Goal: Transaction & Acquisition: Subscribe to service/newsletter

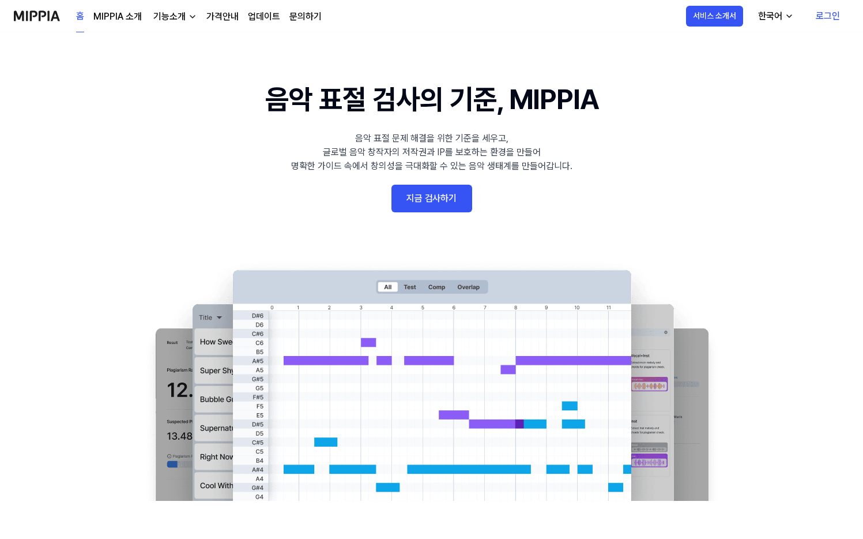
click at [441, 215] on 배너 "음악 표절 검사의 기준, MIPPIA 음악 표절 문제 해결을 위한 기준을 세우고, 글로벌 음악 창작자의 저작권과 IP를 보호하는 환경을 만들어…" at bounding box center [432, 289] width 830 height 422
click at [450, 200] on link "지금 검사하기" at bounding box center [432, 199] width 81 height 28
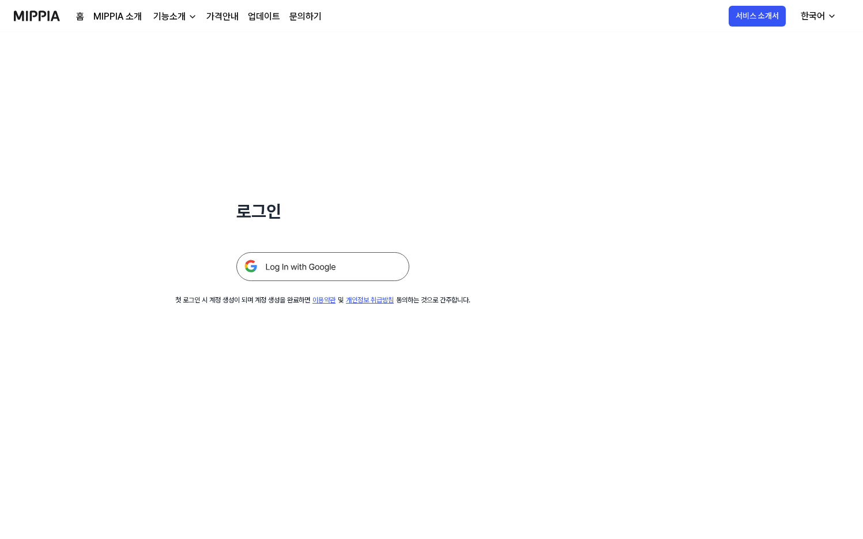
click at [358, 261] on img at bounding box center [322, 266] width 173 height 29
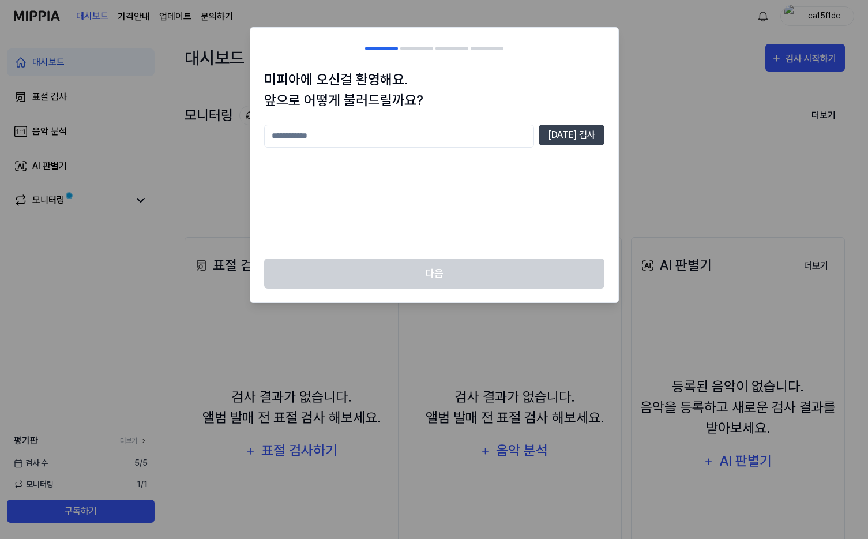
click at [457, 129] on input "text" at bounding box center [399, 136] width 270 height 23
click at [591, 140] on button "중복 검사" at bounding box center [572, 135] width 66 height 21
drag, startPoint x: 442, startPoint y: 137, endPoint x: 254, endPoint y: 129, distance: 188.7
click at [255, 129] on div "미피아에 오신걸 환영해요. 앞으로 어떻게 불러드릴까요? ** 중복 검사 중복되는 닉네임이에요" at bounding box center [434, 163] width 368 height 189
type input "****"
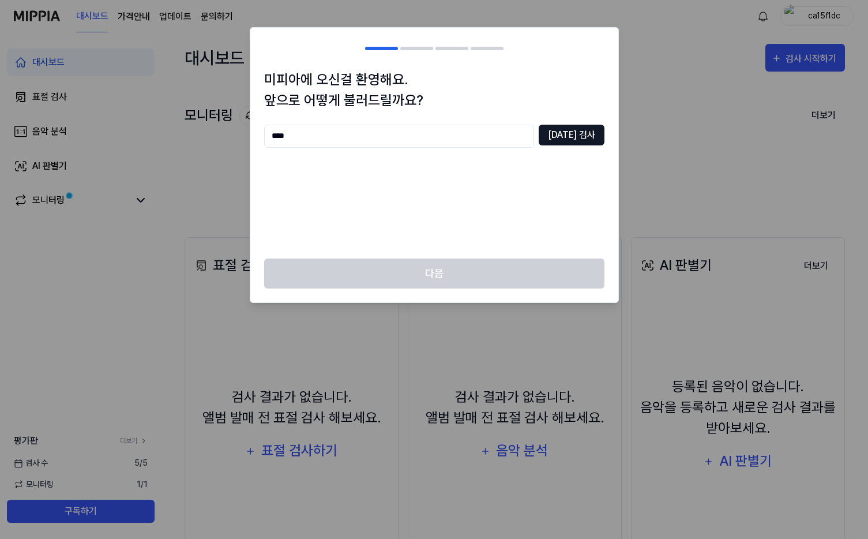
click at [576, 131] on button "중복 검사" at bounding box center [572, 135] width 66 height 21
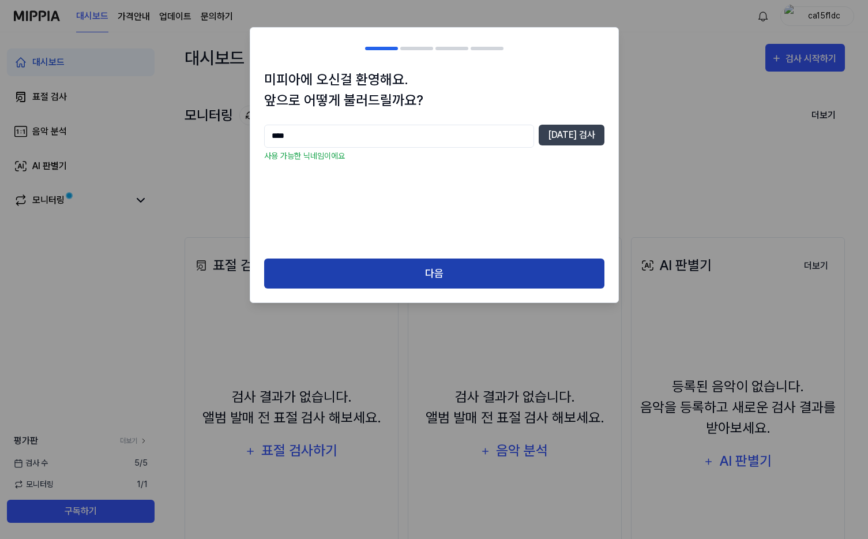
click at [474, 264] on button "다음" at bounding box center [434, 273] width 340 height 31
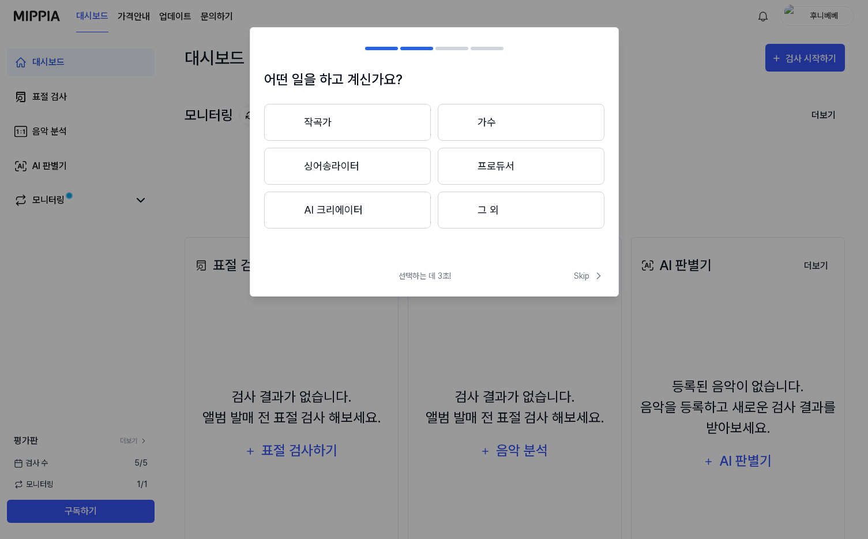
click at [366, 118] on button "작곡가" at bounding box center [347, 122] width 167 height 37
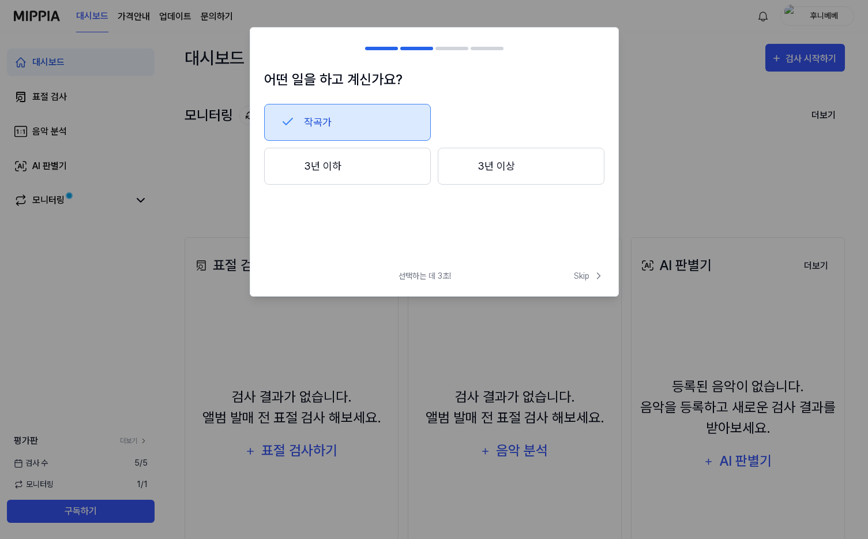
click at [411, 276] on span "선택하는 데 3초!" at bounding box center [424, 276] width 52 height 12
click at [465, 170] on div at bounding box center [461, 166] width 14 height 14
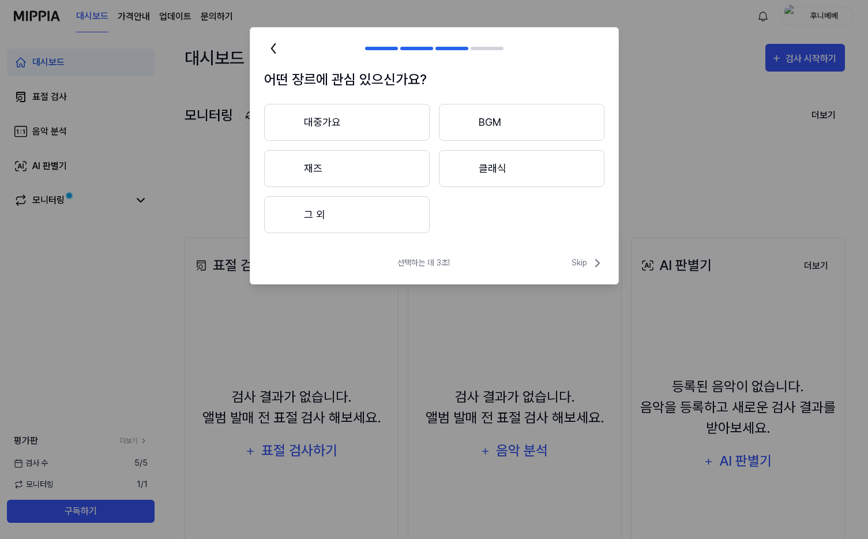
click at [367, 125] on button "대중가요" at bounding box center [346, 122] width 165 height 37
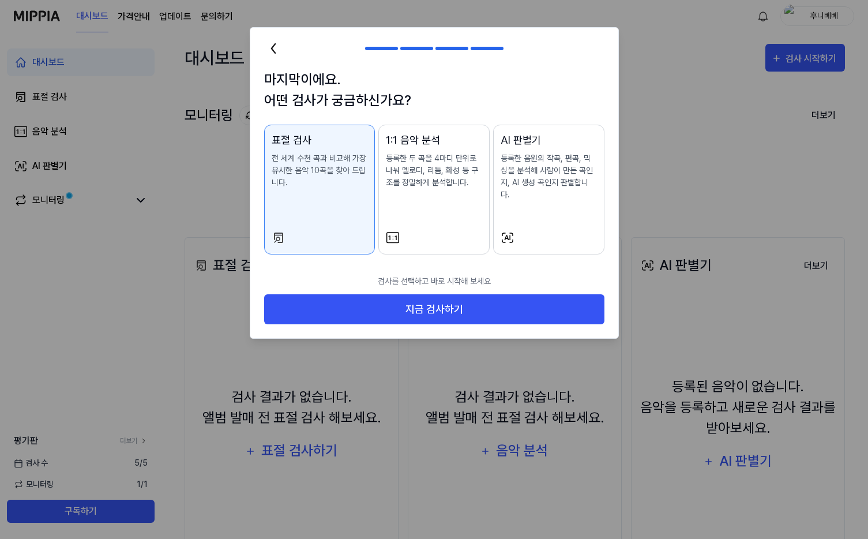
click at [539, 205] on div "AI 판별기 등록한 음원의 작곡, 편곡, 믹싱을 분석해 사람이 만든 곡인지, AI 생성 곡인지 판별합니다." at bounding box center [548, 178] width 96 height 92
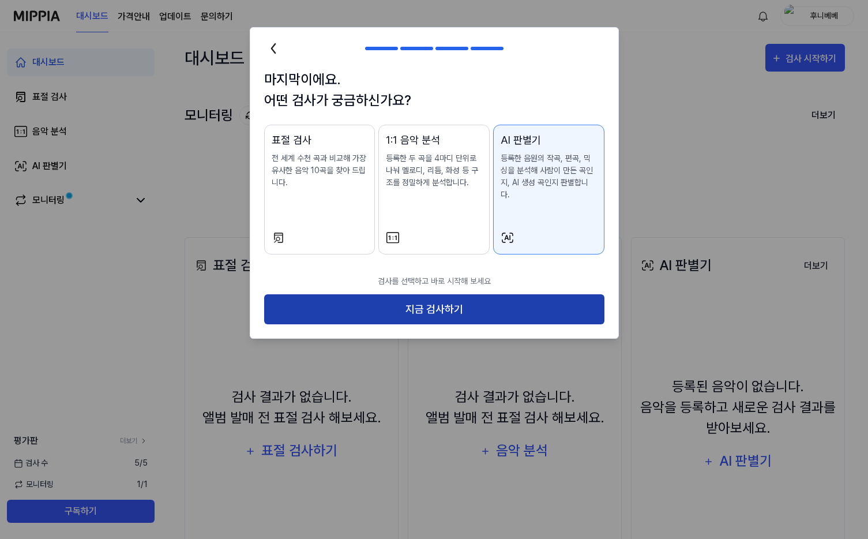
click at [484, 295] on button "지금 검사하기" at bounding box center [434, 309] width 340 height 31
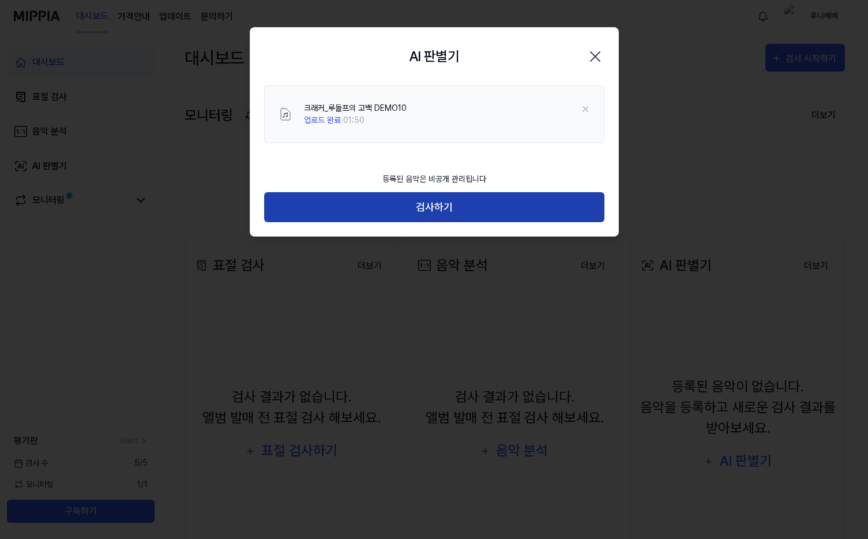
click at [495, 209] on button "검사하기" at bounding box center [434, 207] width 340 height 31
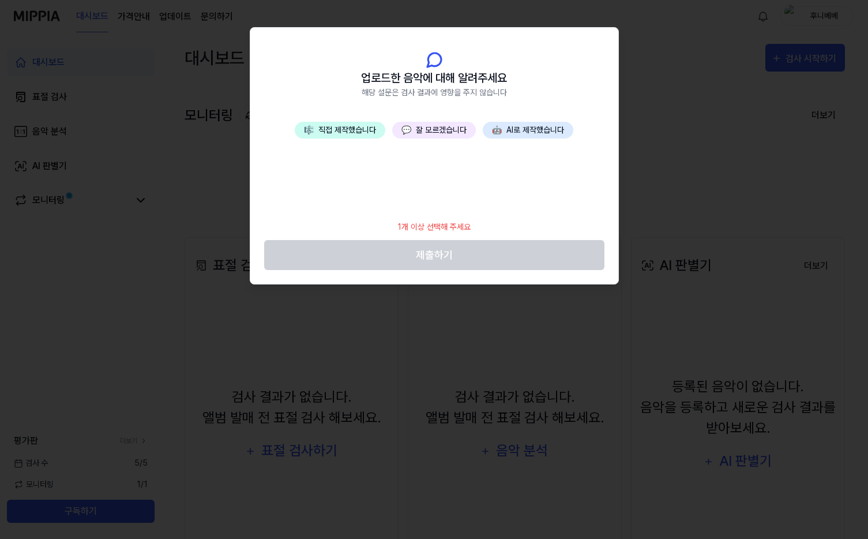
click at [372, 133] on button "🎼 직접 제작했습니다" at bounding box center [340, 130] width 91 height 17
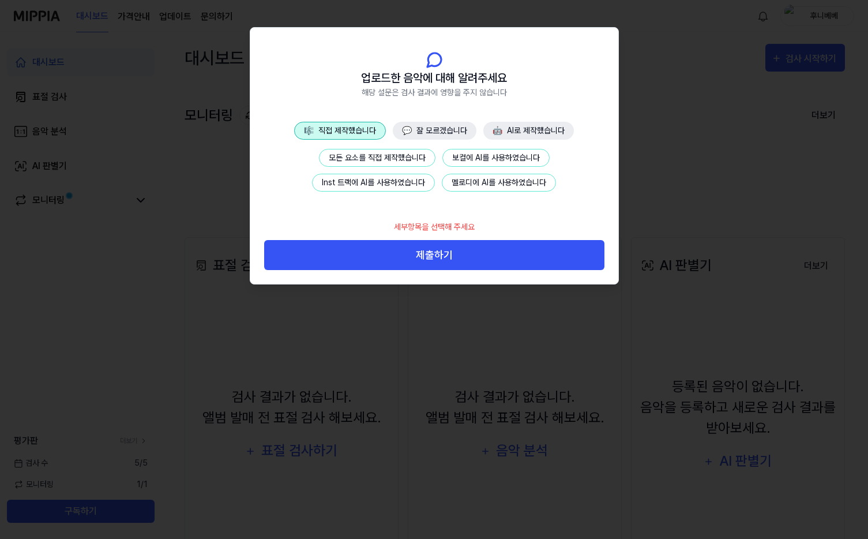
click at [406, 157] on button "모든 요소를 직접 제작했습니다" at bounding box center [377, 158] width 116 height 18
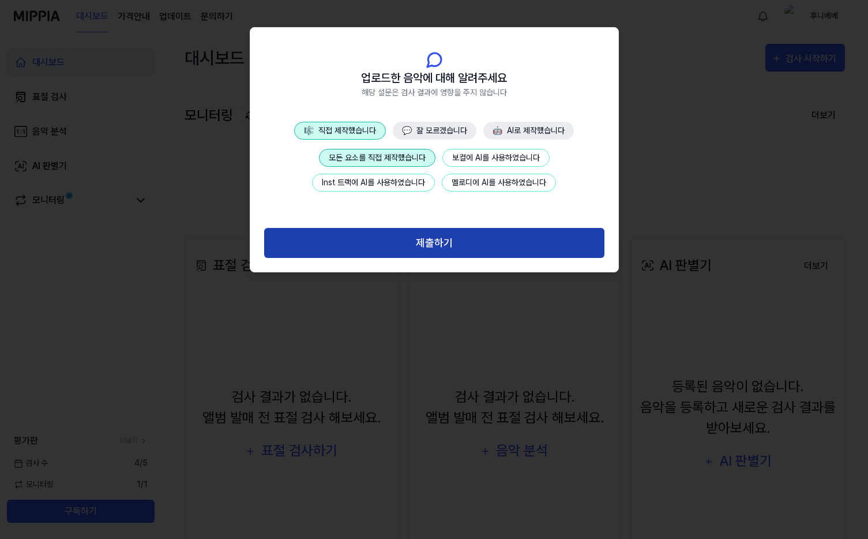
click at [418, 251] on button "제출하기" at bounding box center [434, 243] width 340 height 31
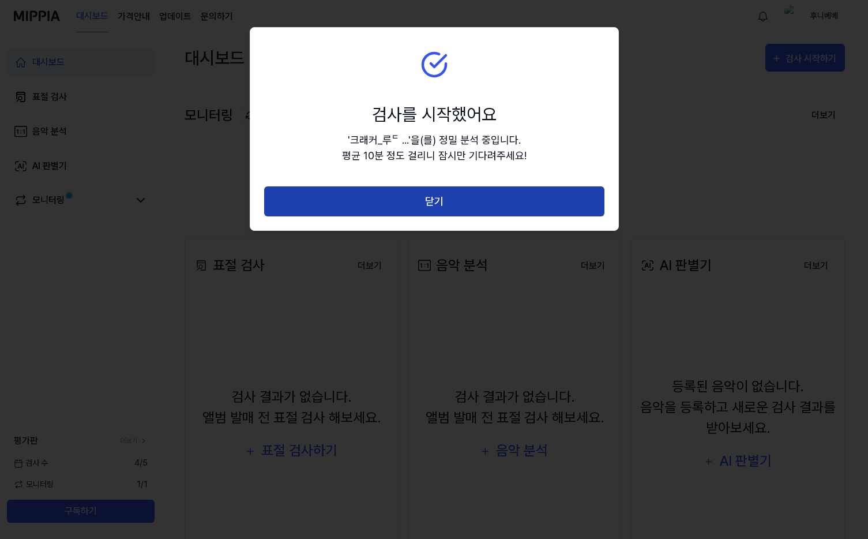
click at [425, 210] on button "닫기" at bounding box center [434, 201] width 340 height 31
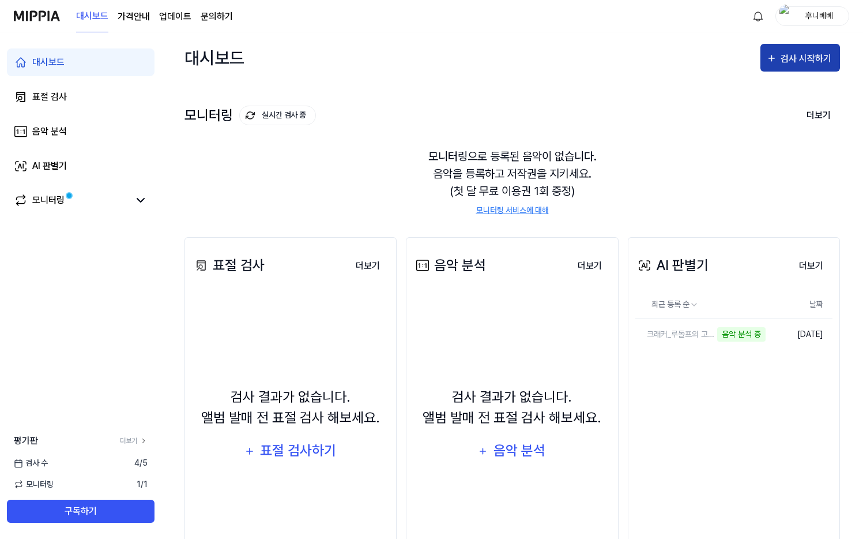
click at [810, 52] on div "검사 시작하기" at bounding box center [808, 58] width 54 height 15
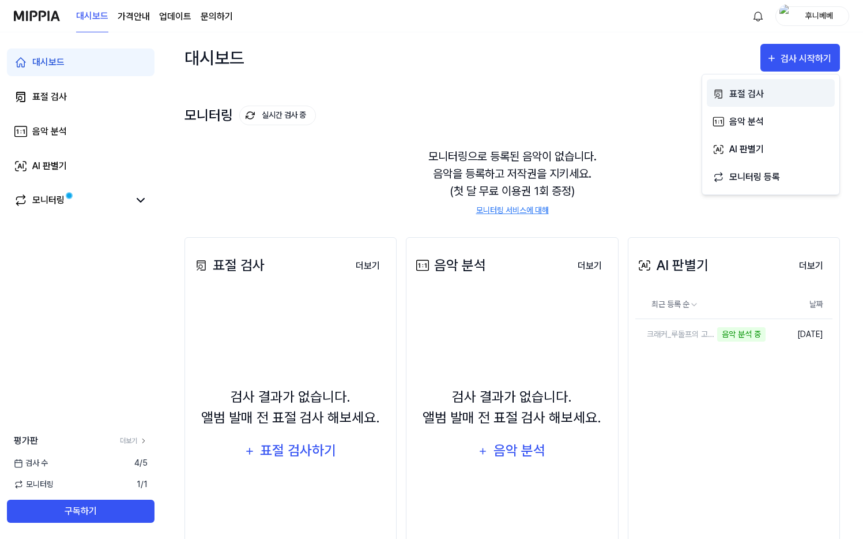
click at [778, 91] on div "표절 검사" at bounding box center [779, 93] width 100 height 15
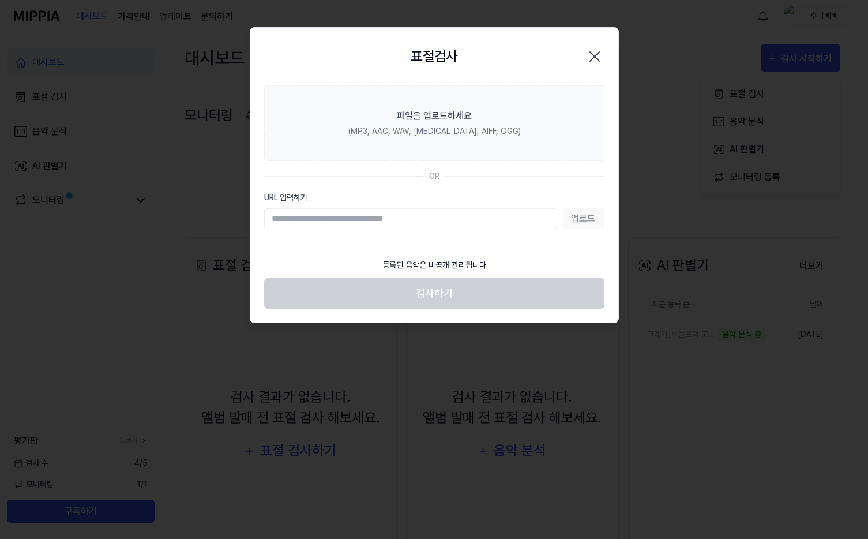
click at [596, 59] on icon "button" at bounding box center [594, 56] width 18 height 18
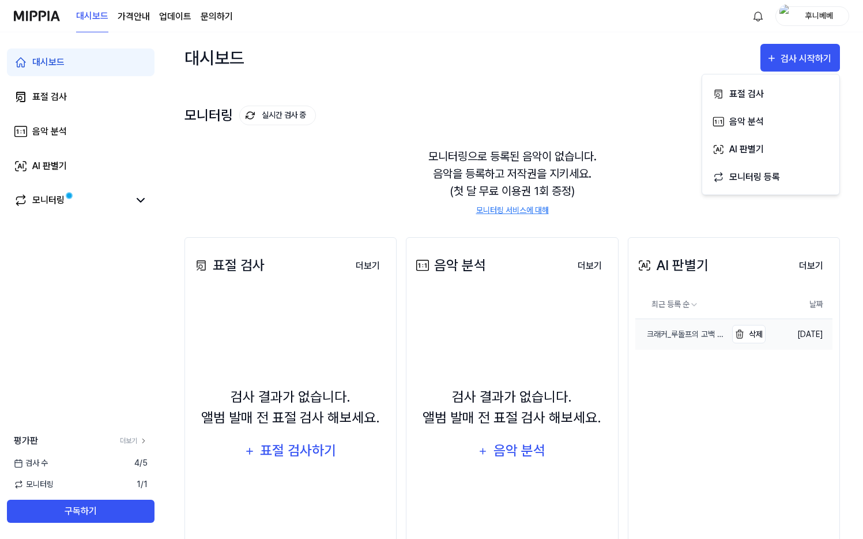
click at [692, 338] on div "크래커_루돌프의 고백 DEMO10" at bounding box center [680, 334] width 91 height 12
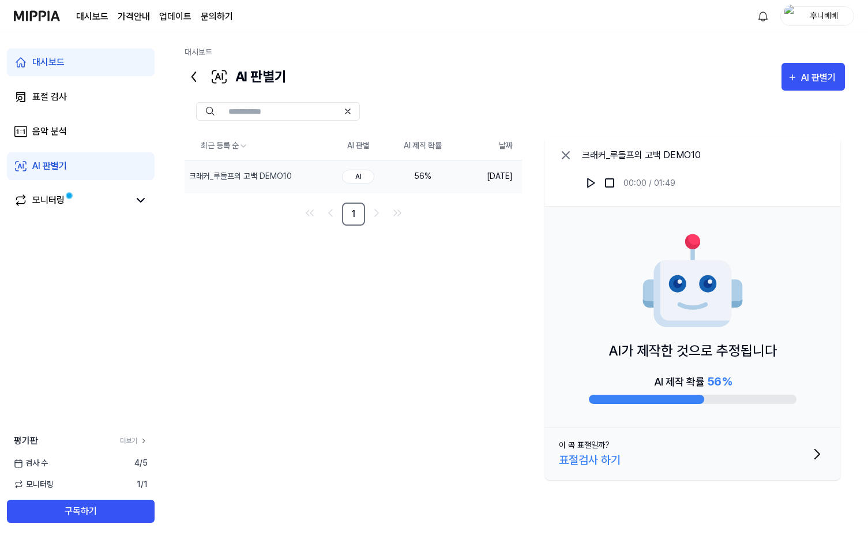
drag, startPoint x: 672, startPoint y: 358, endPoint x: 767, endPoint y: 353, distance: 95.2
click at [767, 353] on p "AI가 제작한 것으로 추정됩니다" at bounding box center [692, 350] width 168 height 21
drag, startPoint x: 767, startPoint y: 353, endPoint x: 608, endPoint y: 360, distance: 158.7
click at [608, 360] on div "AI가 제작한 것으로 추정됩니다 AI 제작 확률 56 %" at bounding box center [692, 316] width 295 height 221
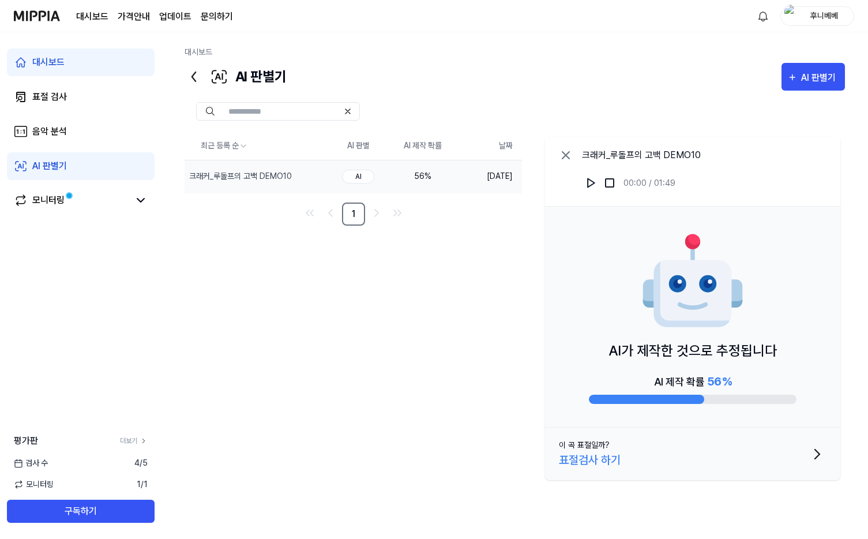
click at [707, 378] on span "56 %" at bounding box center [719, 381] width 25 height 14
click at [806, 448] on button "이 곡 표절일까? 표절검사 하기" at bounding box center [692, 453] width 295 height 52
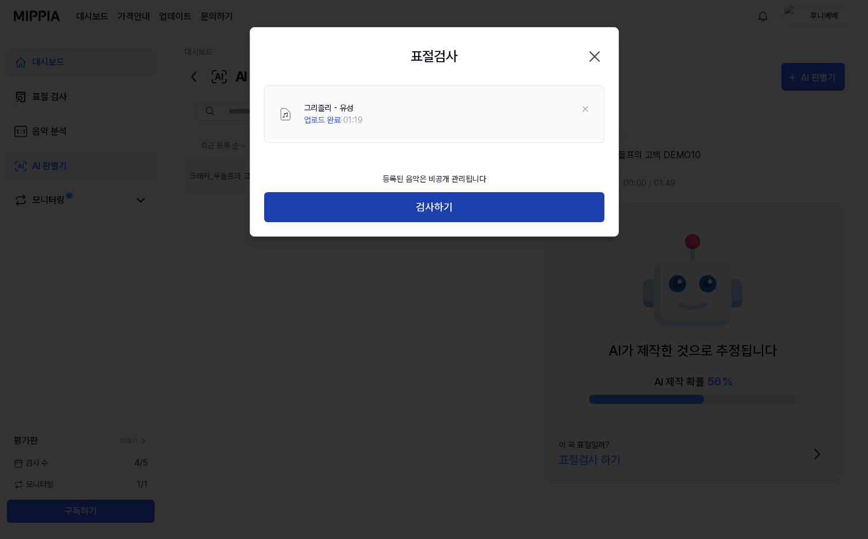
click at [514, 205] on button "검사하기" at bounding box center [434, 207] width 340 height 31
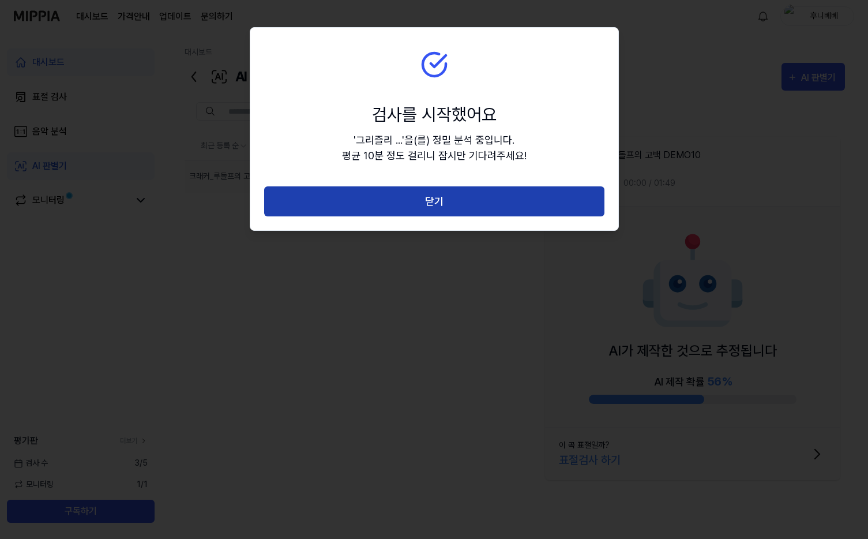
click at [497, 204] on button "닫기" at bounding box center [434, 201] width 340 height 31
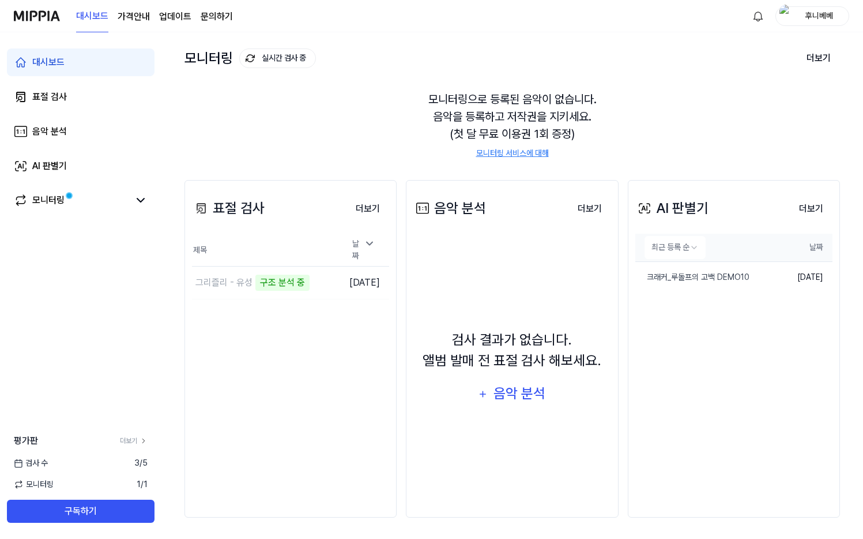
scroll to position [59, 0]
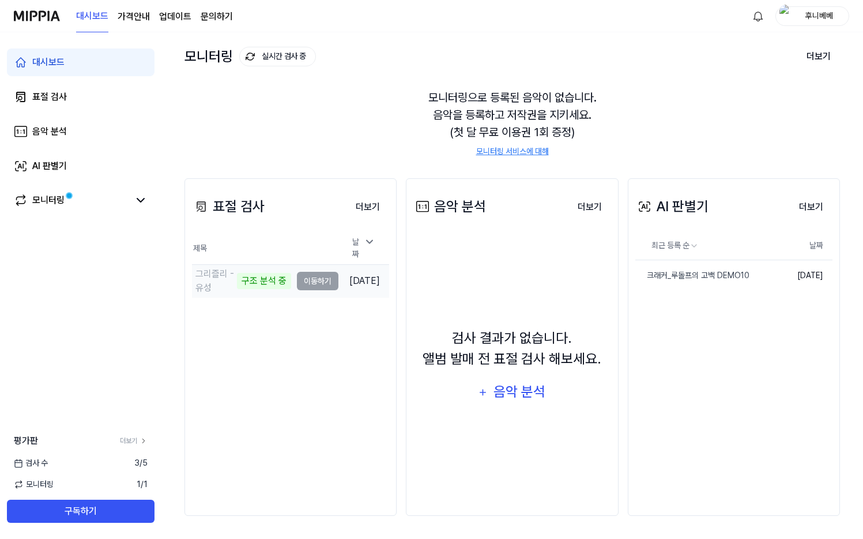
click at [219, 278] on div "그리즐리 - 유성 구조 분석 중" at bounding box center [241, 281] width 99 height 28
click at [209, 280] on div "그리즐리 - 유성" at bounding box center [214, 281] width 39 height 28
click at [367, 203] on button "더보기" at bounding box center [368, 206] width 43 height 23
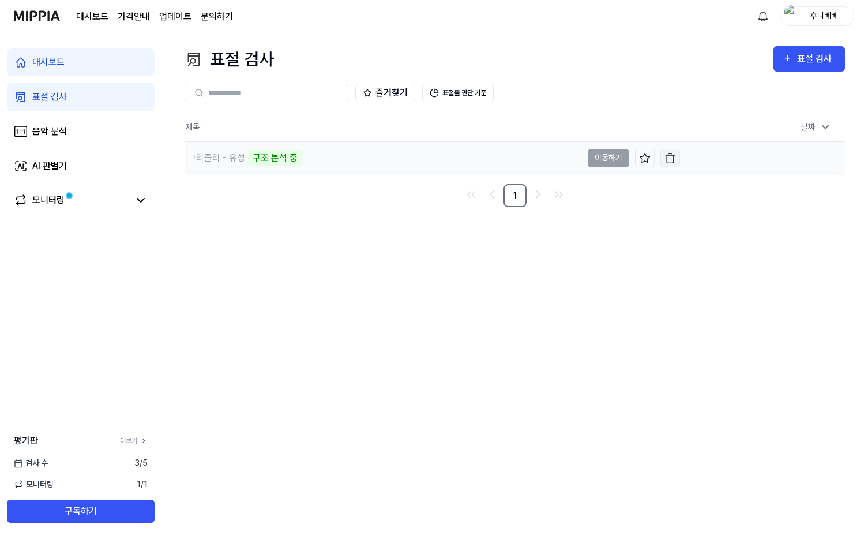
click at [664, 161] on img "button" at bounding box center [670, 158] width 12 height 12
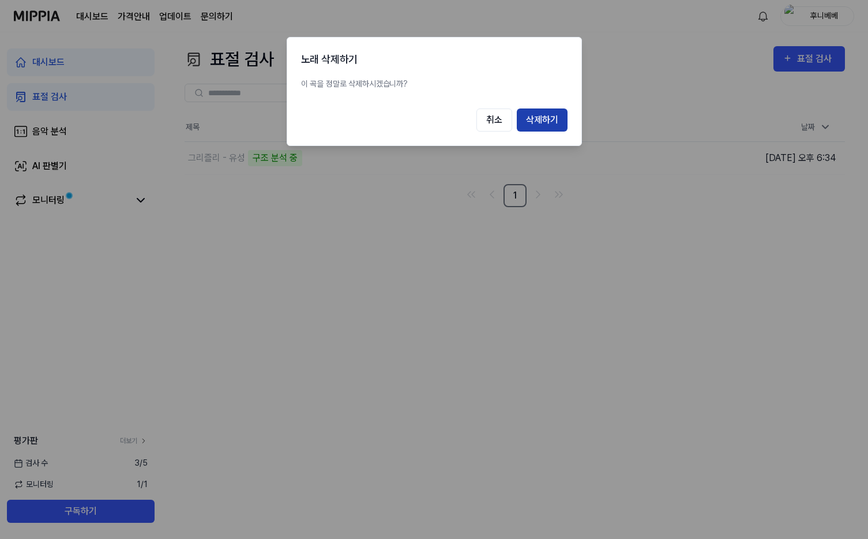
click at [528, 123] on button "삭제하기" at bounding box center [542, 119] width 51 height 23
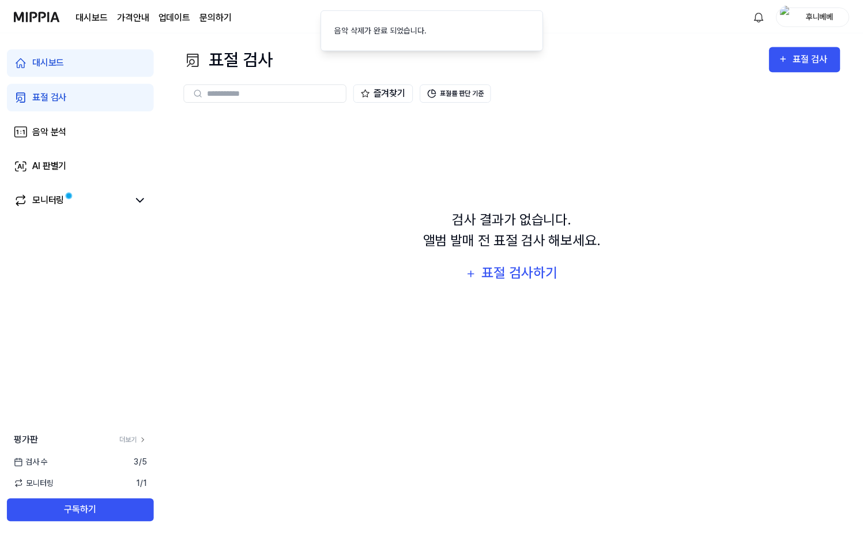
scroll to position [59, 0]
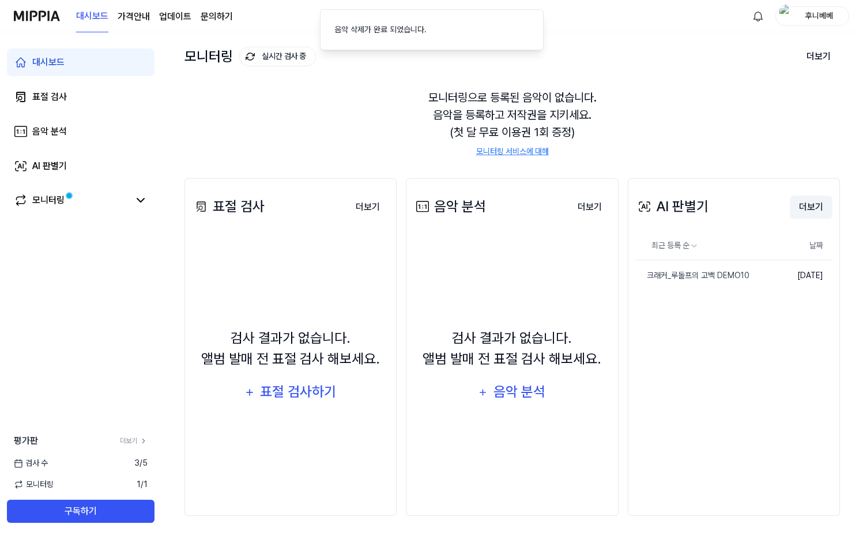
click at [800, 212] on button "더보기" at bounding box center [811, 206] width 43 height 23
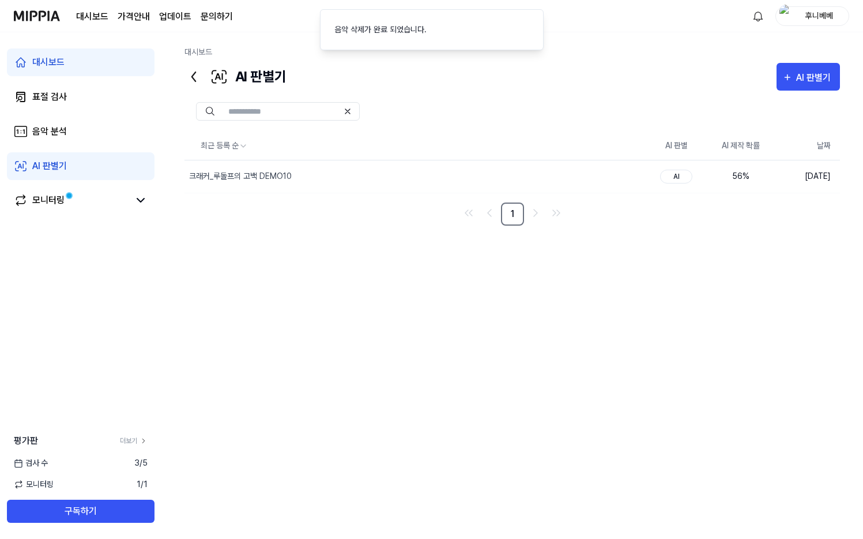
scroll to position [0, 0]
click at [817, 81] on div "AI 판별기" at bounding box center [820, 77] width 38 height 15
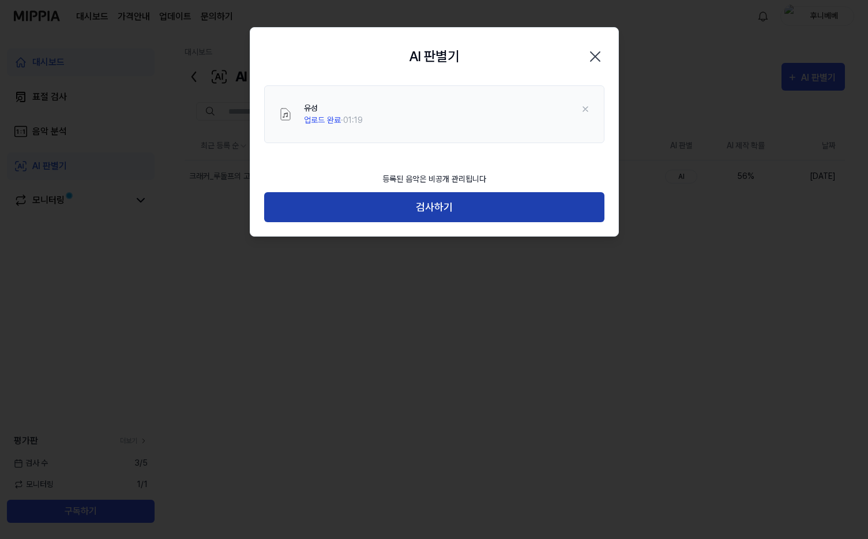
click at [448, 211] on button "검사하기" at bounding box center [434, 207] width 340 height 31
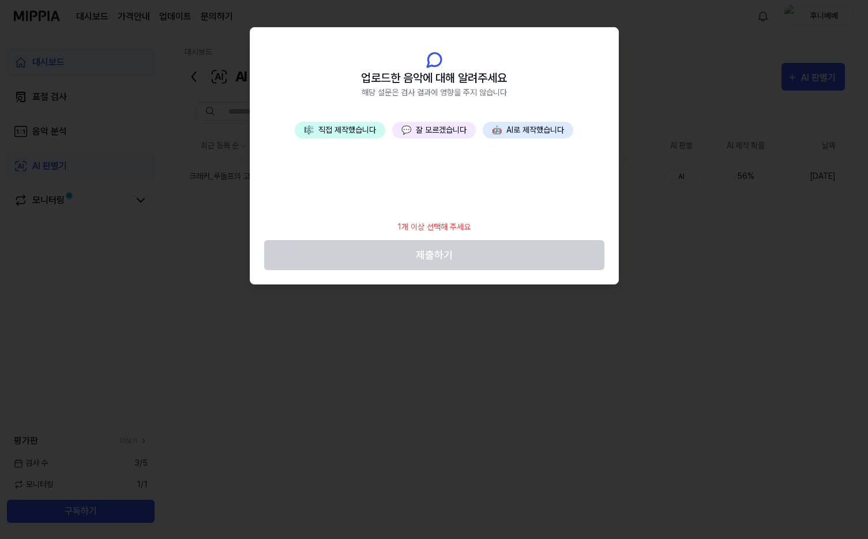
click at [351, 139] on div "🎼 직접 제작했습니다 💬 잘 모르겠습니다 🤖 AI로 제작했습니다" at bounding box center [434, 168] width 368 height 92
click at [353, 136] on button "🎼 직접 제작했습니다" at bounding box center [340, 130] width 91 height 17
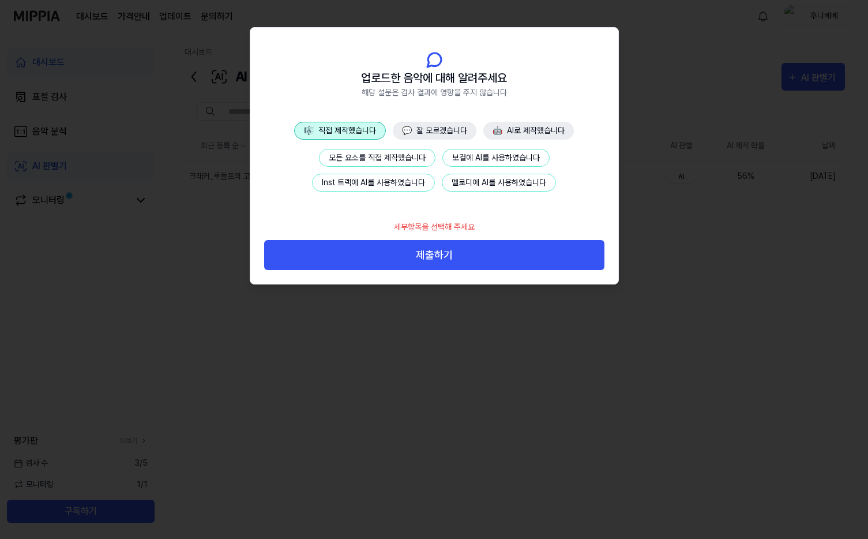
click at [412, 153] on button "모든 요소를 직접 제작했습니다" at bounding box center [377, 158] width 116 height 18
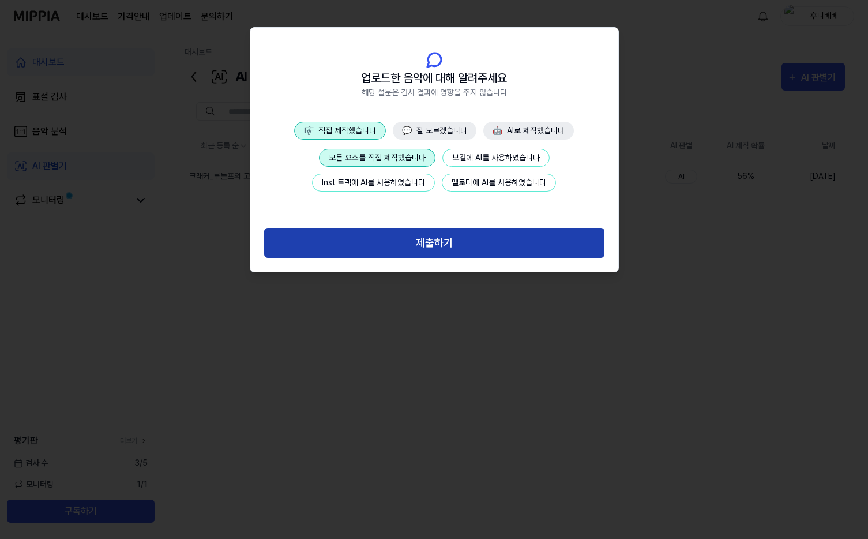
click at [430, 257] on button "제출하기" at bounding box center [434, 243] width 340 height 31
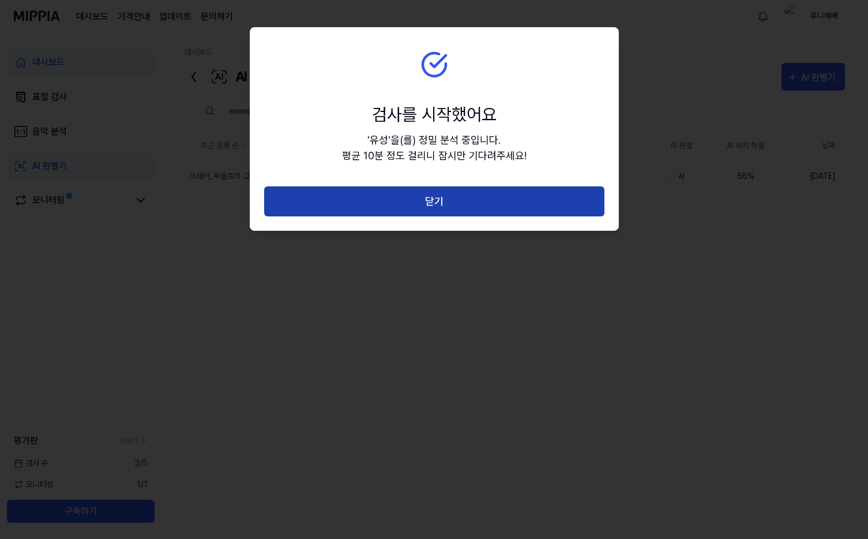
click at [442, 206] on button "닫기" at bounding box center [434, 201] width 340 height 31
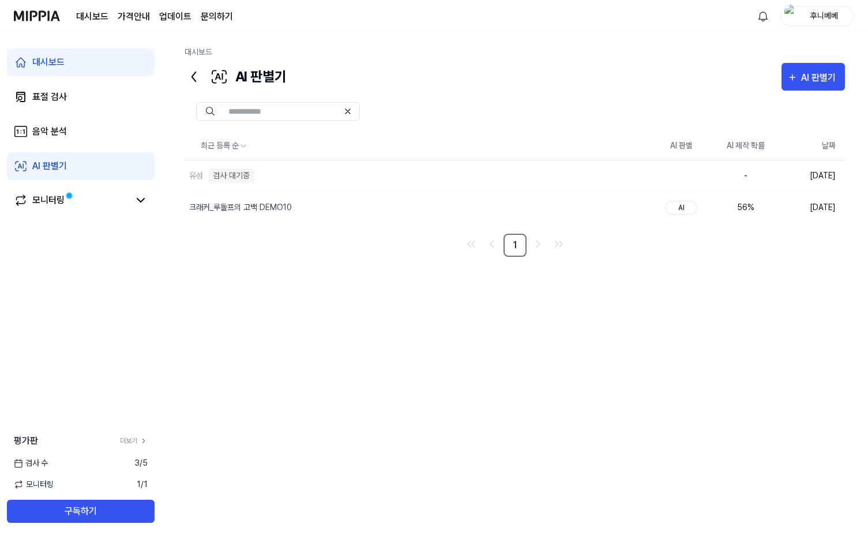
click at [188, 78] on icon at bounding box center [194, 76] width 18 height 18
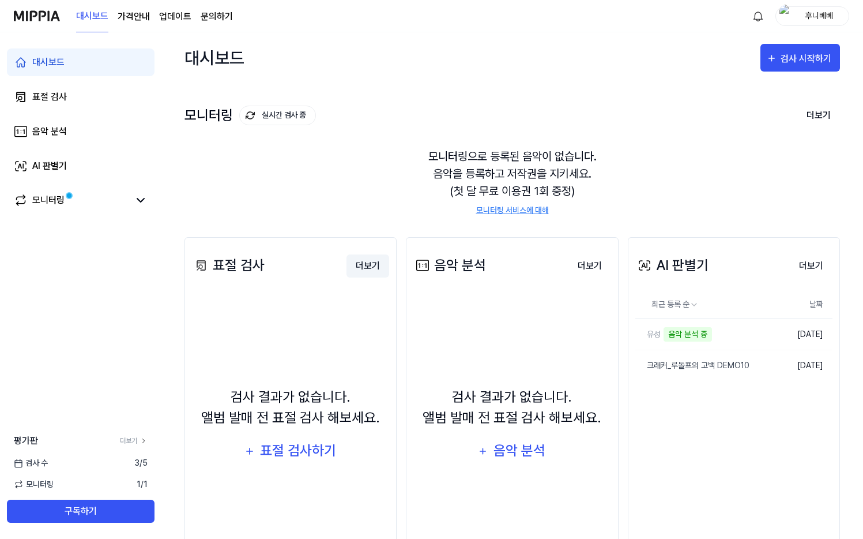
click at [368, 260] on button "더보기" at bounding box center [368, 265] width 43 height 23
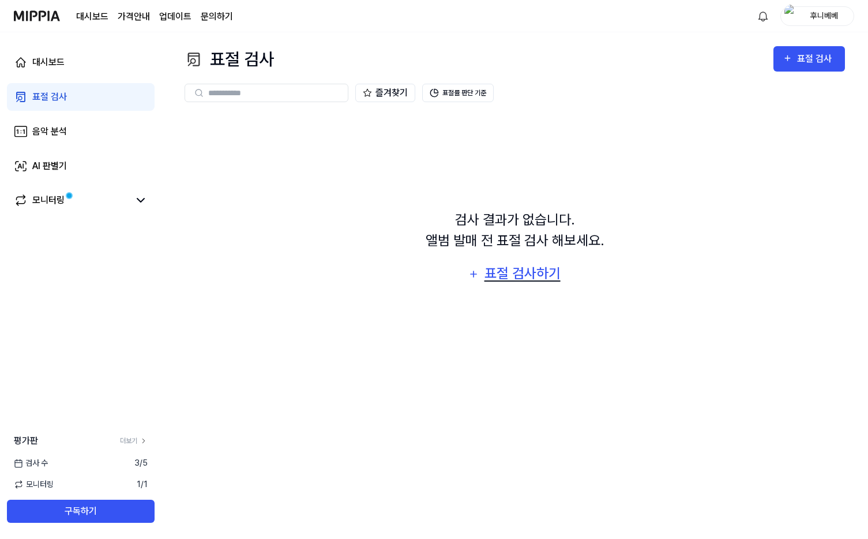
click at [528, 268] on div "표절 검사하기" at bounding box center [522, 273] width 78 height 22
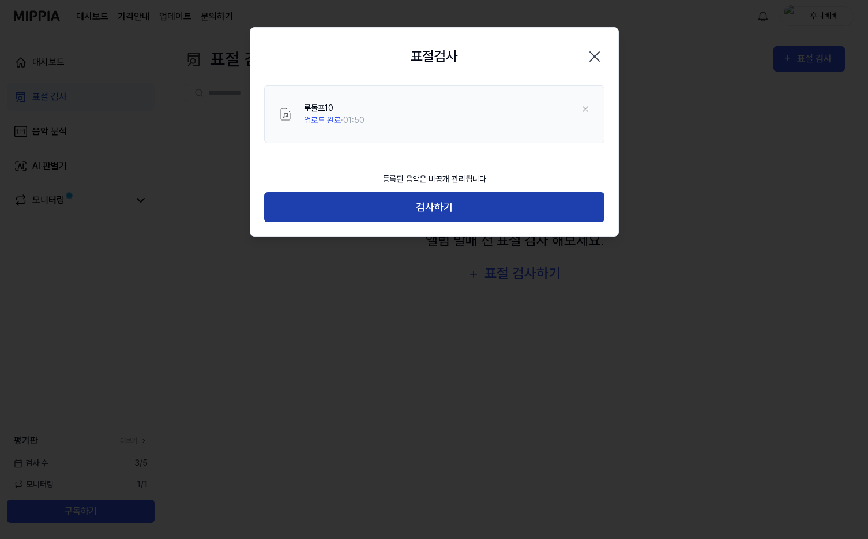
click at [458, 203] on button "검사하기" at bounding box center [434, 207] width 340 height 31
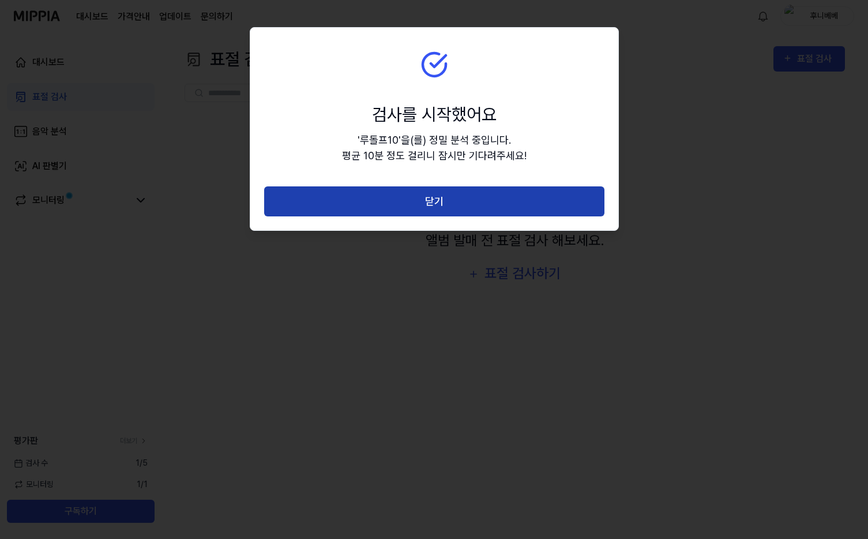
click at [489, 187] on button "닫기" at bounding box center [434, 201] width 340 height 31
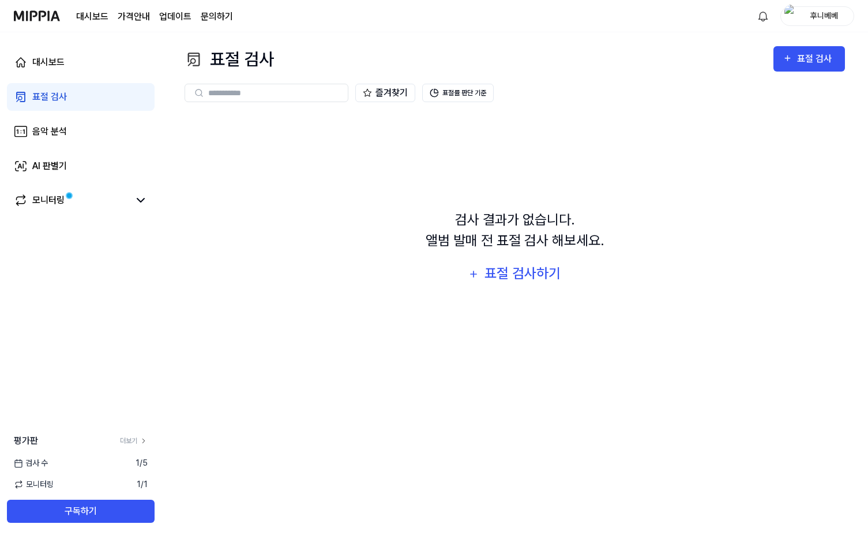
click at [135, 100] on link "표절 검사" at bounding box center [81, 97] width 148 height 28
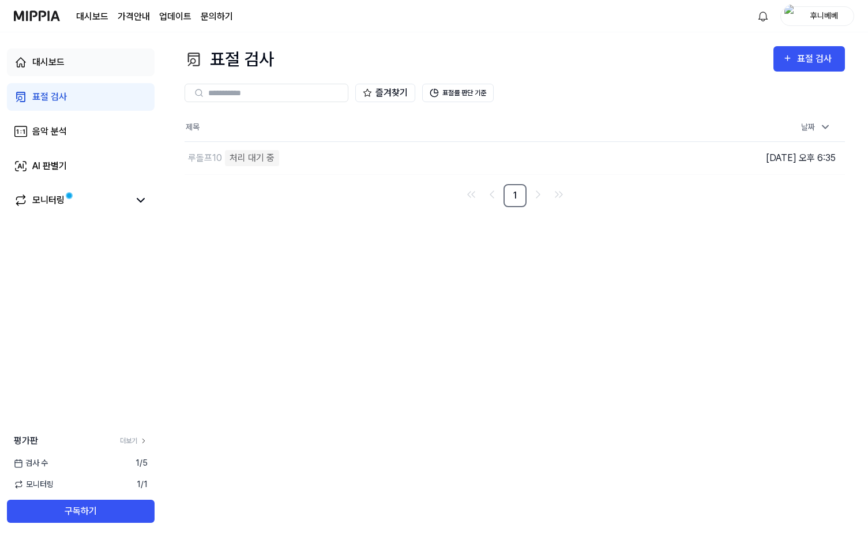
click at [116, 57] on link "대시보드" at bounding box center [81, 62] width 148 height 28
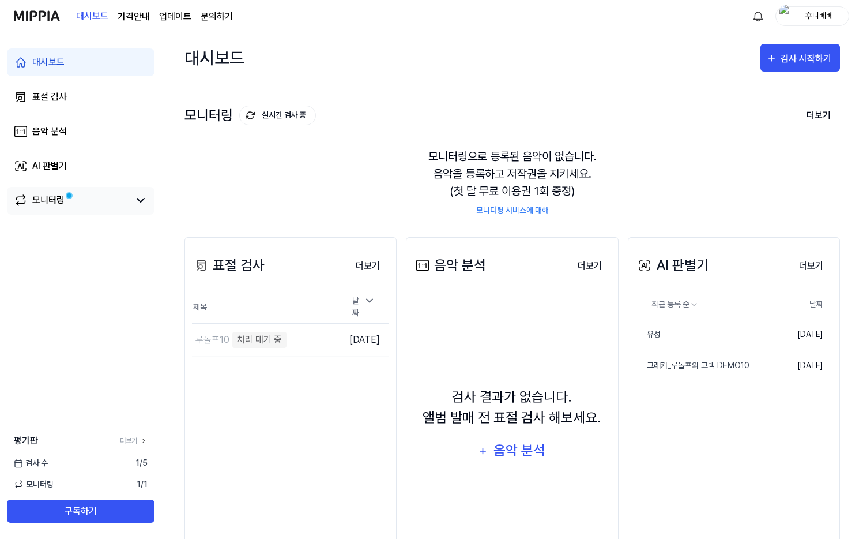
click at [69, 196] on span at bounding box center [69, 195] width 5 height 5
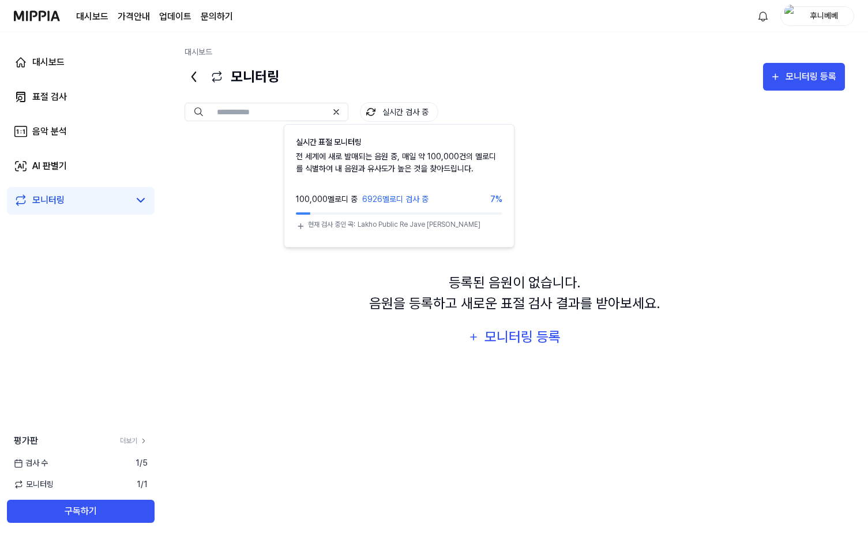
click at [375, 102] on button "실시간 검사 중" at bounding box center [399, 112] width 78 height 20
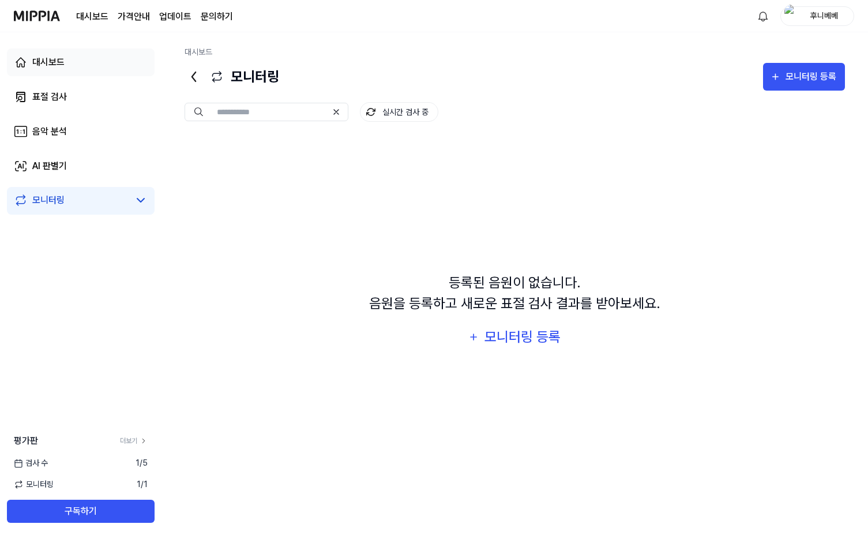
click at [64, 66] on link "대시보드" at bounding box center [81, 62] width 148 height 28
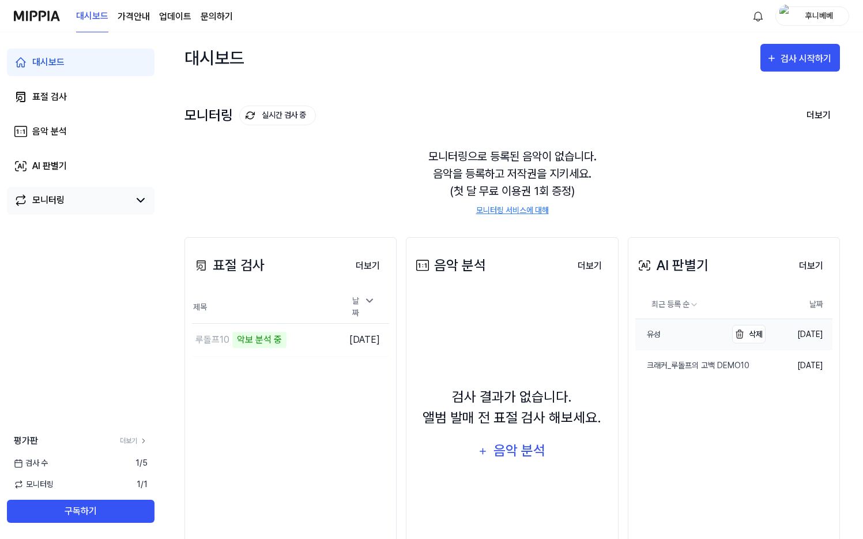
click at [682, 333] on link "유성" at bounding box center [680, 334] width 91 height 31
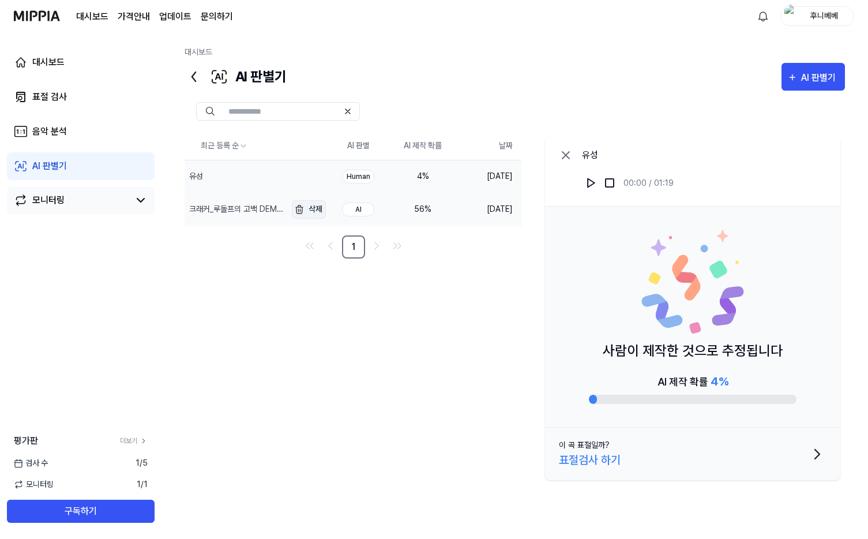
click at [303, 209] on img "button" at bounding box center [299, 209] width 14 height 14
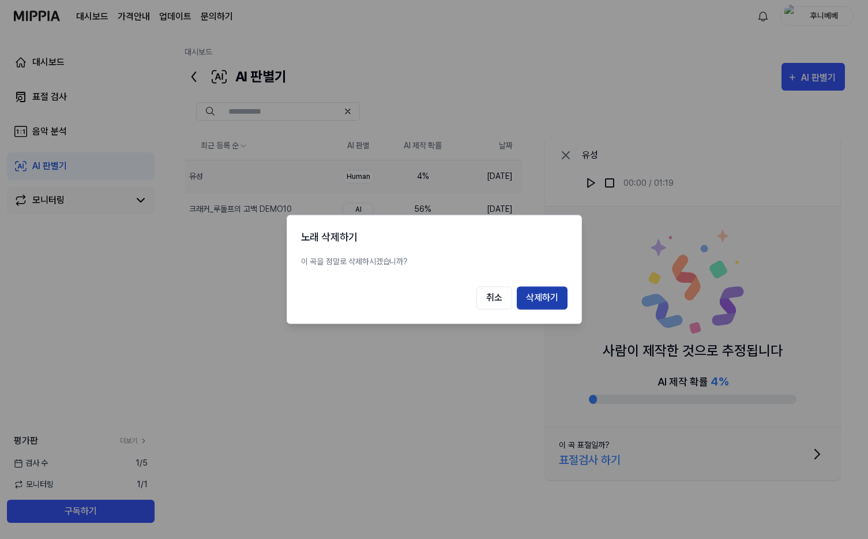
click at [558, 294] on button "삭제하기" at bounding box center [542, 298] width 51 height 23
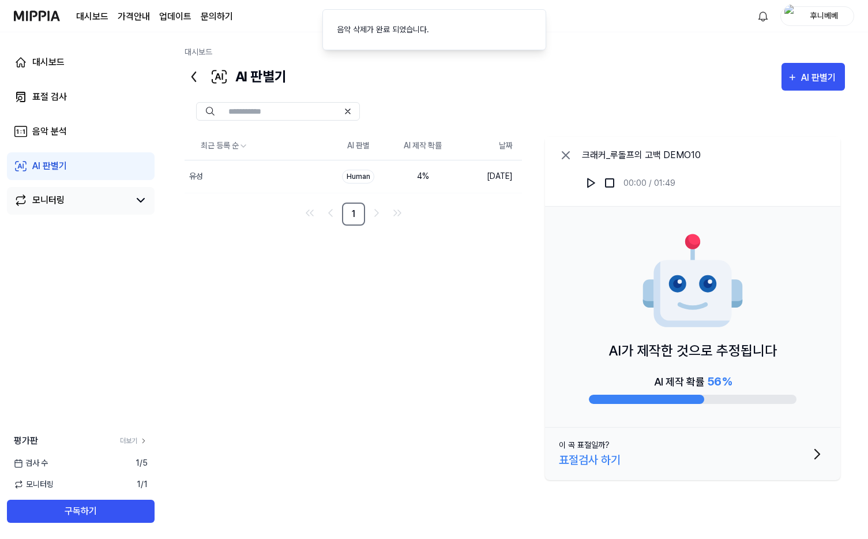
click at [189, 76] on icon at bounding box center [194, 76] width 18 height 18
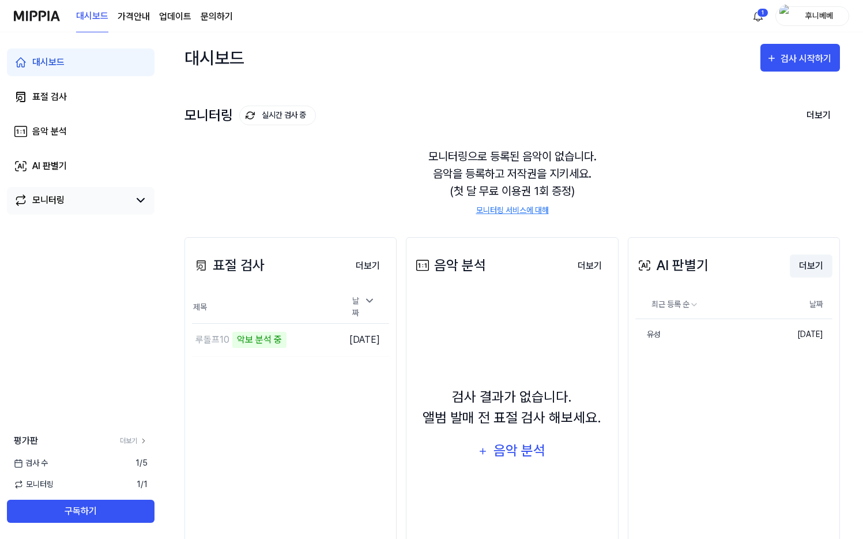
click at [808, 272] on button "더보기" at bounding box center [811, 265] width 43 height 23
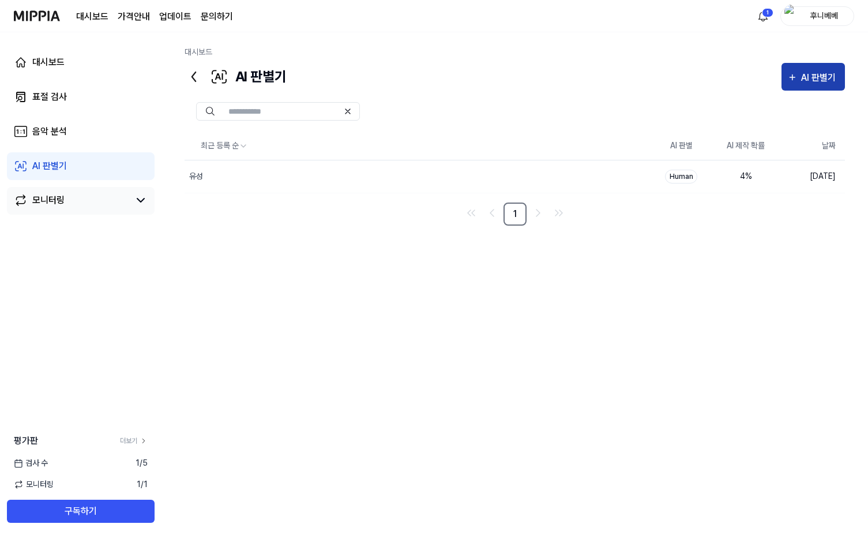
click at [794, 80] on icon "button" at bounding box center [792, 77] width 10 height 14
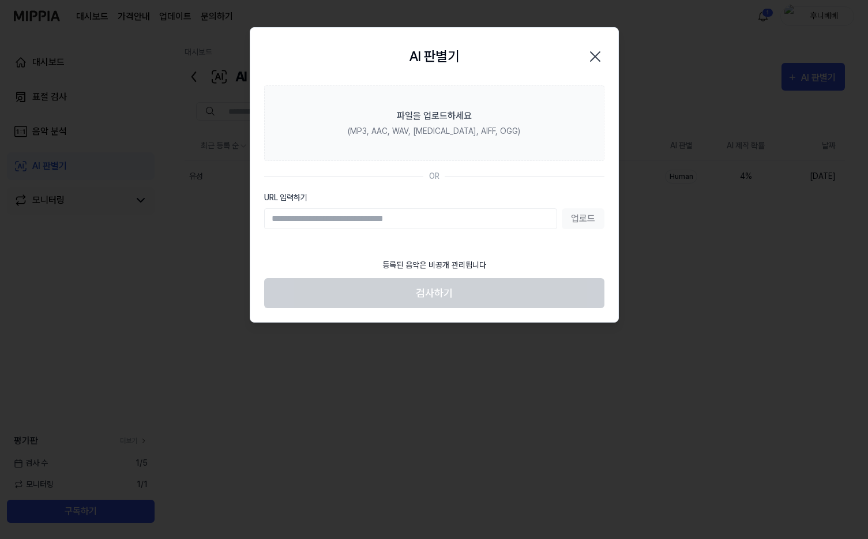
click at [596, 58] on icon "button" at bounding box center [595, 56] width 18 height 18
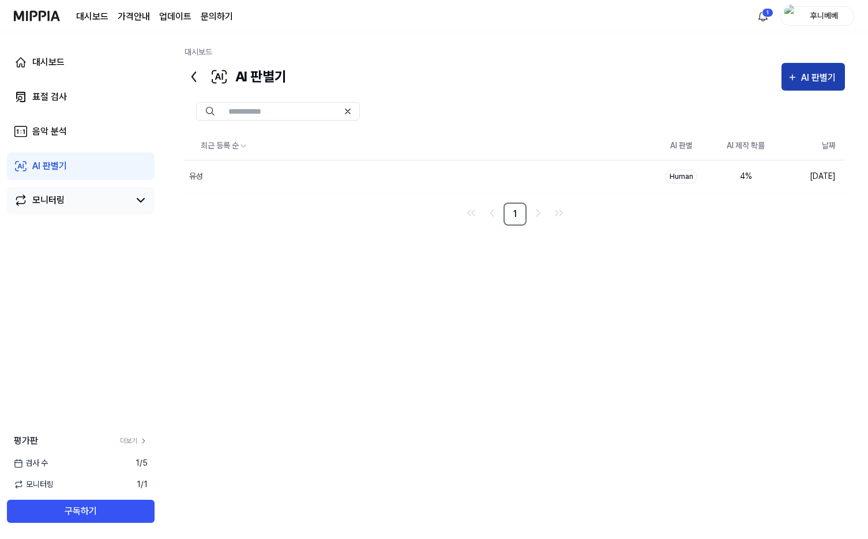
click at [812, 80] on div "AI 판별기" at bounding box center [820, 77] width 38 height 15
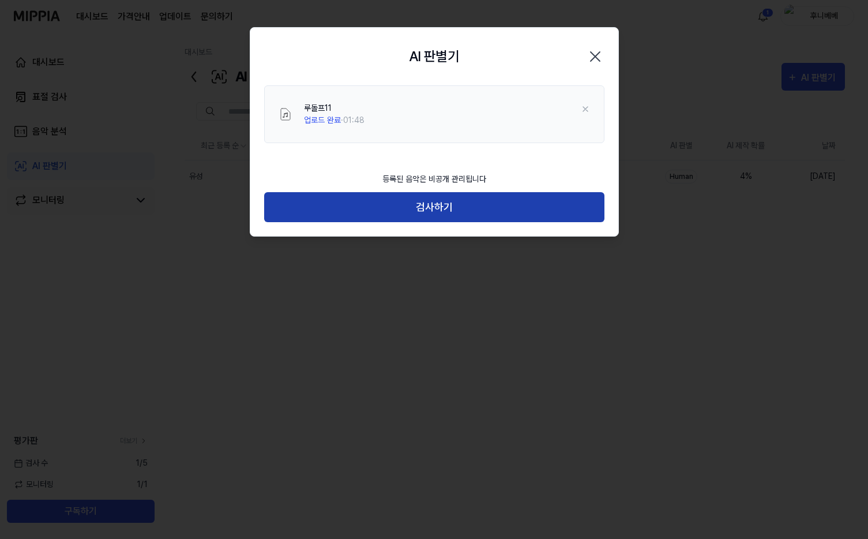
click at [443, 217] on button "검사하기" at bounding box center [434, 207] width 340 height 31
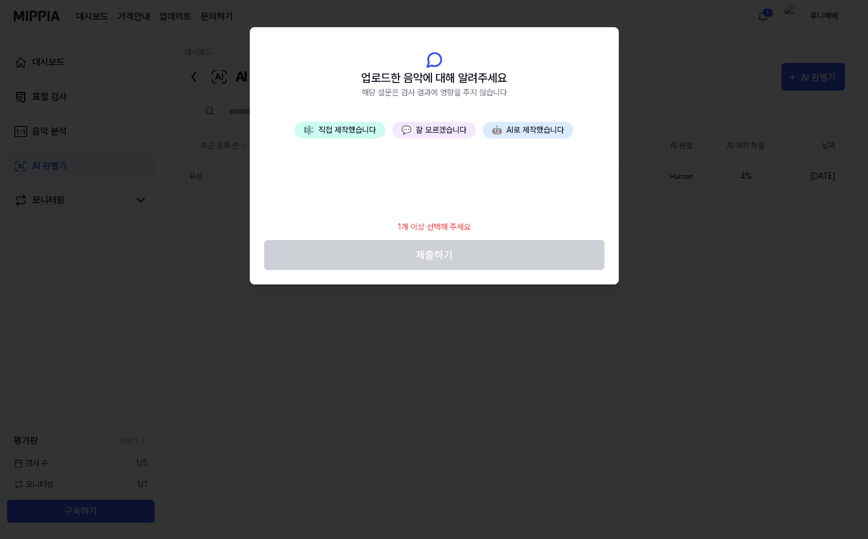
click at [353, 130] on button "🎼 직접 제작했습니다" at bounding box center [340, 130] width 91 height 17
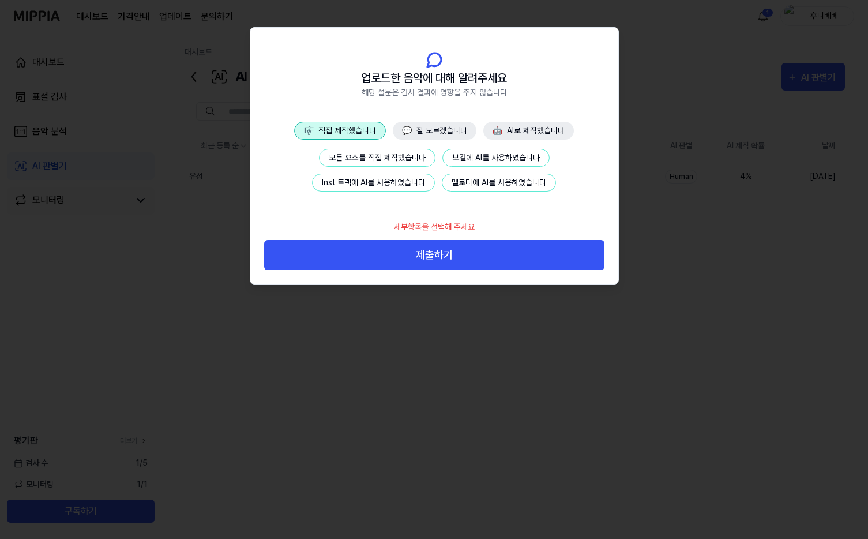
click at [408, 163] on button "모든 요소를 직접 제작했습니다" at bounding box center [377, 158] width 116 height 18
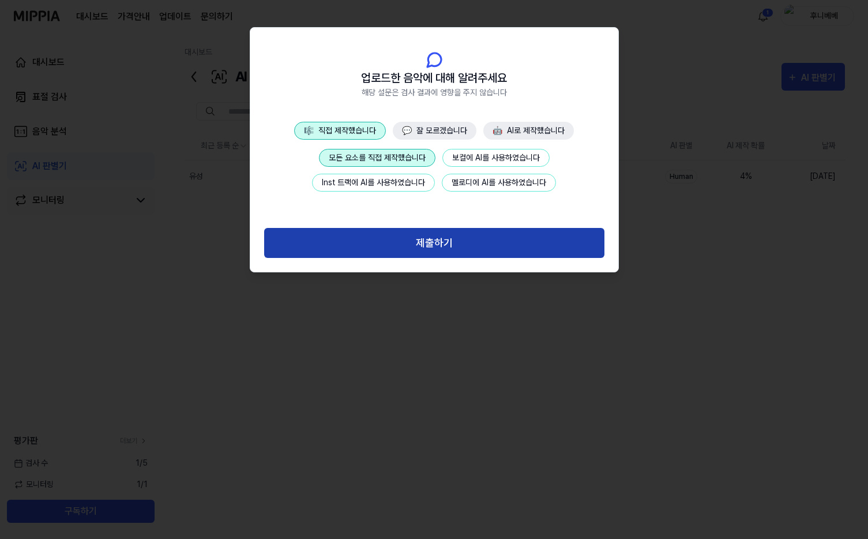
click at [436, 250] on button "제출하기" at bounding box center [434, 243] width 340 height 31
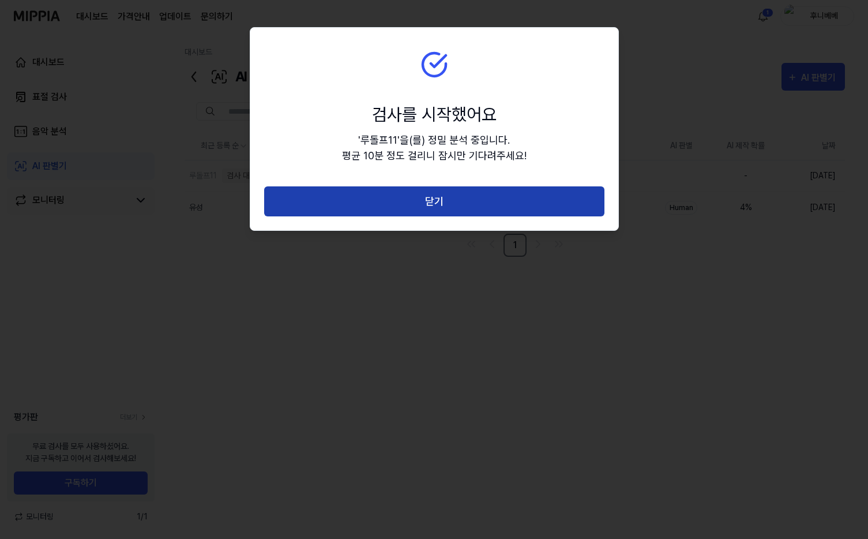
click at [462, 204] on button "닫기" at bounding box center [434, 201] width 340 height 31
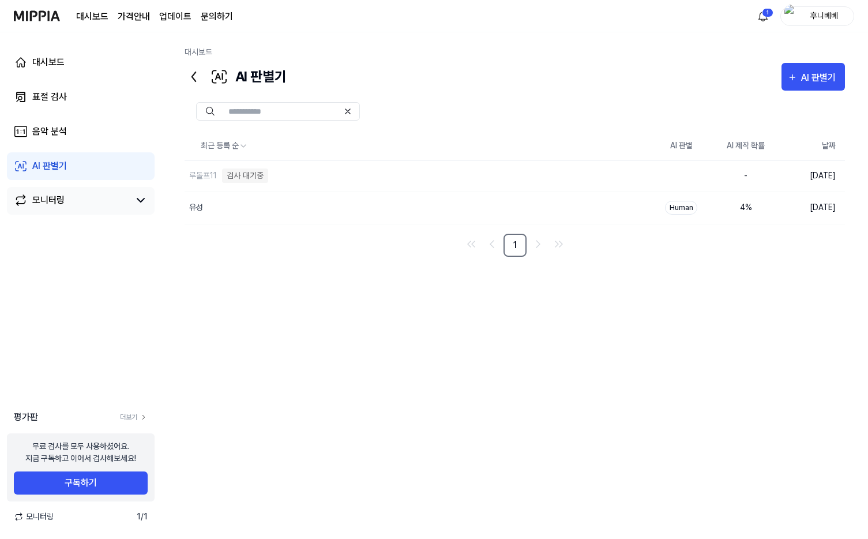
click at [573, 115] on div at bounding box center [515, 111] width 660 height 18
click at [193, 79] on icon at bounding box center [194, 76] width 18 height 18
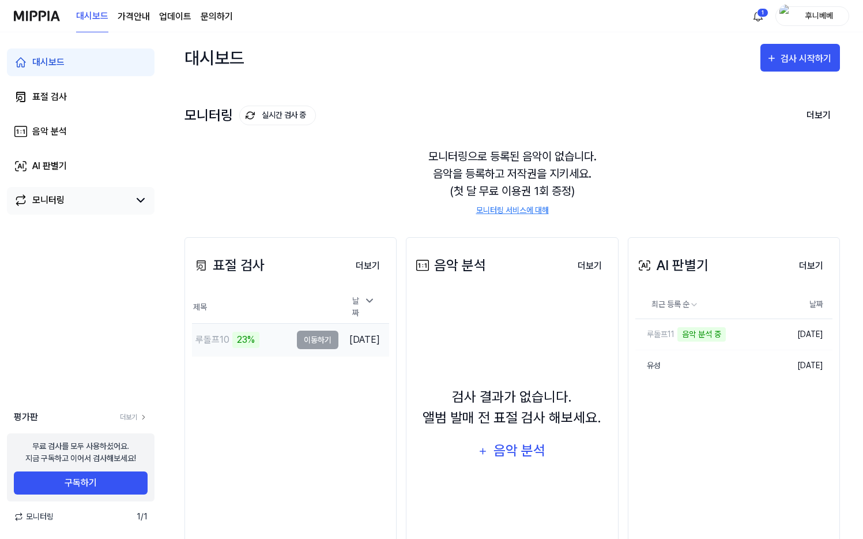
click at [226, 339] on div "루돌프10" at bounding box center [212, 340] width 34 height 14
click at [304, 338] on td "루돌프10 23% 이동하기" at bounding box center [265, 339] width 146 height 32
click at [305, 333] on td "루돌프10 25% 이동하기" at bounding box center [265, 339] width 146 height 32
click at [376, 271] on button "더보기" at bounding box center [368, 265] width 43 height 23
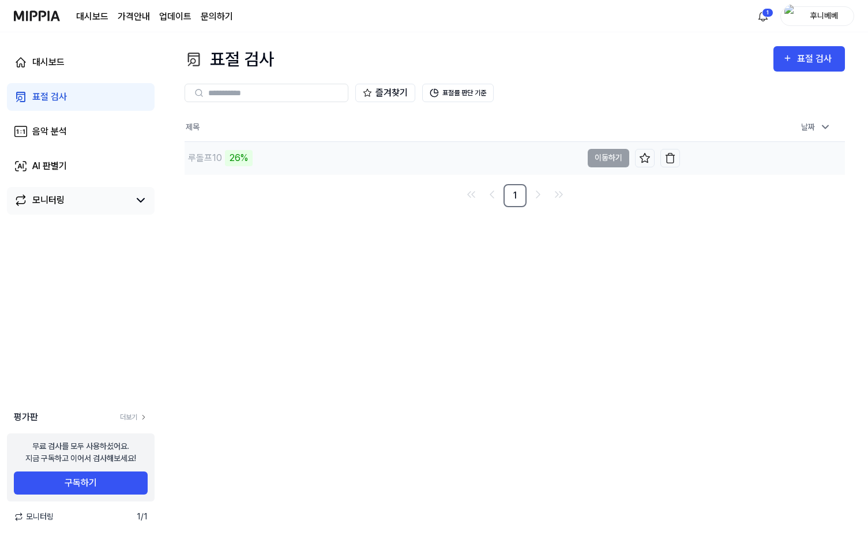
click at [242, 156] on div "26%" at bounding box center [239, 158] width 28 height 16
click at [599, 160] on td "루돌프10 26% 이동하기" at bounding box center [432, 158] width 495 height 32
click at [227, 161] on div "30%" at bounding box center [239, 158] width 28 height 16
click at [303, 201] on nav "1" at bounding box center [515, 195] width 660 height 23
click at [68, 63] on link "대시보드" at bounding box center [81, 62] width 148 height 28
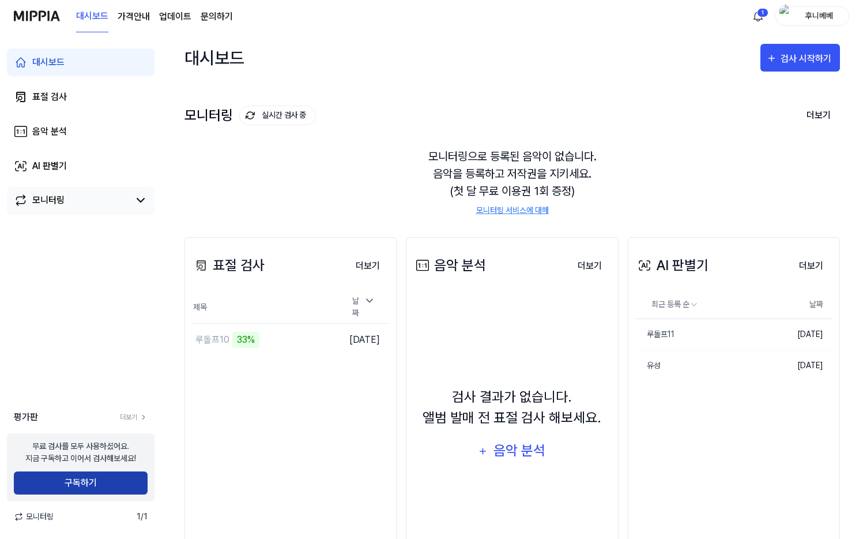
click at [73, 481] on button "구독하기" at bounding box center [81, 482] width 134 height 23
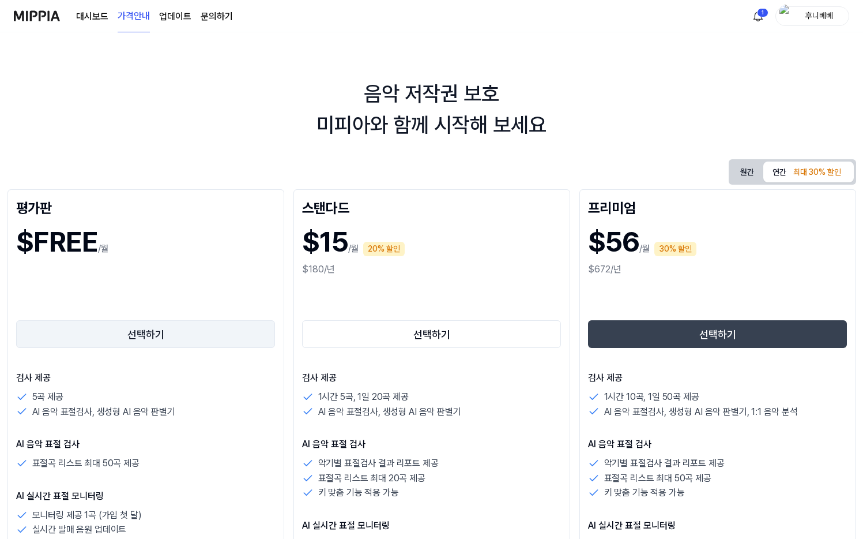
click at [194, 341] on button "선택하기" at bounding box center [145, 334] width 259 height 28
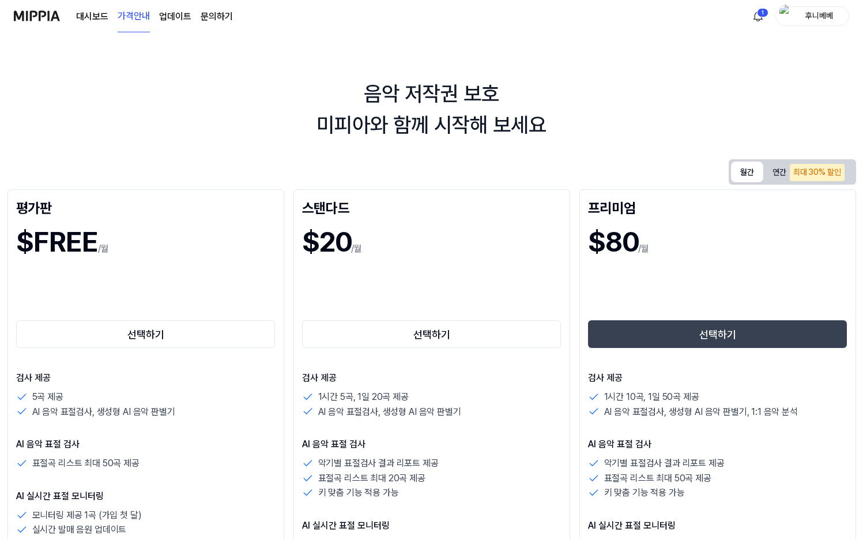
click at [750, 176] on button "월간" at bounding box center [747, 171] width 32 height 21
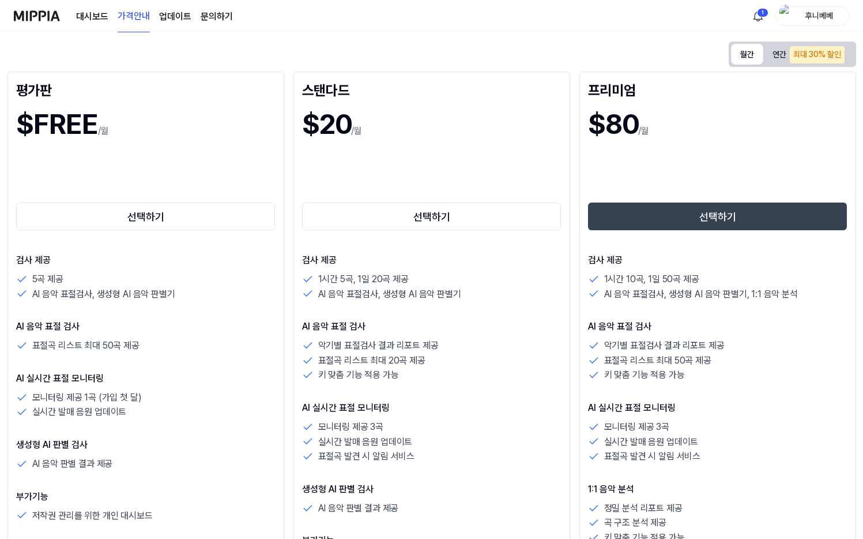
scroll to position [149, 0]
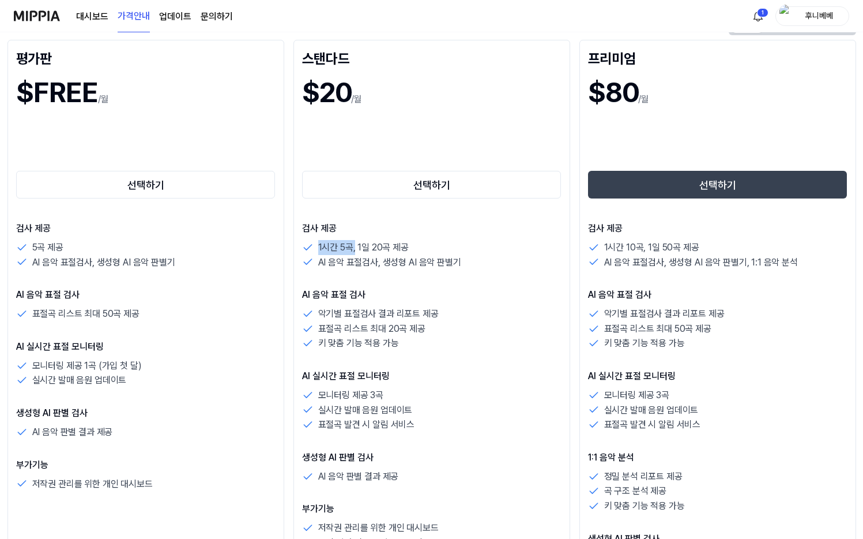
drag, startPoint x: 311, startPoint y: 247, endPoint x: 356, endPoint y: 248, distance: 45.6
click at [356, 248] on div "1시간 5곡, 1일 20곡 제공" at bounding box center [431, 247] width 259 height 15
click at [359, 248] on p "1시간 5곡, 1일 20곡 제공" at bounding box center [363, 247] width 91 height 15
drag, startPoint x: 358, startPoint y: 250, endPoint x: 422, endPoint y: 245, distance: 64.2
click at [422, 245] on div "1시간 5곡, 1일 20곡 제공" at bounding box center [431, 247] width 259 height 15
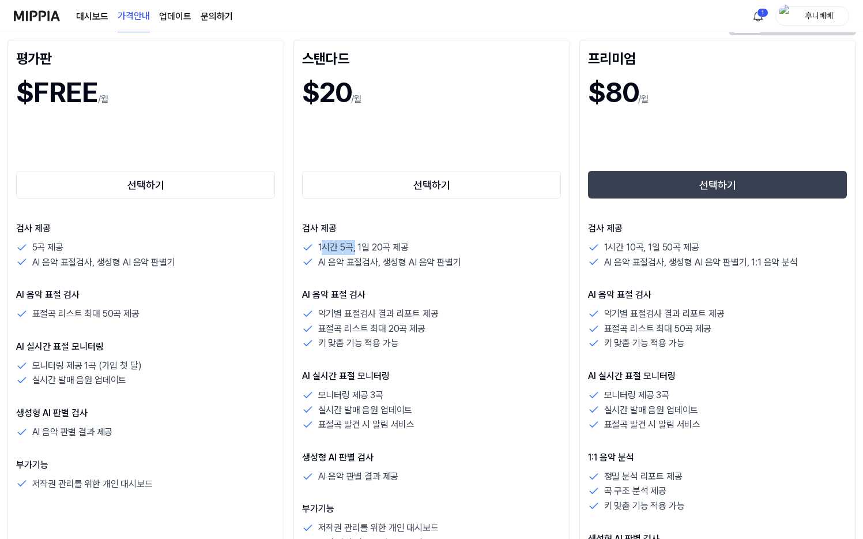
drag, startPoint x: 325, startPoint y: 247, endPoint x: 355, endPoint y: 247, distance: 30.0
click at [355, 247] on p "1시간 5곡, 1일 20곡 제공" at bounding box center [363, 247] width 91 height 15
click at [353, 249] on p "1시간 5곡, 1일 20곡 제공" at bounding box center [363, 247] width 91 height 15
drag, startPoint x: 317, startPoint y: 264, endPoint x: 439, endPoint y: 269, distance: 122.3
click at [439, 269] on p "AI 음악 표절검사, 생성형 AI 음악 판별기" at bounding box center [389, 262] width 143 height 15
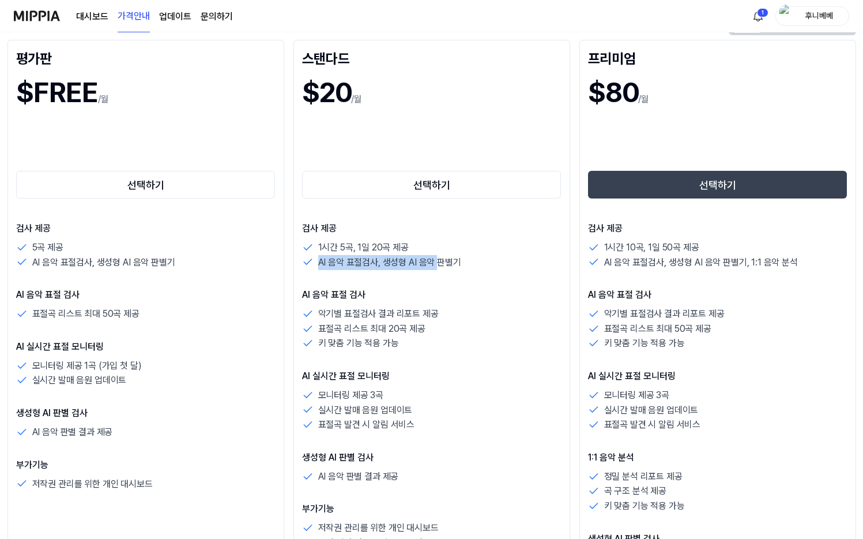
click at [439, 268] on p "AI 음악 표절검사, 생성형 AI 음악 판별기" at bounding box center [389, 262] width 143 height 15
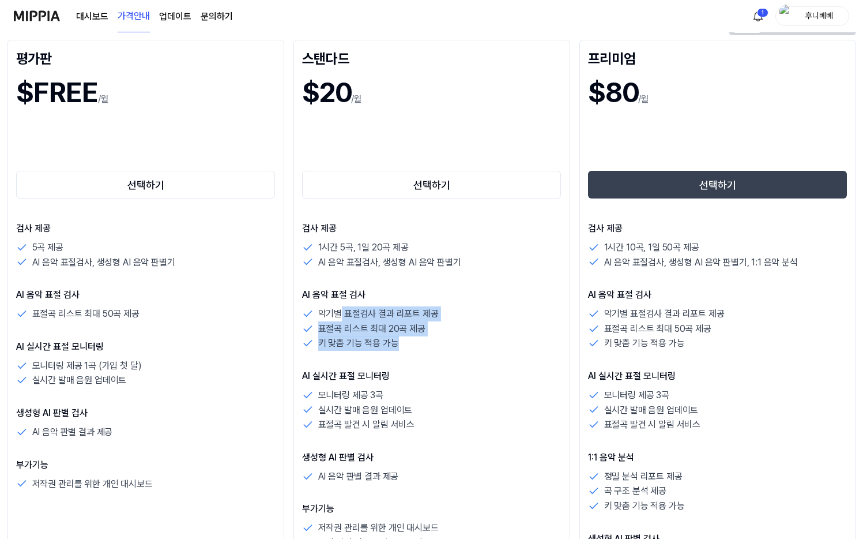
drag, startPoint x: 356, startPoint y: 319, endPoint x: 421, endPoint y: 342, distance: 69.3
click at [421, 342] on div "악기별 표절검사 결과 리포트 제공 표절곡 리스트 최대 20곡 제공 키 맞춤 기능 적용 가능" at bounding box center [431, 328] width 259 height 44
click at [421, 342] on div "키 맞춤 기능 적용 가능" at bounding box center [431, 343] width 259 height 15
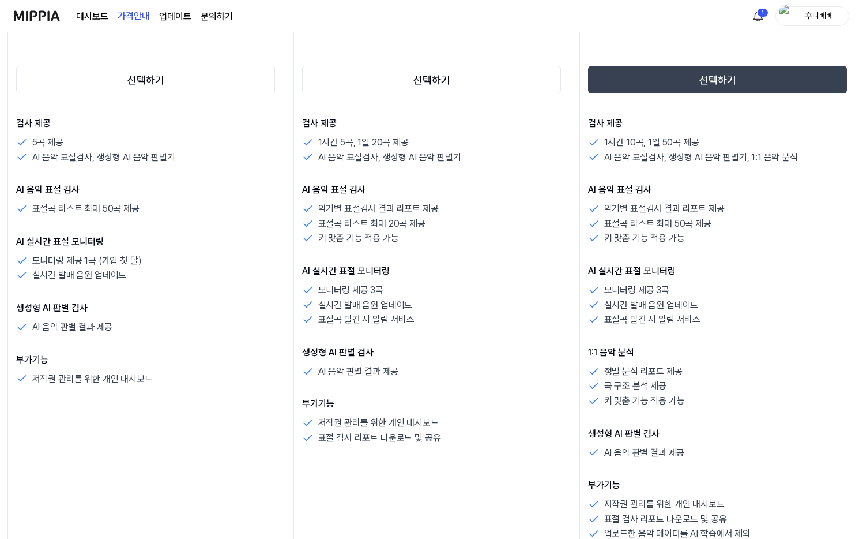
scroll to position [264, 0]
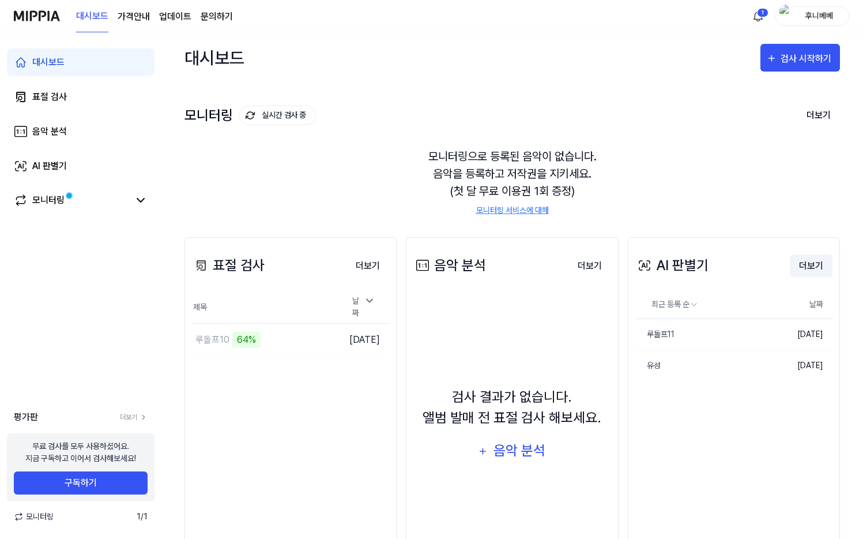
click at [808, 262] on button "더보기" at bounding box center [811, 265] width 43 height 23
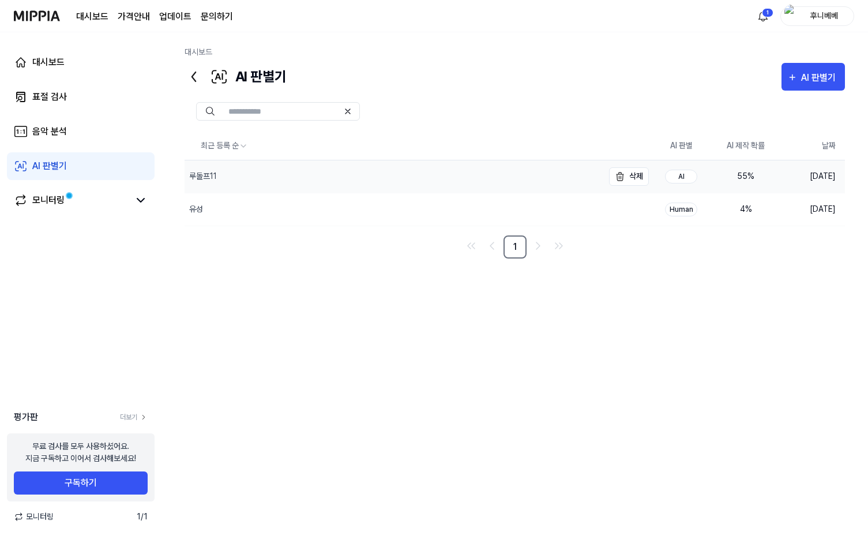
click at [401, 180] on div "루돌프11" at bounding box center [394, 176] width 419 height 32
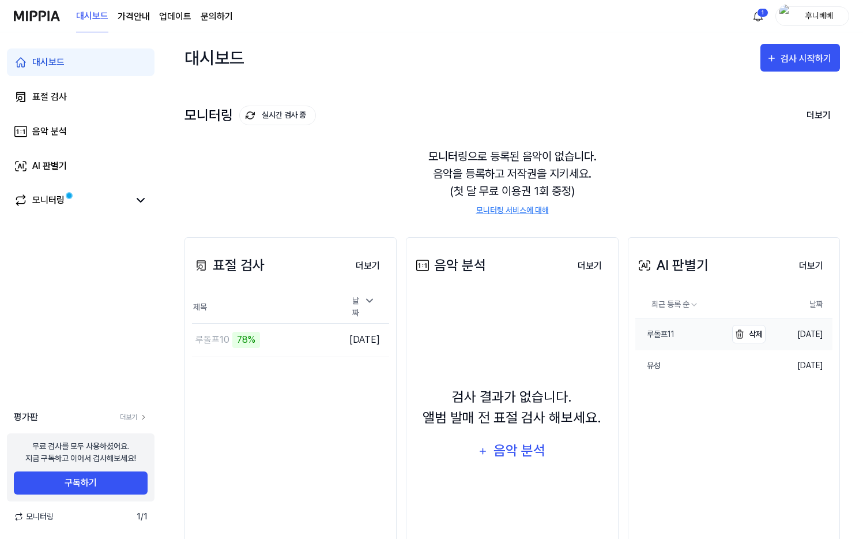
click at [673, 337] on div "루돌프11" at bounding box center [654, 334] width 39 height 12
click at [220, 358] on div "표절 검사 더보기 표절 검사 제목 날짜 루돌프10 90% 이동하기 2025.09.07. 더보기" at bounding box center [291, 405] width 212 height 337
click at [261, 338] on div "루돌프10 98%" at bounding box center [241, 339] width 99 height 32
click at [220, 338] on div "루돌프10" at bounding box center [212, 340] width 34 height 14
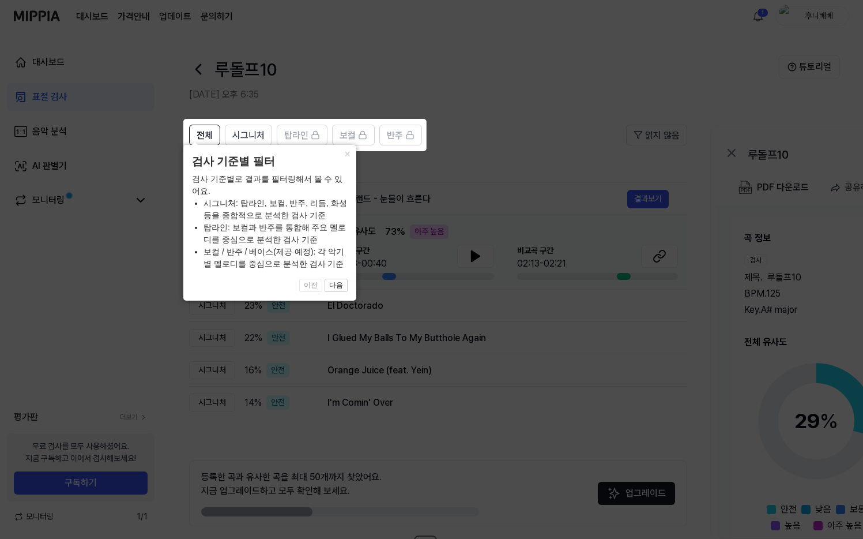
click at [562, 149] on icon at bounding box center [434, 269] width 868 height 539
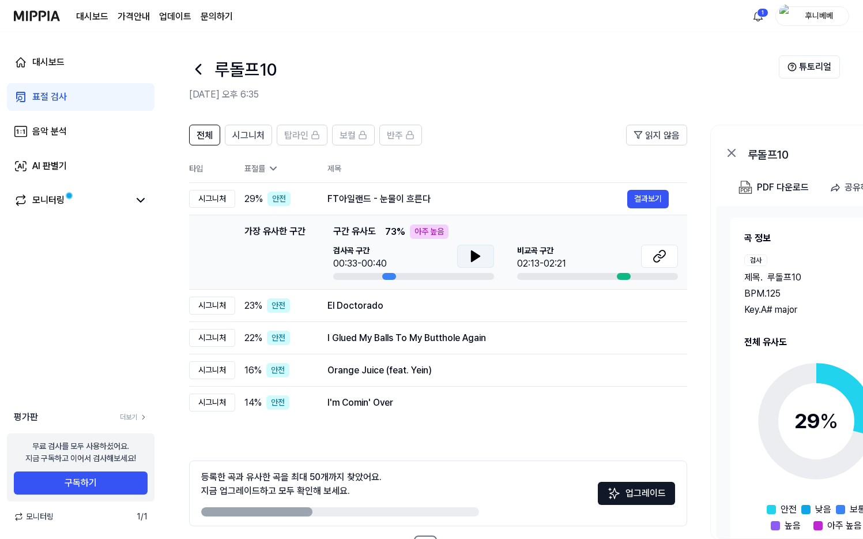
click at [473, 262] on icon at bounding box center [476, 256] width 14 height 14
click at [477, 258] on icon at bounding box center [478, 255] width 2 height 9
click at [669, 255] on button at bounding box center [659, 255] width 37 height 23
click at [463, 256] on button at bounding box center [475, 255] width 37 height 23
click at [469, 257] on icon at bounding box center [476, 256] width 14 height 14
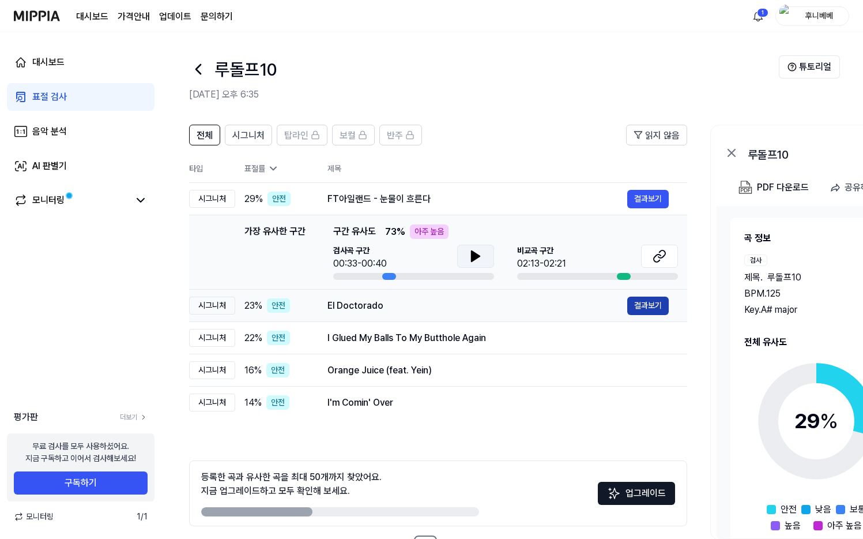
click at [645, 312] on button "결과보기" at bounding box center [648, 305] width 42 height 18
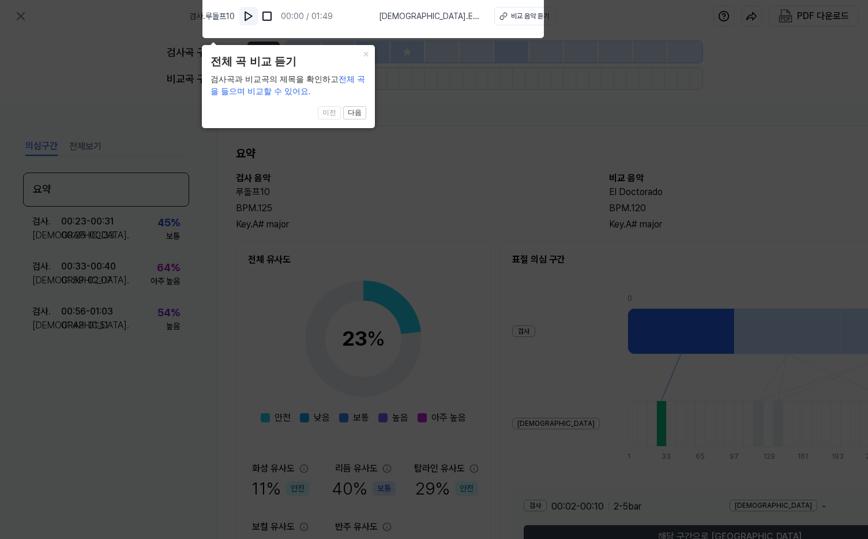
click at [254, 16] on img at bounding box center [249, 16] width 12 height 12
click at [363, 50] on button "×" at bounding box center [365, 53] width 18 height 16
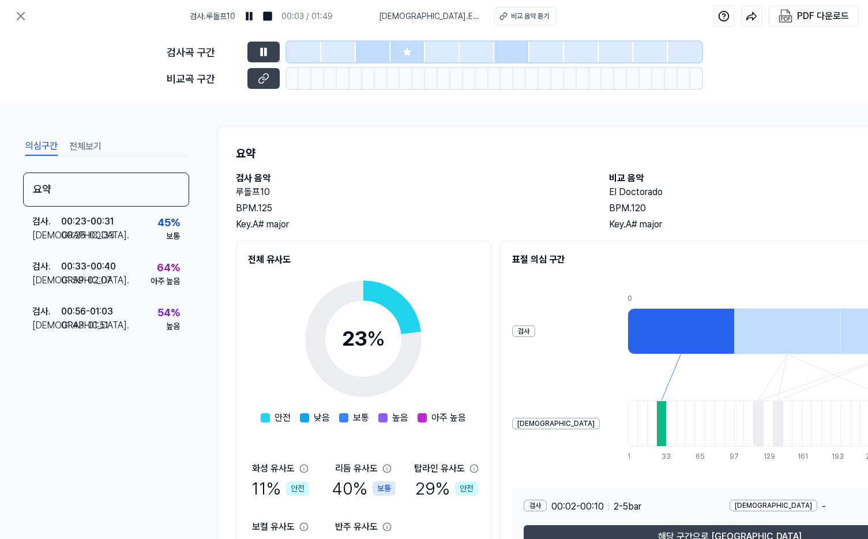
drag, startPoint x: 457, startPoint y: 111, endPoint x: 427, endPoint y: 83, distance: 41.6
click at [451, 109] on div "의심구간 전체보기 요약 검사 . 00:23 - 00:31 비교 . 00:25 - 00:33 45 % 보통 검사 . 00:33 - 00:40 비…" at bounding box center [434, 321] width 868 height 436
click at [401, 53] on div at bounding box center [407, 52] width 35 height 21
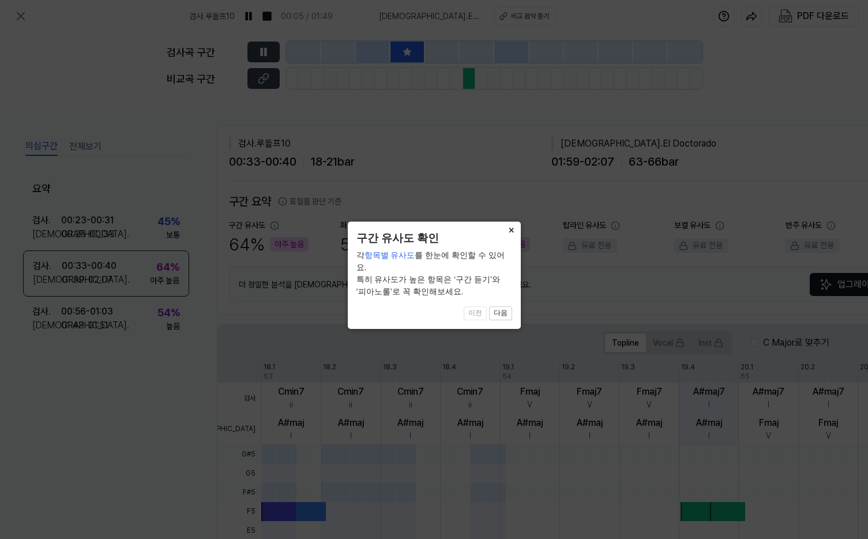
click at [509, 230] on button "×" at bounding box center [511, 229] width 18 height 16
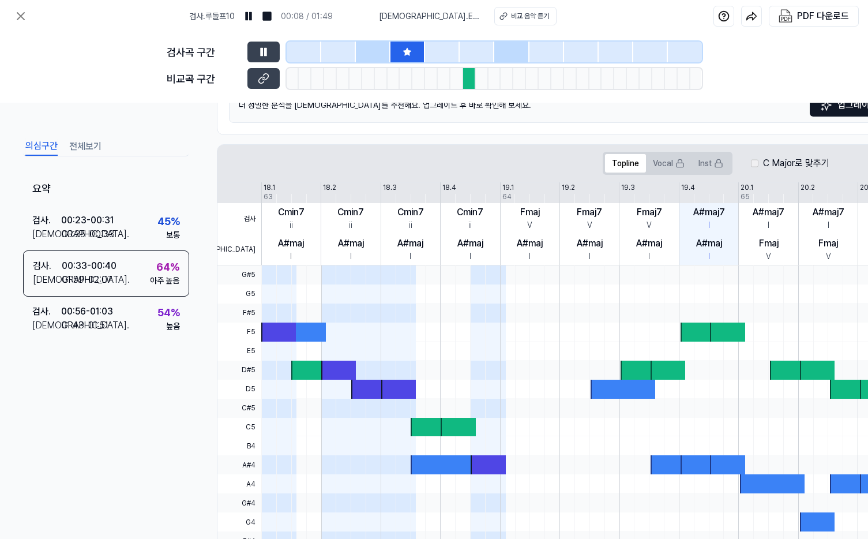
scroll to position [178, 0]
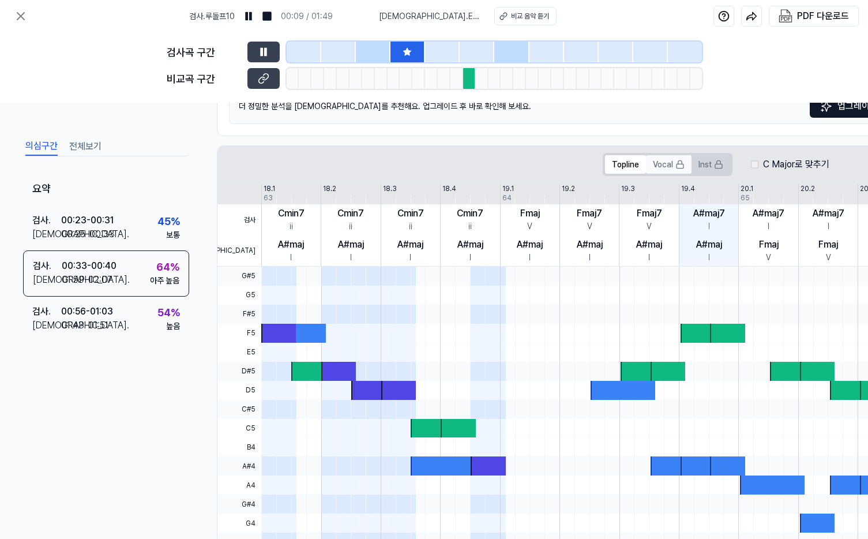
click at [669, 165] on button "Vocal" at bounding box center [669, 164] width 46 height 18
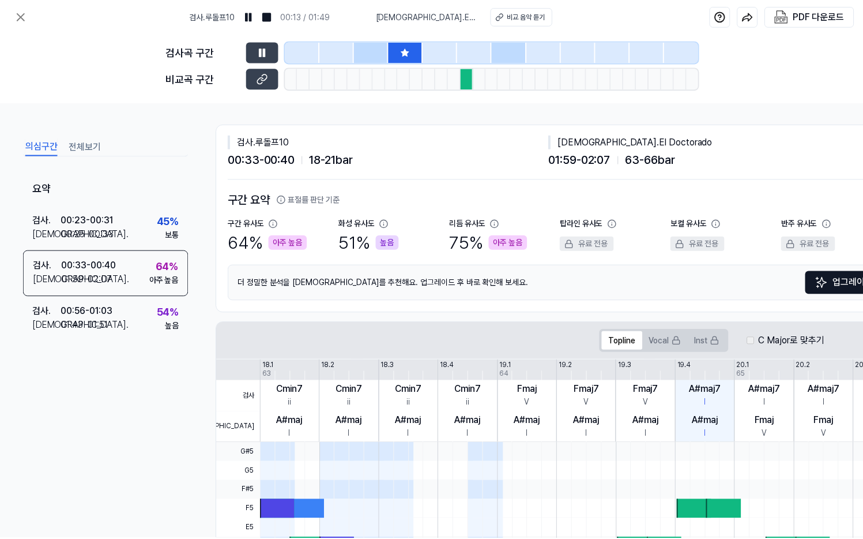
scroll to position [0, 0]
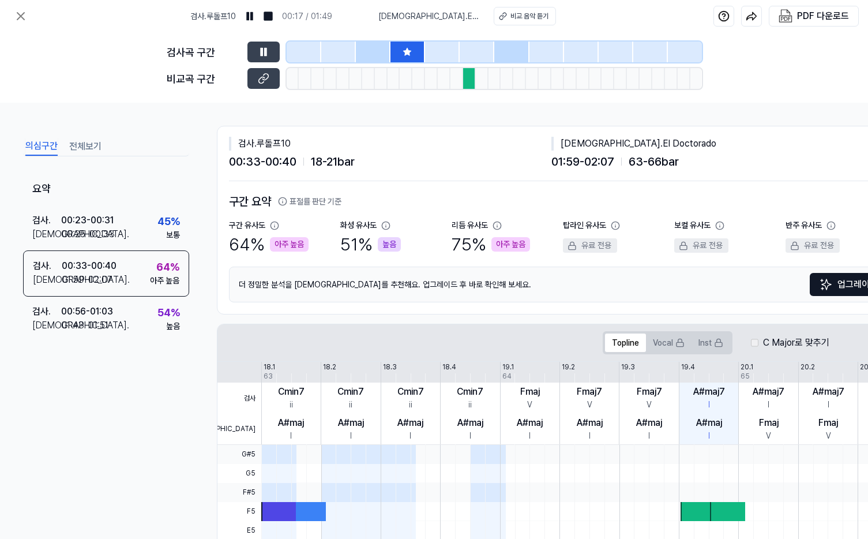
click at [461, 77] on div at bounding box center [456, 78] width 13 height 21
click at [470, 77] on div at bounding box center [469, 78] width 13 height 21
click at [266, 77] on icon at bounding box center [264, 79] width 12 height 12
click at [258, 45] on button at bounding box center [263, 52] width 32 height 21
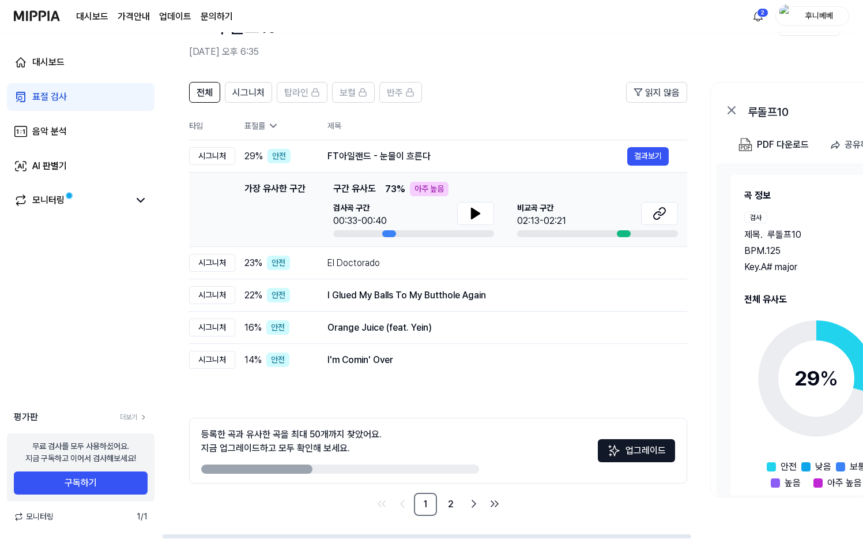
drag, startPoint x: 257, startPoint y: 435, endPoint x: 329, endPoint y: 432, distance: 72.1
click at [321, 431] on div "등록한 곡과 유사한 곡을 최대 50개까지 찾았어요. 지금 업그레이드하고 모두 확인해 보세요." at bounding box center [291, 441] width 180 height 28
click at [349, 436] on div "등록한 곡과 유사한 곡을 최대 50개까지 찾았어요. 지금 업그레이드하고 모두 확인해 보세요." at bounding box center [291, 441] width 180 height 28
click at [450, 507] on link "2" at bounding box center [450, 503] width 23 height 23
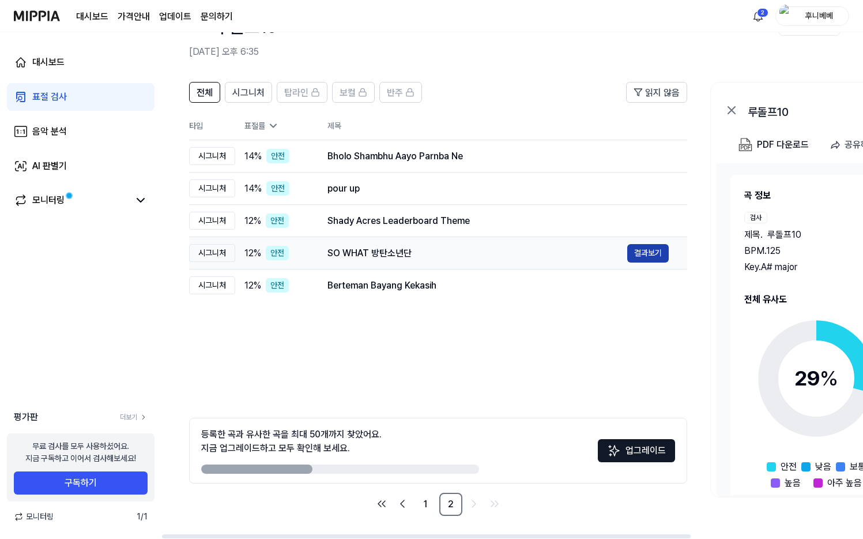
click at [642, 252] on button "결과보기" at bounding box center [648, 253] width 42 height 18
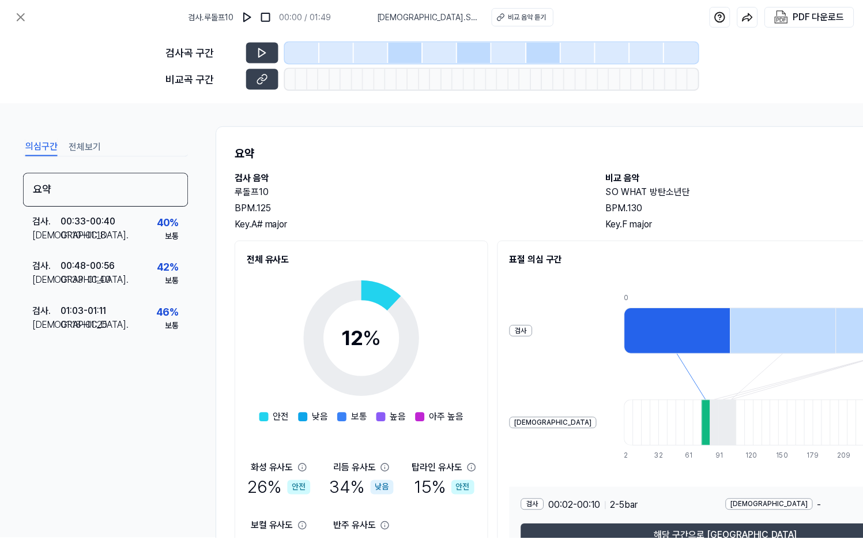
scroll to position [43, 0]
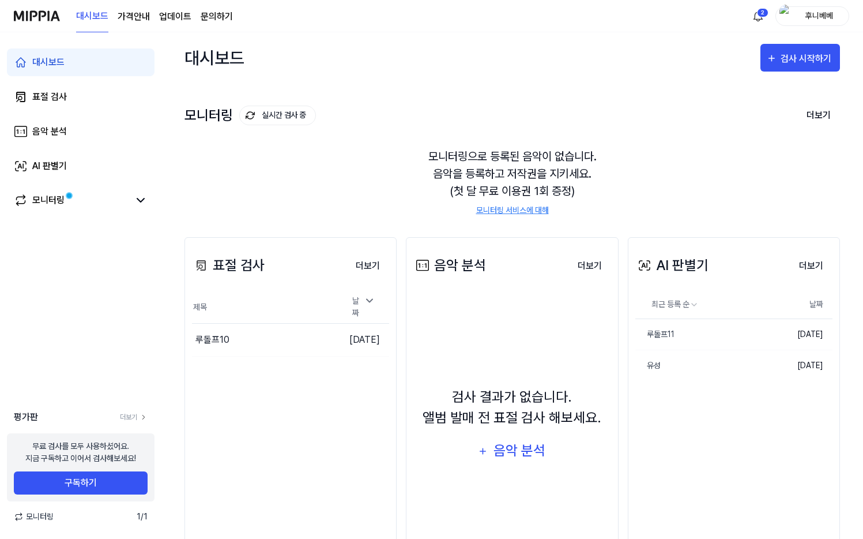
click at [503, 157] on div "모니터링으로 등록된 음악이 없습니다. 음악을 등록하고 저작권을 지키세요. (첫 달 무료 이용권 1회 증정) 모니터링 서비스에 대해" at bounding box center [513, 182] width 656 height 96
drag, startPoint x: 574, startPoint y: 178, endPoint x: 535, endPoint y: 193, distance: 42.7
click at [535, 193] on div "모니터링으로 등록된 음악이 없습니다. 음악을 등록하고 저작권을 지키세요. (첫 달 무료 이용권 1회 증정) 모니터링 서비스에 대해" at bounding box center [513, 182] width 656 height 96
click at [531, 194] on div "모니터링으로 등록된 음악이 없습니다. 음악을 등록하고 저작권을 지키세요. (첫 달 무료 이용권 1회 증정) 모니터링 서비스에 대해" at bounding box center [513, 182] width 656 height 96
drag, startPoint x: 485, startPoint y: 193, endPoint x: 569, endPoint y: 193, distance: 84.2
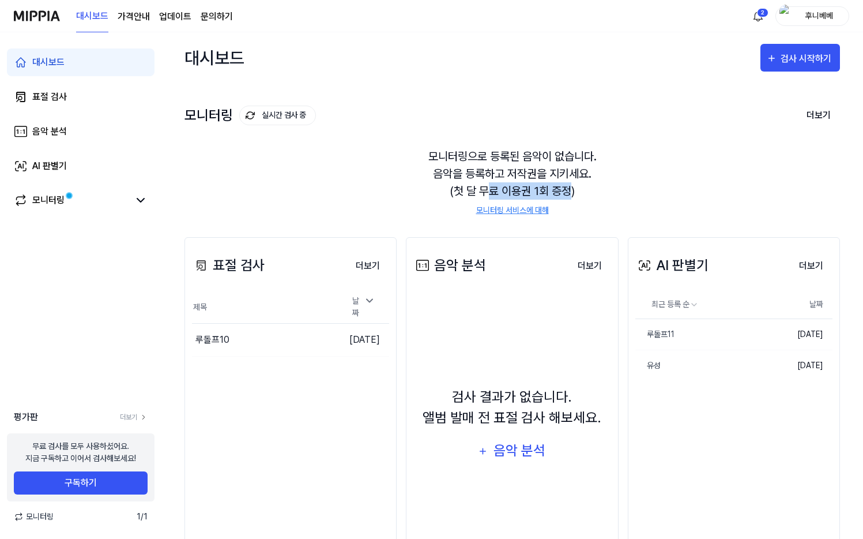
click at [569, 193] on div "모니터링으로 등록된 음악이 없습니다. 음악을 등록하고 저작권을 지키세요. (첫 달 무료 이용권 1회 증정) 모니터링 서비스에 대해" at bounding box center [513, 182] width 656 height 96
click at [571, 192] on div "모니터링으로 등록된 음악이 없습니다. 음악을 등록하고 저작권을 지키세요. (첫 달 무료 이용권 1회 증정) 모니터링 서비스에 대해" at bounding box center [513, 182] width 656 height 96
click at [800, 264] on button "더보기" at bounding box center [811, 265] width 43 height 23
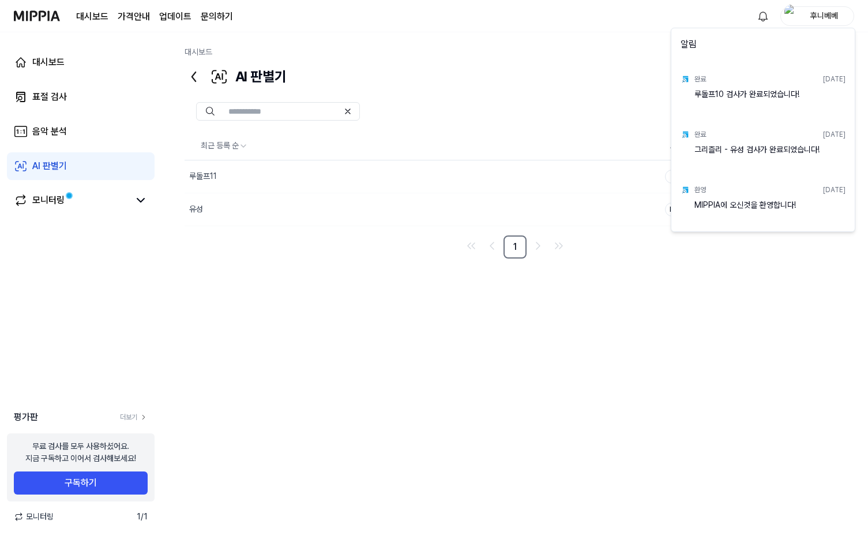
click at [551, 47] on html "대시보드 가격안내 업데이트 문의하기 후니베베 대시보드 표절 검사 음악 분석 AI 판별기 모니터링 평가판 더보기 무료 검사를 모두 사용하셨어요.…" at bounding box center [434, 269] width 868 height 539
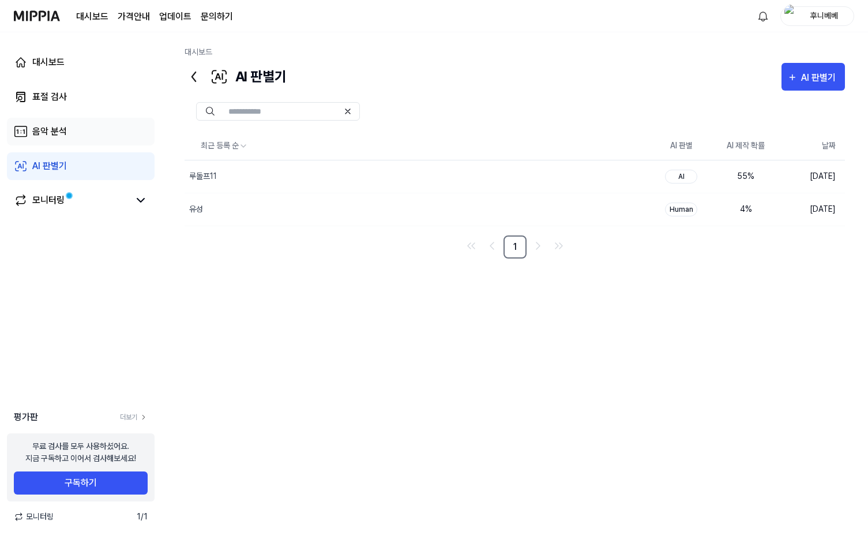
click at [93, 123] on link "음악 분석" at bounding box center [81, 132] width 148 height 28
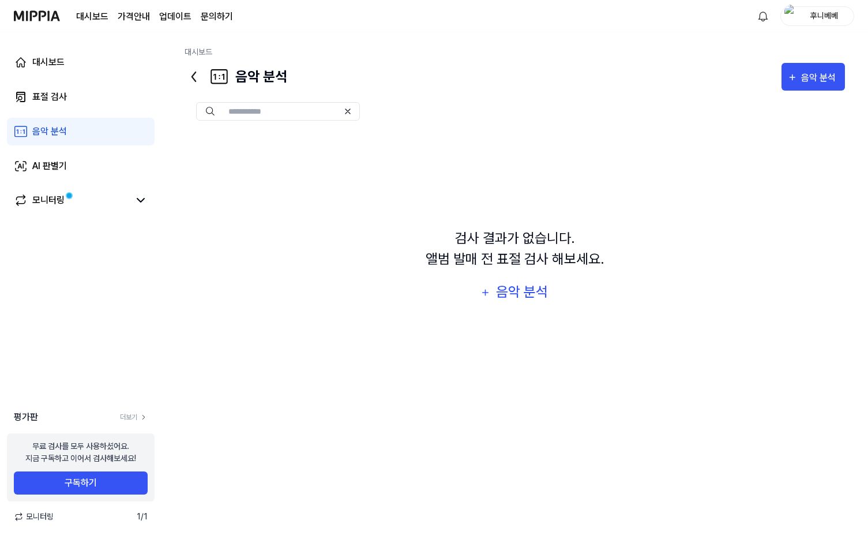
click at [563, 288] on div "검사 결과가 없습니다. 앨범 발매 전 표절 검사 해보세요. 음악 분석" at bounding box center [515, 266] width 660 height 269
click at [522, 292] on div "음악 분석" at bounding box center [522, 292] width 55 height 22
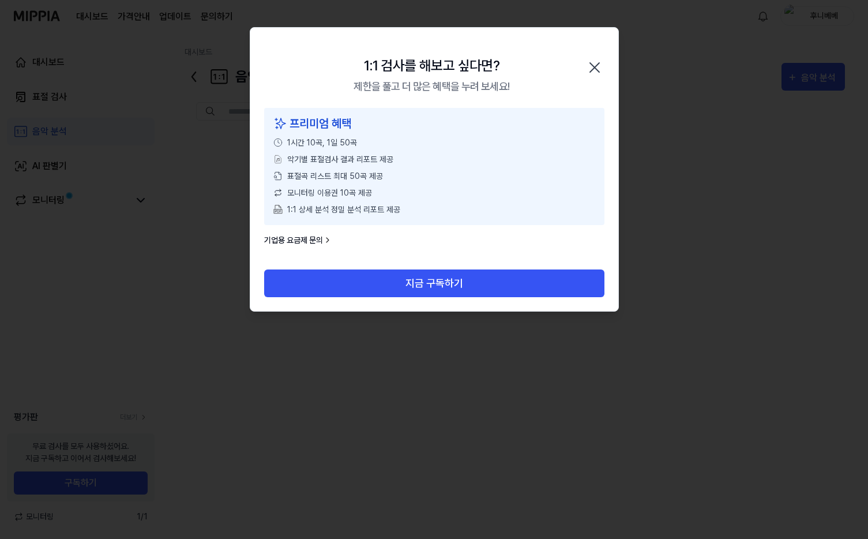
drag, startPoint x: 355, startPoint y: 167, endPoint x: 377, endPoint y: 192, distance: 33.5
click at [374, 187] on div "프리미엄 혜택 1시간 10곡, 1일 50곡 악기별 표절검사 결과 리포트 제공 표절곡 리스트 최대 50곡 제공 모니터링 이용권 10곡 제공 1:…" at bounding box center [434, 166] width 340 height 117
click at [377, 192] on div "모니터링 이용권 10곡 제공" at bounding box center [434, 193] width 322 height 12
drag, startPoint x: 372, startPoint y: 200, endPoint x: 310, endPoint y: 148, distance: 80.2
click at [310, 148] on div "프리미엄 혜택 1시간 10곡, 1일 50곡 악기별 표절검사 결과 리포트 제공 표절곡 리스트 최대 50곡 제공 모니터링 이용권 10곡 제공 1:…" at bounding box center [434, 166] width 340 height 117
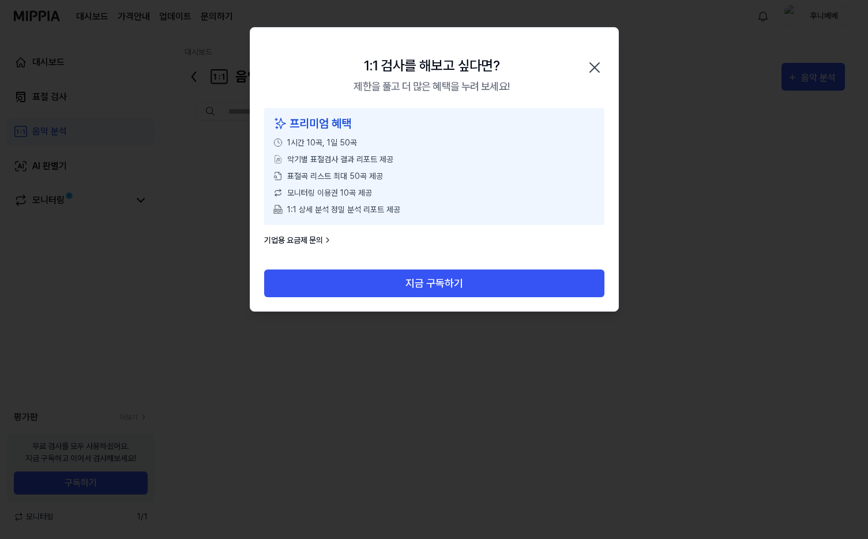
drag, startPoint x: 310, startPoint y: 148, endPoint x: 353, endPoint y: 198, distance: 65.8
click at [352, 197] on div "프리미엄 혜택 1시간 10곡, 1일 50곡 악기별 표절검사 결과 리포트 제공 표절곡 리스트 최대 50곡 제공 모니터링 이용권 10곡 제공 1:…" at bounding box center [434, 166] width 340 height 117
click at [355, 200] on div "프리미엄 혜택 1시간 10곡, 1일 50곡 악기별 표절검사 결과 리포트 제공 표절곡 리스트 최대 50곡 제공 모니터링 이용권 10곡 제공 1:…" at bounding box center [434, 166] width 340 height 117
drag, startPoint x: 357, startPoint y: 204, endPoint x: 411, endPoint y: 193, distance: 55.2
click at [360, 205] on span "1:1 상세 분석 정밀 분석 리포트 제공" at bounding box center [343, 210] width 113 height 12
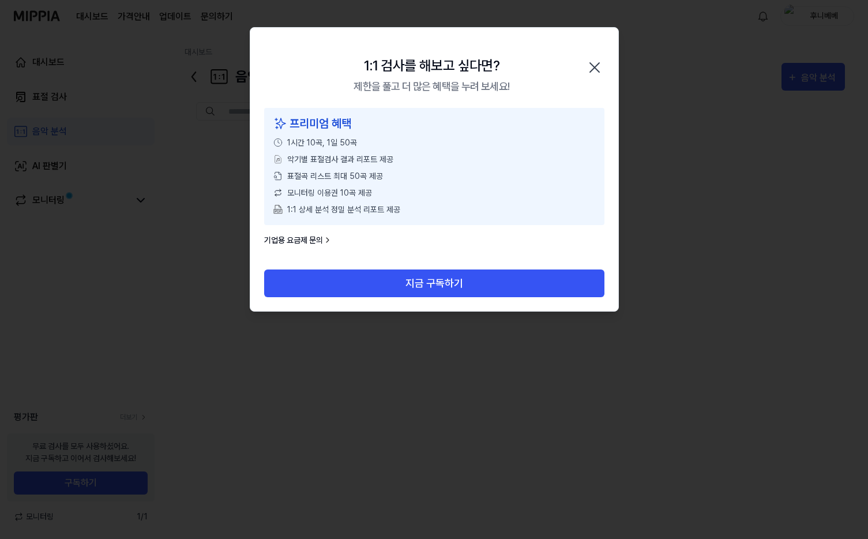
click at [588, 60] on icon "button" at bounding box center [594, 67] width 18 height 18
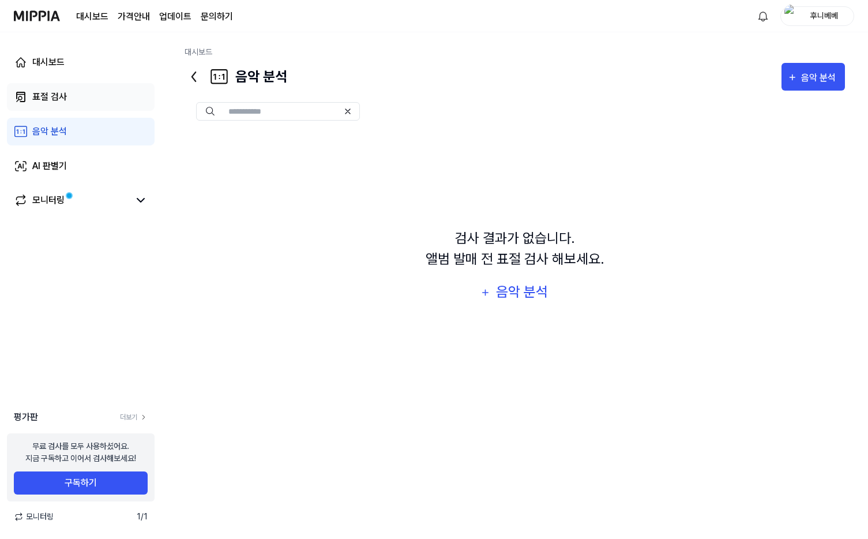
click at [84, 107] on link "표절 검사" at bounding box center [81, 97] width 148 height 28
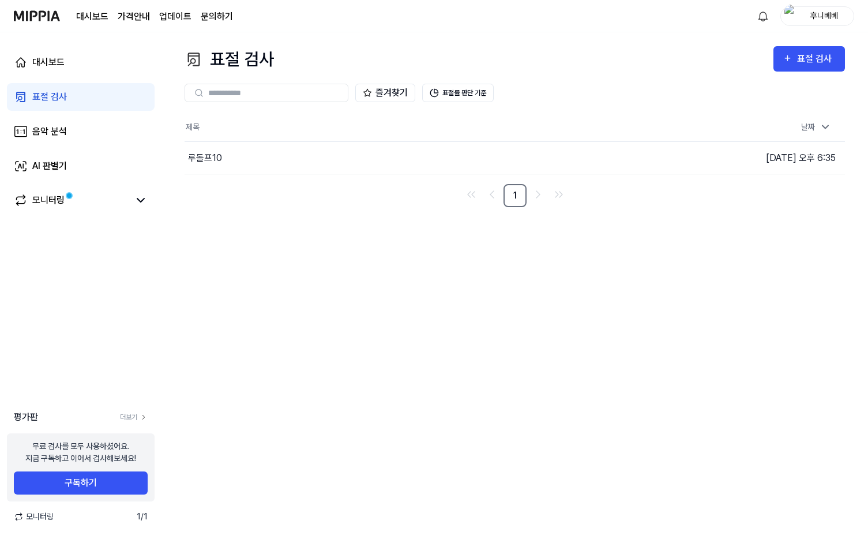
click at [201, 11] on link "문의하기" at bounding box center [217, 17] width 32 height 14
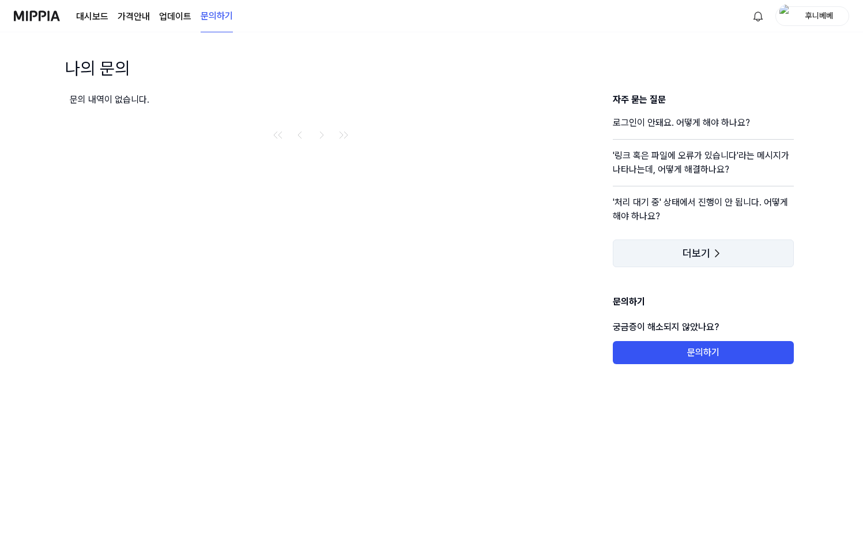
click at [723, 254] on icon at bounding box center [717, 253] width 14 height 14
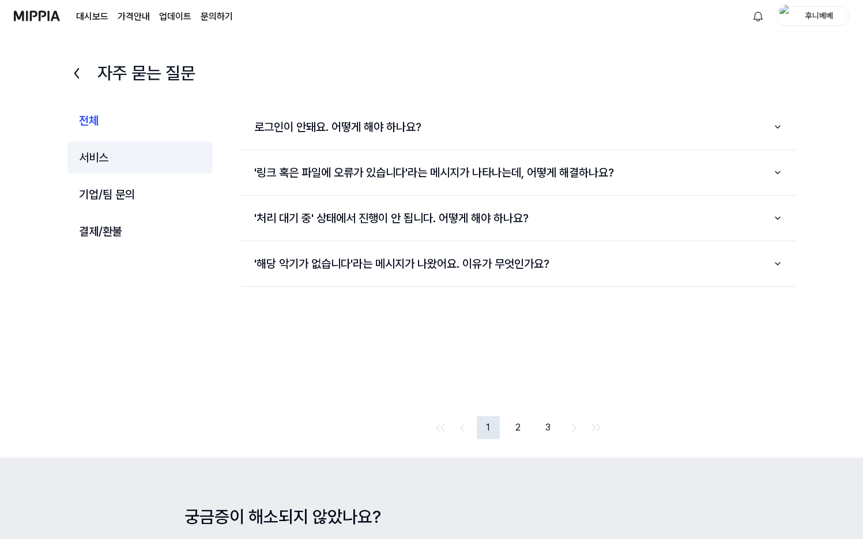
click at [131, 165] on button "서비스" at bounding box center [140, 157] width 146 height 32
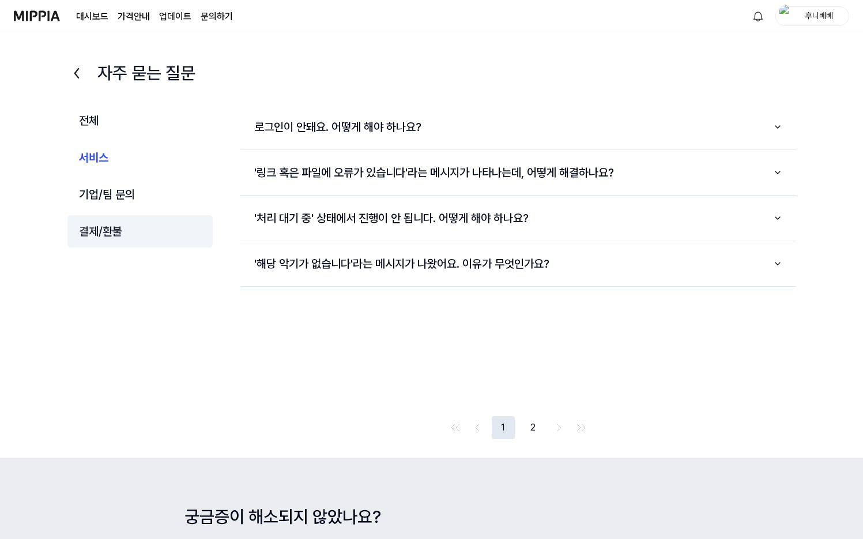
click at [118, 230] on button "결제/환불" at bounding box center [140, 231] width 146 height 32
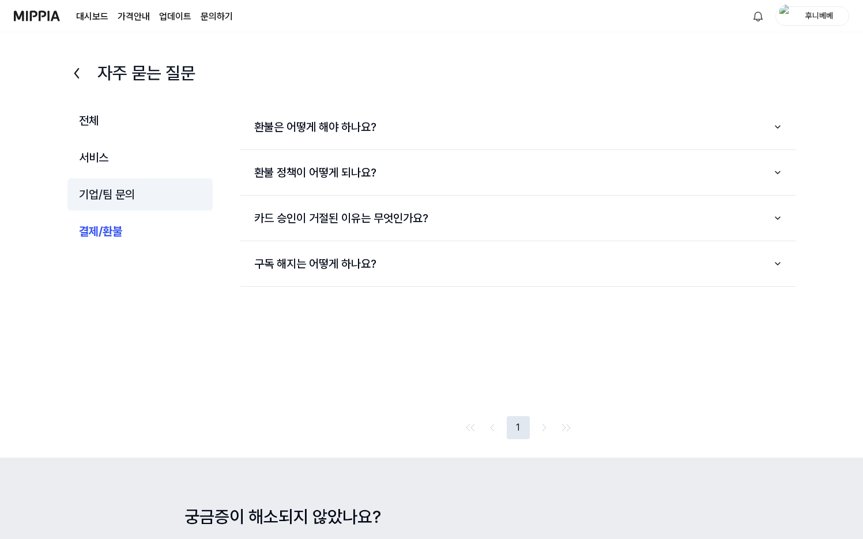
click at [131, 194] on button "기업/팀 문의" at bounding box center [140, 194] width 146 height 32
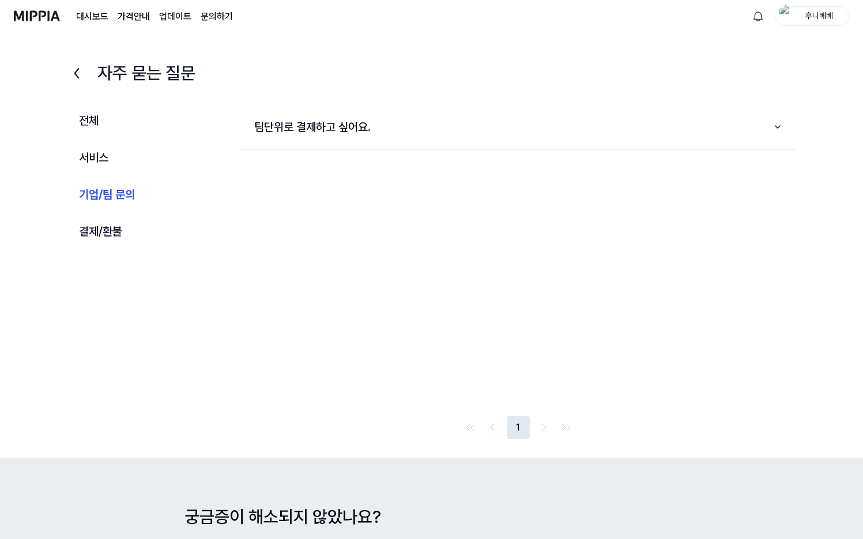
click at [175, 10] on link "업데이트" at bounding box center [175, 17] width 32 height 14
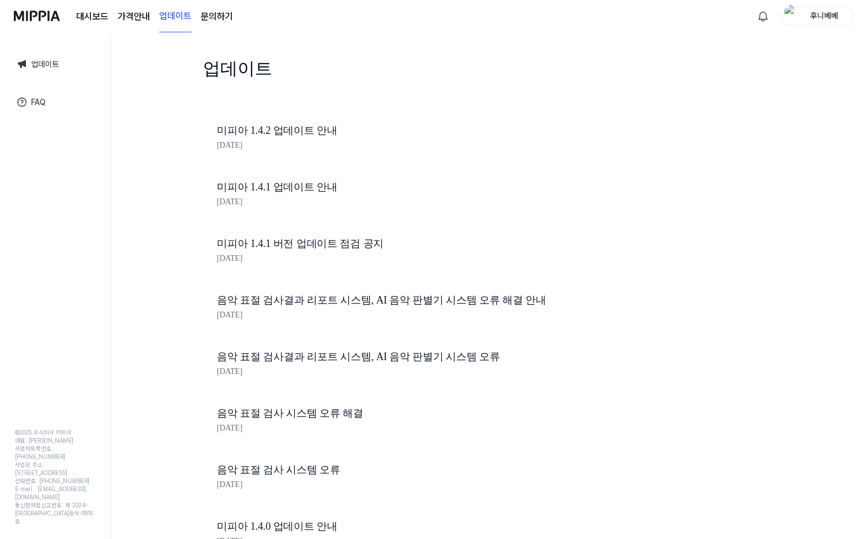
click at [125, 15] on page\) "가격안내" at bounding box center [134, 17] width 32 height 14
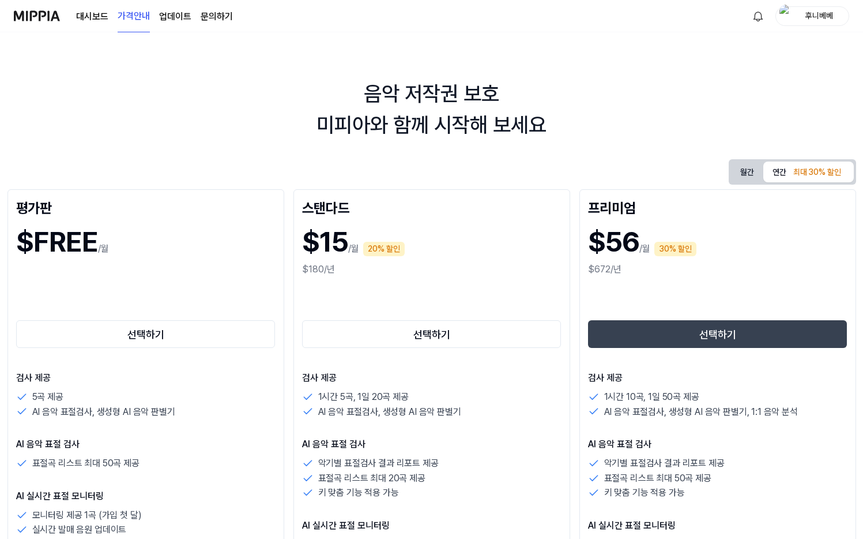
click at [98, 22] on link "대시보드" at bounding box center [92, 17] width 32 height 14
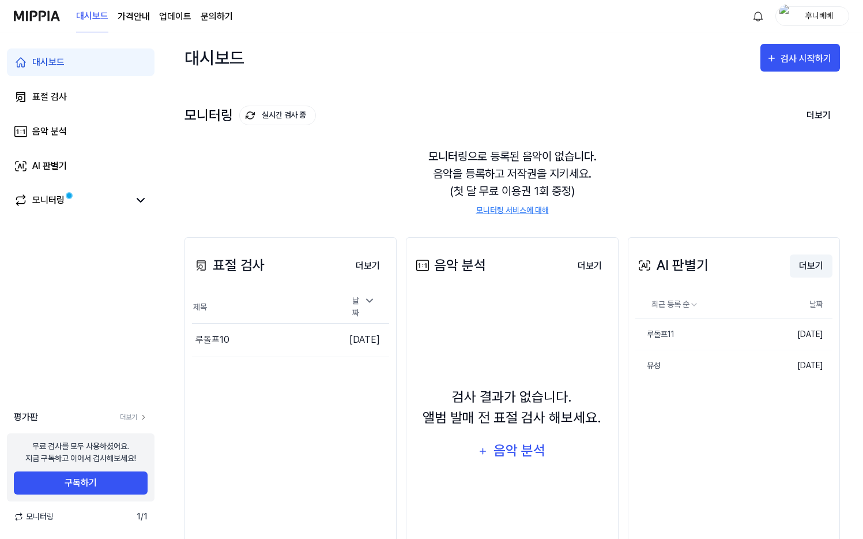
click at [822, 263] on button "더보기" at bounding box center [811, 265] width 43 height 23
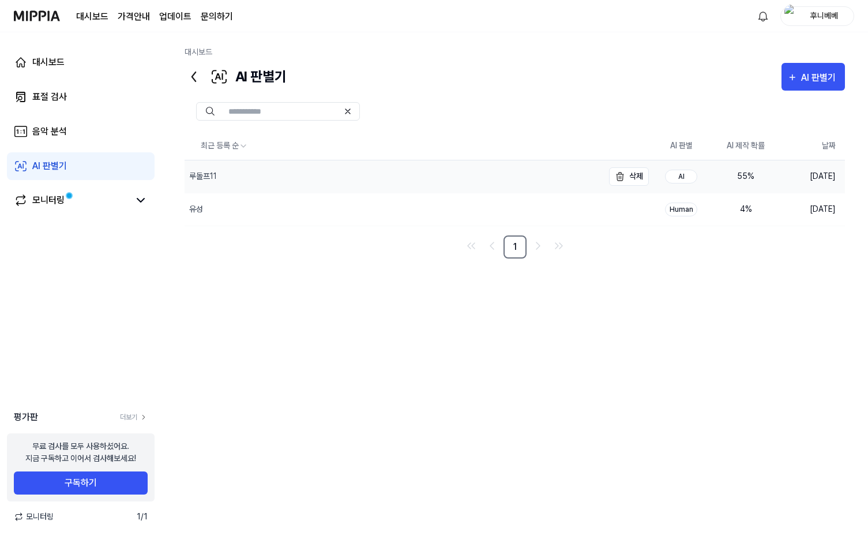
click at [516, 177] on div "루돌프11" at bounding box center [394, 176] width 419 height 32
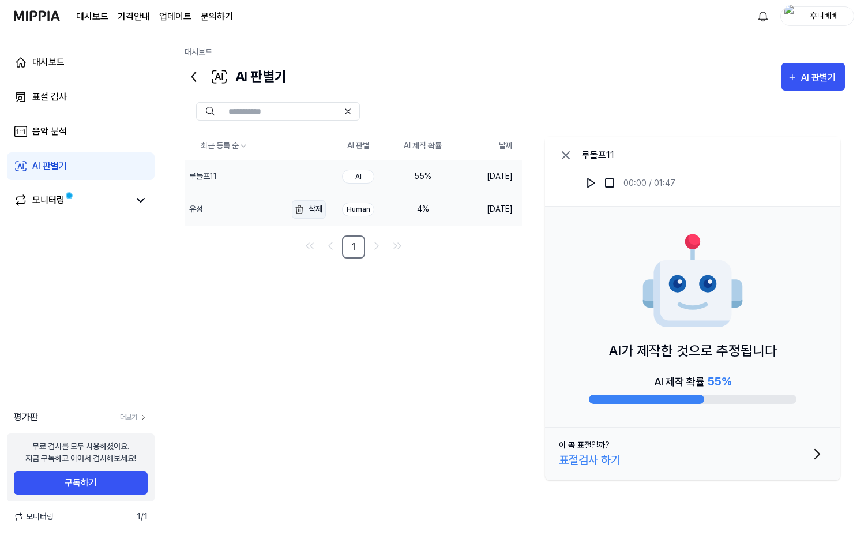
click at [317, 214] on button "삭제" at bounding box center [309, 209] width 34 height 18
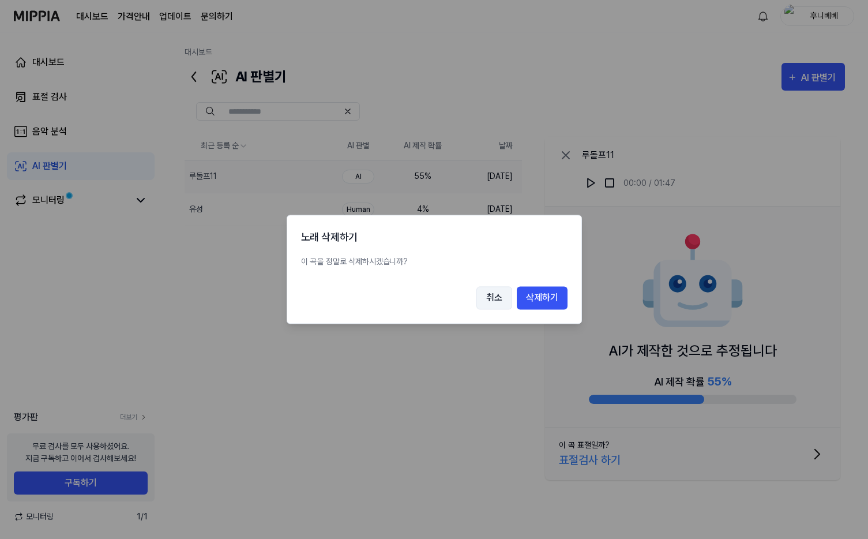
click at [495, 303] on button "취소" at bounding box center [494, 298] width 36 height 23
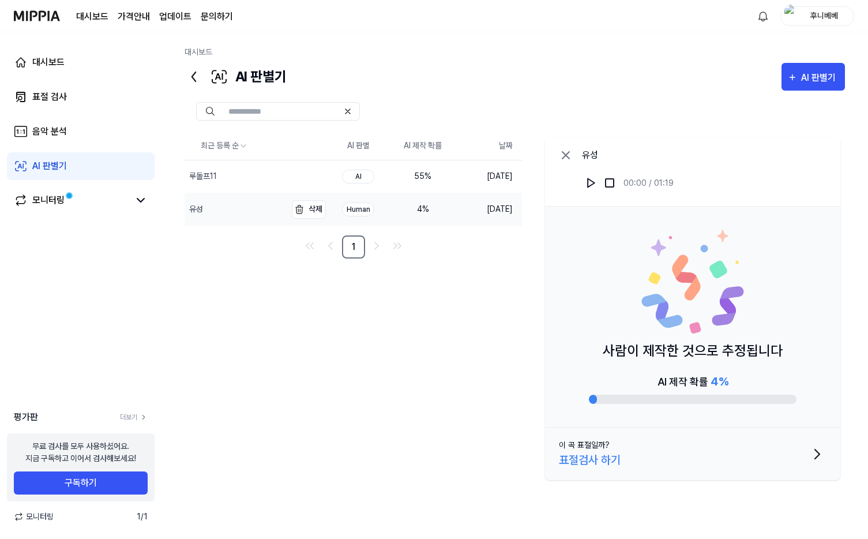
click at [247, 210] on div "유성" at bounding box center [235, 209] width 101 height 32
click at [589, 180] on img at bounding box center [591, 183] width 12 height 12
click at [630, 397] on div at bounding box center [693, 398] width 208 height 9
click at [690, 395] on div at bounding box center [693, 398] width 208 height 9
drag, startPoint x: 582, startPoint y: 398, endPoint x: 606, endPoint y: 400, distance: 23.8
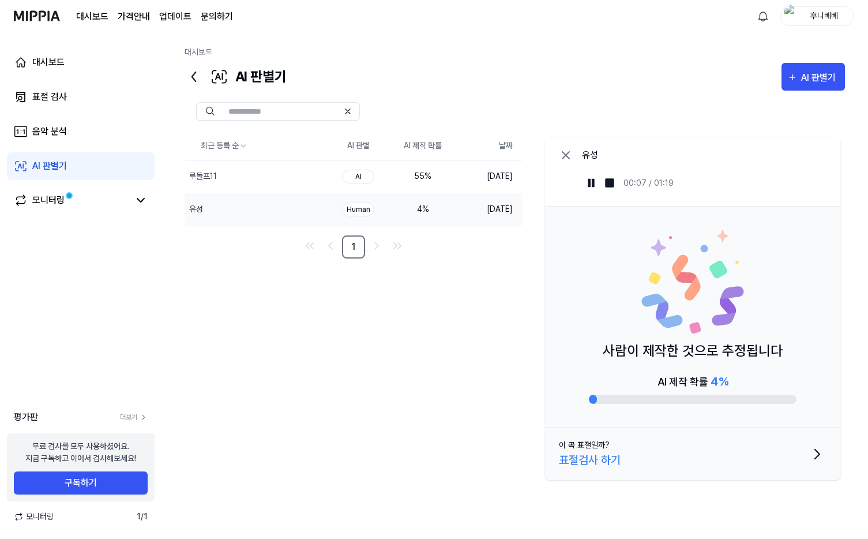
click at [599, 400] on div "사람이 제작한 것으로 추정됩니다 AI 제작 확률 4 %" at bounding box center [692, 316] width 295 height 221
drag, startPoint x: 582, startPoint y: 399, endPoint x: 593, endPoint y: 400, distance: 11.0
click at [583, 399] on div "사람이 제작한 것으로 추정됩니다 AI 제작 확률 4 %" at bounding box center [692, 316] width 295 height 221
drag, startPoint x: 593, startPoint y: 400, endPoint x: 685, endPoint y: 398, distance: 91.7
click at [657, 400] on div at bounding box center [693, 398] width 208 height 9
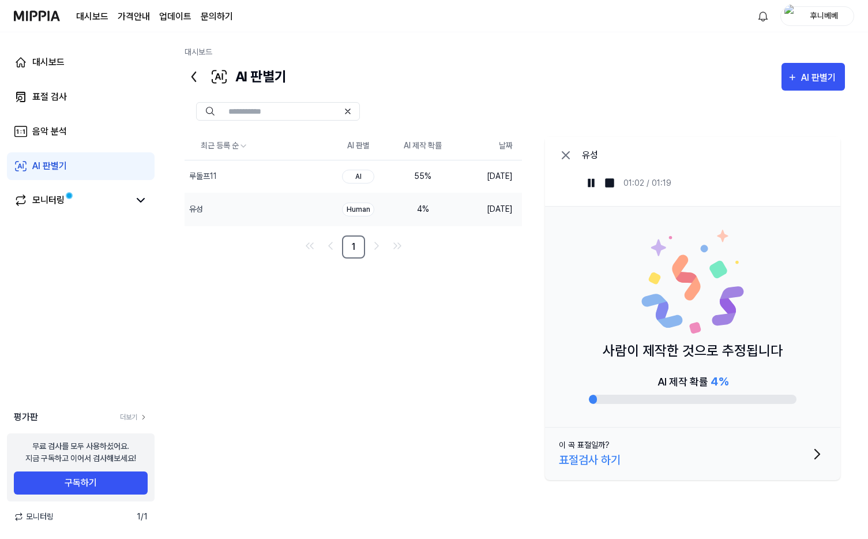
click at [190, 73] on icon at bounding box center [194, 76] width 18 height 18
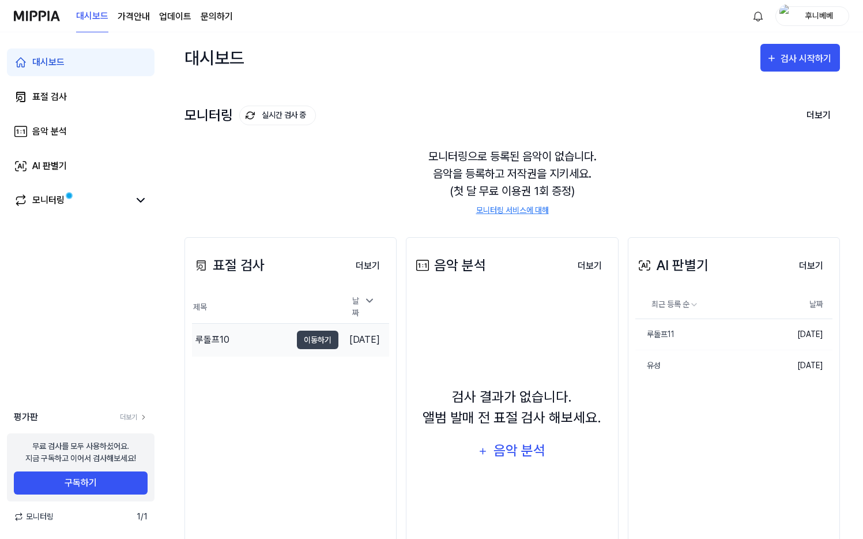
click at [257, 347] on div "루돌프10" at bounding box center [241, 339] width 99 height 32
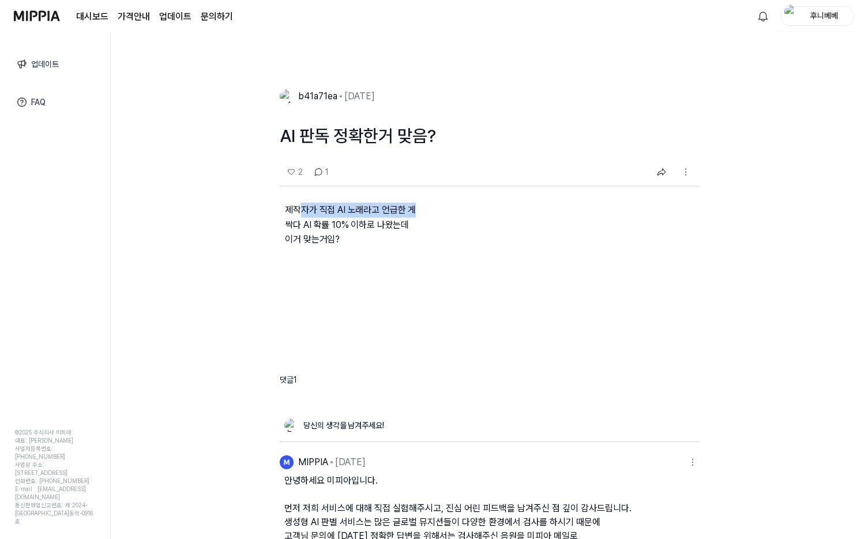
drag, startPoint x: 306, startPoint y: 209, endPoint x: 421, endPoint y: 219, distance: 115.7
click at [418, 218] on p "제작자가 직접 AI 노래라고 언급한 게 싹다 AI 확률 10% 이하로 나왔는데 이거 맞는거임?" at bounding box center [490, 233] width 420 height 95
click at [421, 219] on p "제작자가 직접 AI 노래라고 언급한 게 싹다 AI 확률 10% 이하로 나왔는데 이거 맞는거임?" at bounding box center [490, 233] width 420 height 95
drag, startPoint x: 297, startPoint y: 219, endPoint x: 420, endPoint y: 236, distance: 124.5
click at [420, 236] on p "제작자가 직접 AI 노래라고 언급한 게 싹다 AI 확률 10% 이하로 나왔는데 이거 맞는거임?" at bounding box center [490, 233] width 420 height 95
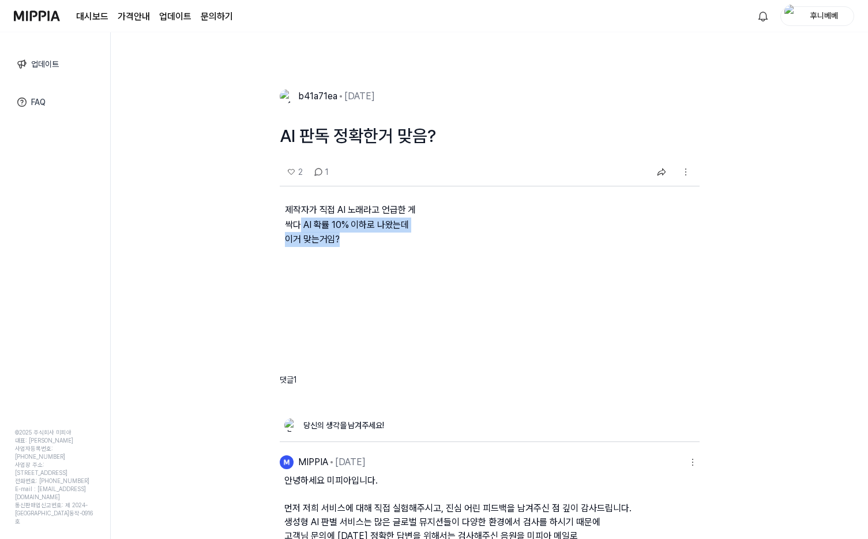
click at [420, 236] on p "제작자가 직접 AI 노래라고 언급한 게 싹다 AI 확률 10% 이하로 나왔는데 이거 맞는거임?" at bounding box center [490, 233] width 420 height 95
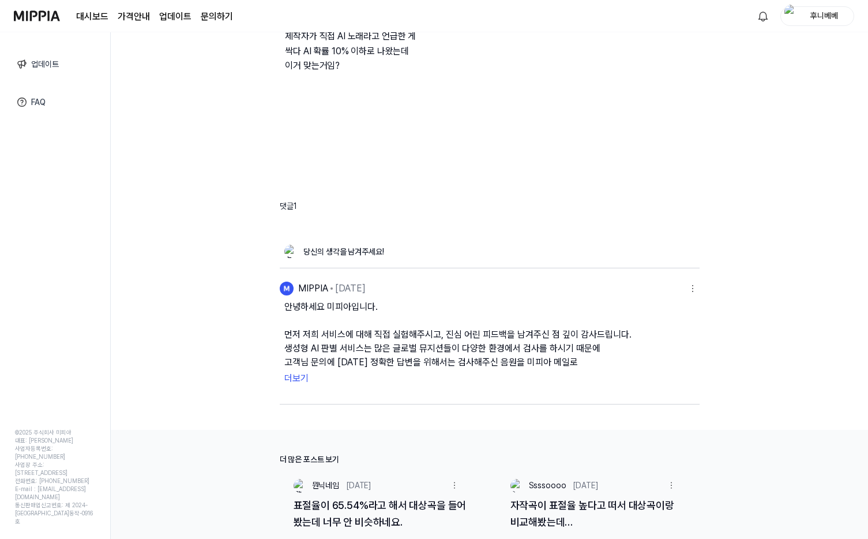
scroll to position [209, 0]
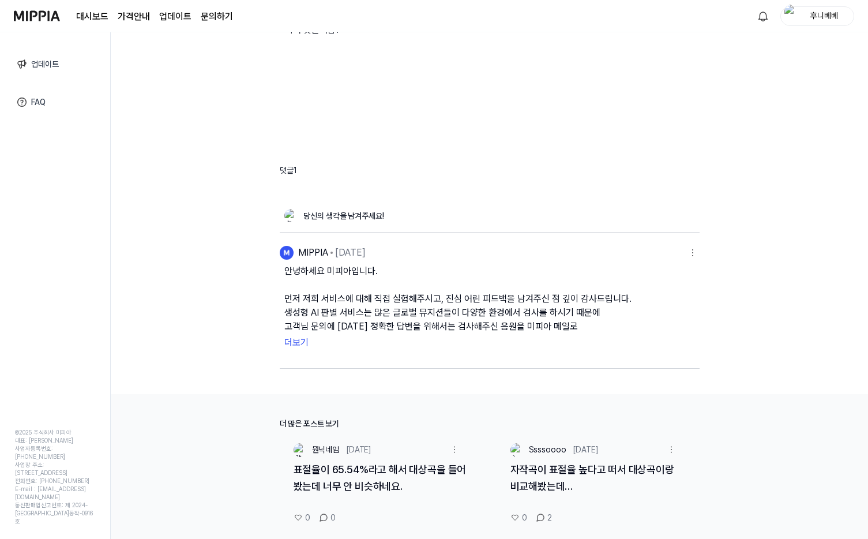
click at [285, 340] on button "더보기" at bounding box center [489, 342] width 411 height 18
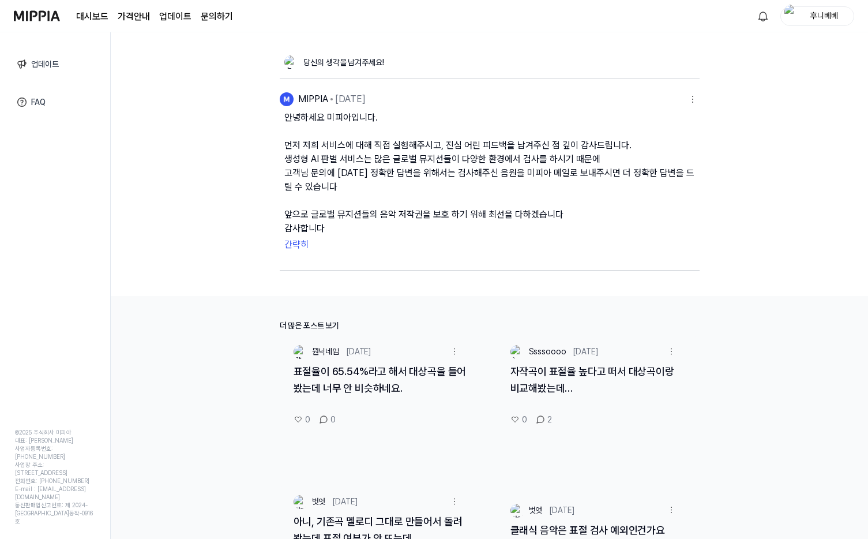
scroll to position [446, 0]
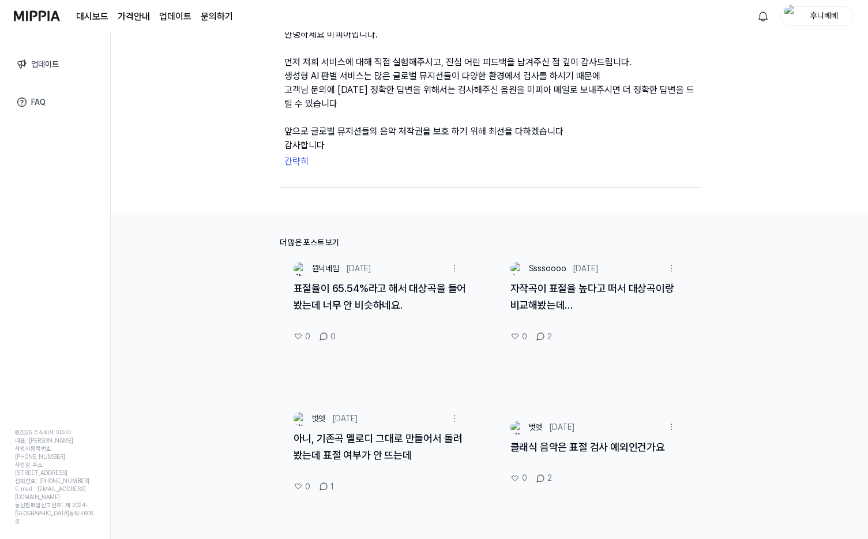
click at [624, 291] on link "자작곡이 표절율 높다고 떠서 대상곡이랑 비교해봤는데…" at bounding box center [592, 296] width 164 height 29
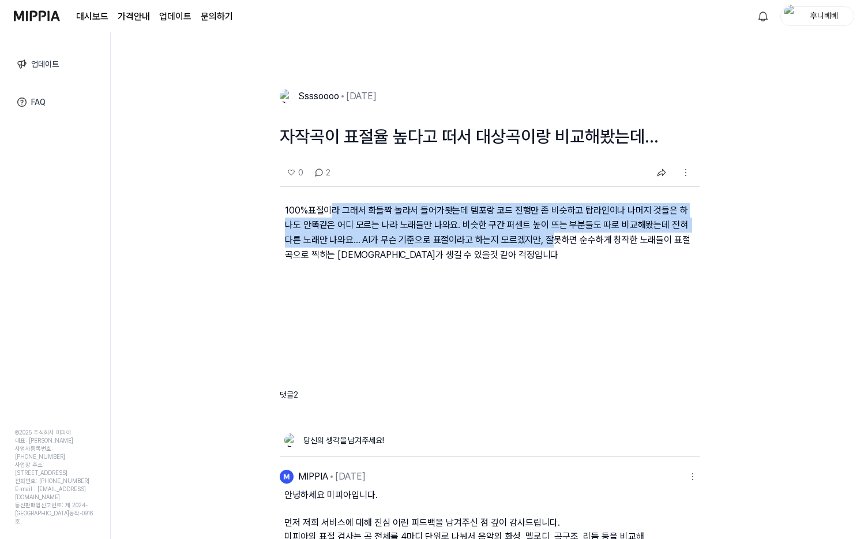
drag, startPoint x: 327, startPoint y: 210, endPoint x: 529, endPoint y: 242, distance: 204.2
click at [529, 241] on p "100%표절이라 그래서 화들짝 놀라서 들어가봣는데 템포랑 코드 진행만 좀 비슷하고 탑라인이나 나머지 것들은 하나도 안똑같은 어디 모르는 나라 …" at bounding box center [490, 242] width 420 height 110
click at [529, 242] on p "100%표절이라 그래서 화들짝 놀라서 들어가봣는데 템포랑 코드 진행만 좀 비슷하고 탑라인이나 나머지 것들은 하나도 안똑같은 어디 모르는 나라 …" at bounding box center [490, 242] width 420 height 110
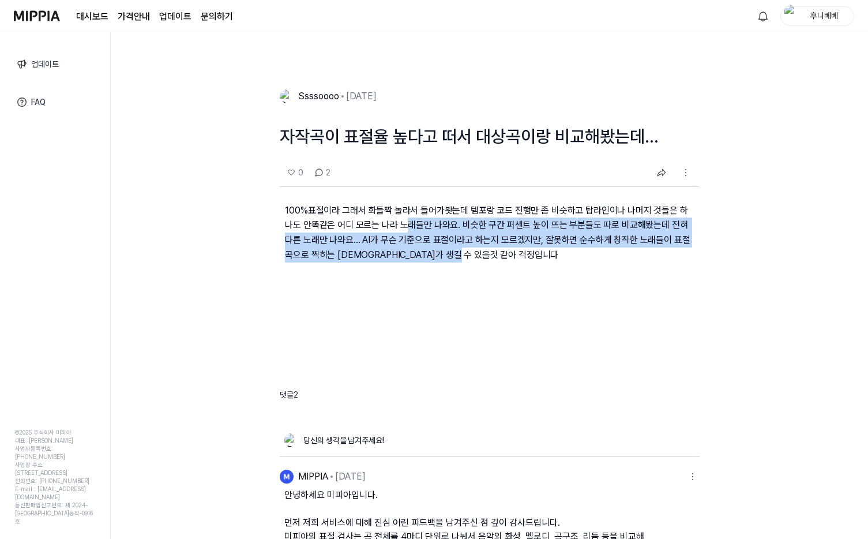
drag, startPoint x: 400, startPoint y: 225, endPoint x: 508, endPoint y: 261, distance: 114.1
click at [508, 261] on p "100%표절이라 그래서 화들짝 놀라서 들어가봣는데 템포랑 코드 진행만 좀 비슷하고 탑라인이나 나머지 것들은 하나도 안똑같은 어디 모르는 나라 …" at bounding box center [490, 242] width 420 height 110
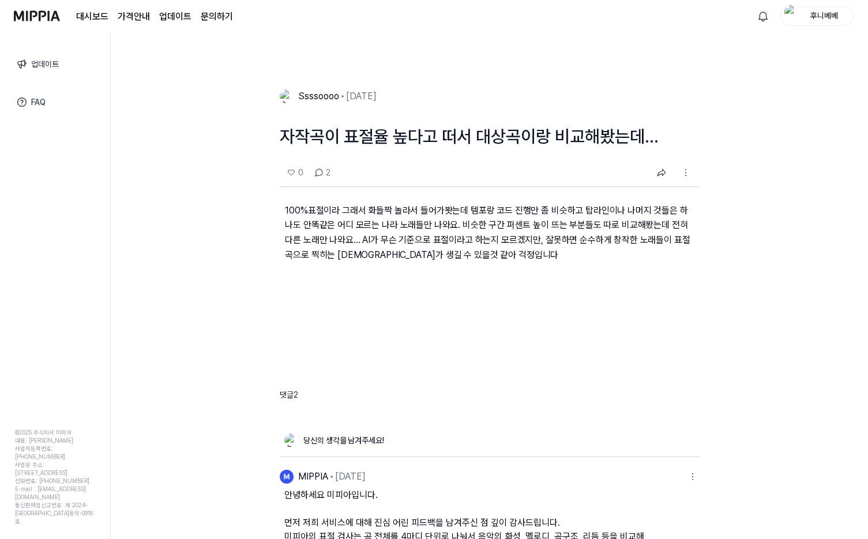
click at [508, 261] on p "100%표절이라 그래서 화들짝 놀라서 들어가봣는데 템포랑 코드 진행만 좀 비슷하고 탑라인이나 나머지 것들은 하나도 안똑같은 어디 모르는 나라 …" at bounding box center [490, 242] width 420 height 110
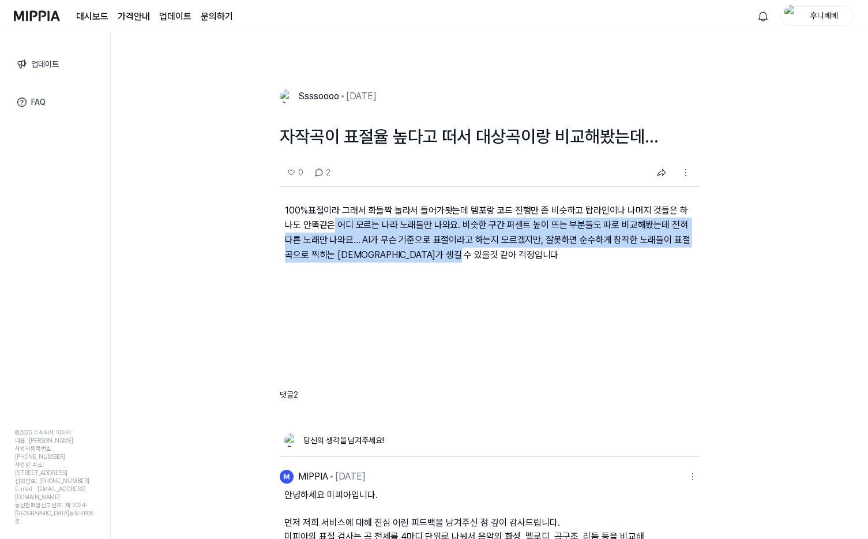
drag, startPoint x: 325, startPoint y: 229, endPoint x: 514, endPoint y: 255, distance: 190.9
click at [514, 255] on p "100%표절이라 그래서 화들짝 놀라서 들어가봣는데 템포랑 코드 진행만 좀 비슷하고 탑라인이나 나머지 것들은 하나도 안똑같은 어디 모르는 나라 …" at bounding box center [490, 242] width 420 height 110
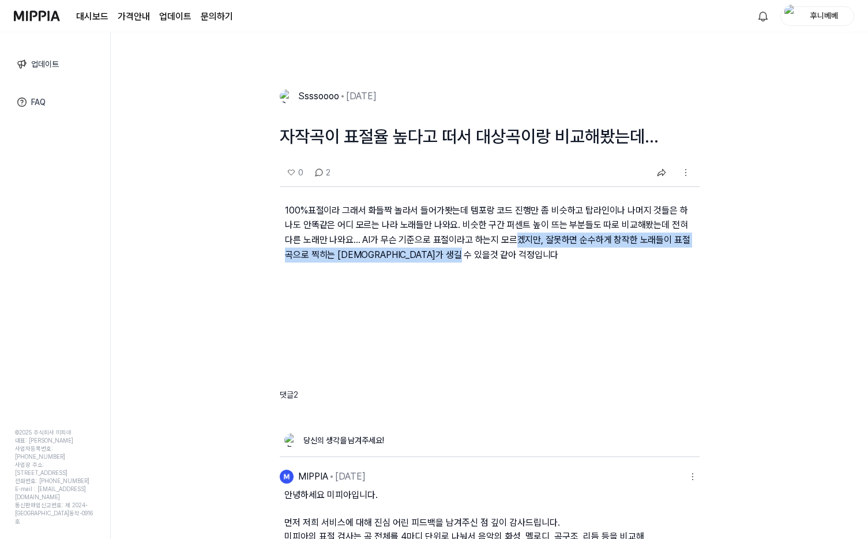
drag, startPoint x: 496, startPoint y: 239, endPoint x: 599, endPoint y: 257, distance: 104.3
click at [599, 257] on p "100%표절이라 그래서 화들짝 놀라서 들어가봣는데 템포랑 코드 진행만 좀 비슷하고 탑라인이나 나머지 것들은 하나도 안똑같은 어디 모르는 나라 …" at bounding box center [490, 242] width 420 height 110
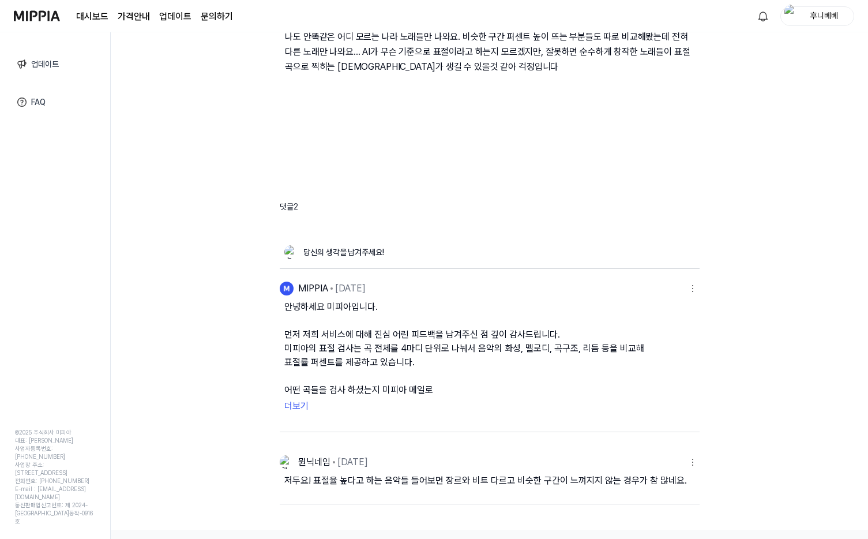
scroll to position [209, 0]
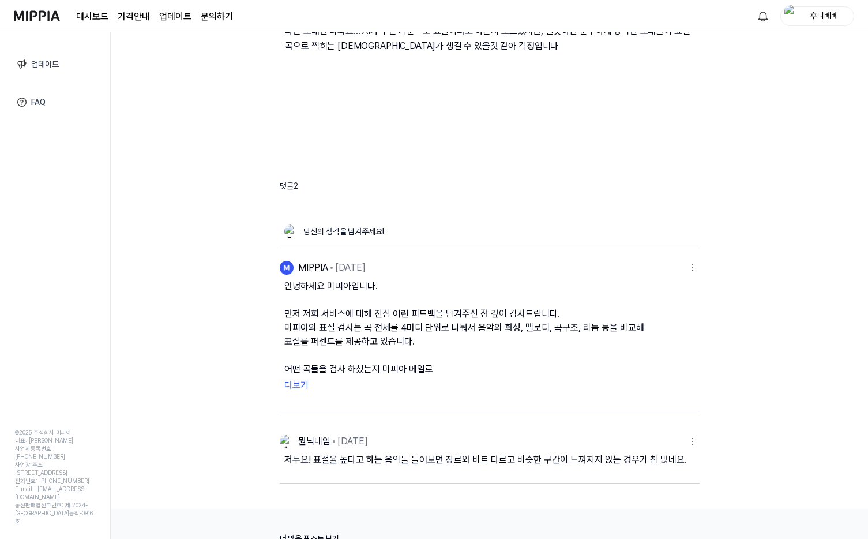
click at [293, 383] on button "더보기" at bounding box center [489, 385] width 411 height 18
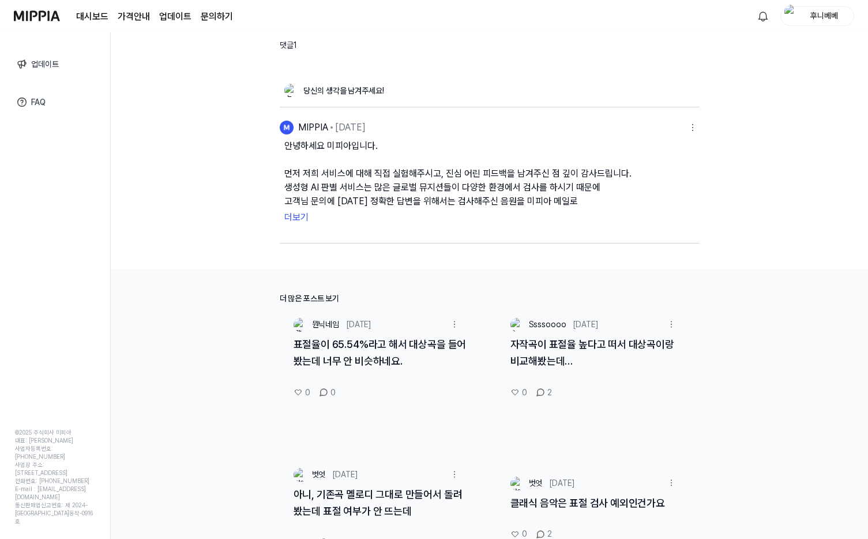
scroll to position [390, 0]
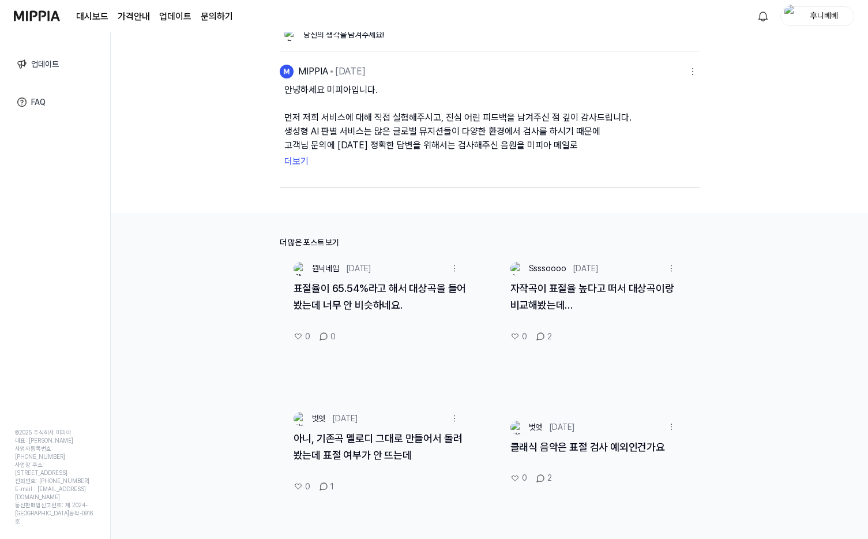
click at [378, 450] on link "아니, 기존곡 멜로디 그대로 만들어서 돌려봤는데 표절 여부가 안 뜨는데" at bounding box center [377, 446] width 169 height 29
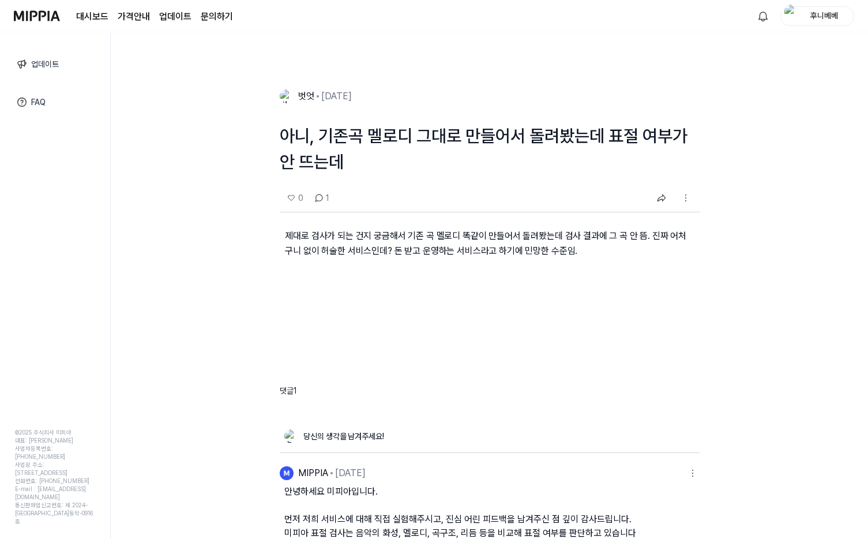
drag, startPoint x: 403, startPoint y: 237, endPoint x: 559, endPoint y: 236, distance: 155.7
click at [559, 236] on p "제대로 검사가 되는 건지 궁금해서 기존 곡 멜로디 똑같이 만들어서 돌려봤는데 검사 결과에 그 곡 안 뜸. 진짜 어처구니 없이 허술한 서비스인데…" at bounding box center [490, 252] width 420 height 80
drag, startPoint x: 559, startPoint y: 236, endPoint x: 683, endPoint y: 236, distance: 124.0
click at [683, 236] on p "제대로 검사가 되는 건지 궁금해서 기존 곡 멜로디 똑같이 만들어서 돌려봤는데 검사 결과에 그 곡 안 뜸. 진짜 어처구니 없이 허술한 서비스인데…" at bounding box center [490, 252] width 420 height 80
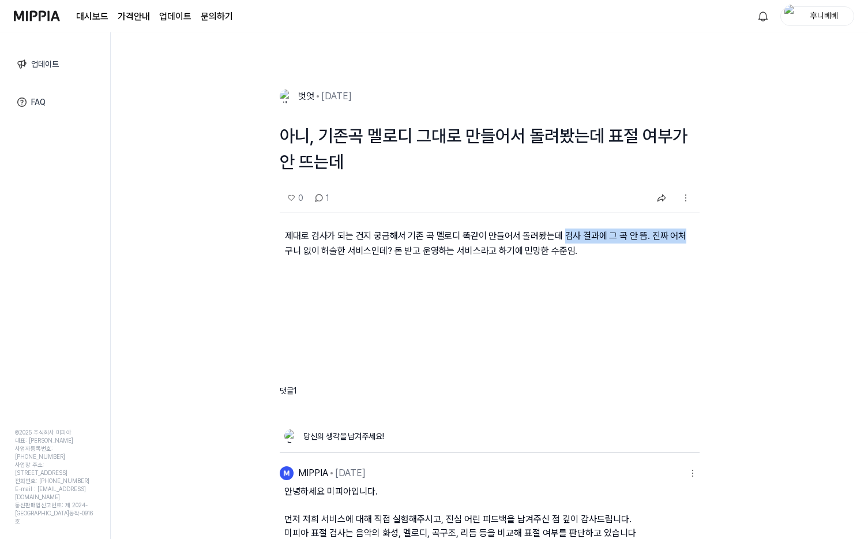
drag, startPoint x: 307, startPoint y: 255, endPoint x: 585, endPoint y: 255, distance: 277.3
click at [585, 255] on p "제대로 검사가 되는 건지 궁금해서 기존 곡 멜로디 똑같이 만들어서 돌려봤는데 검사 결과에 그 곡 안 뜸. 진짜 어처구니 없이 허술한 서비스인데…" at bounding box center [490, 252] width 420 height 80
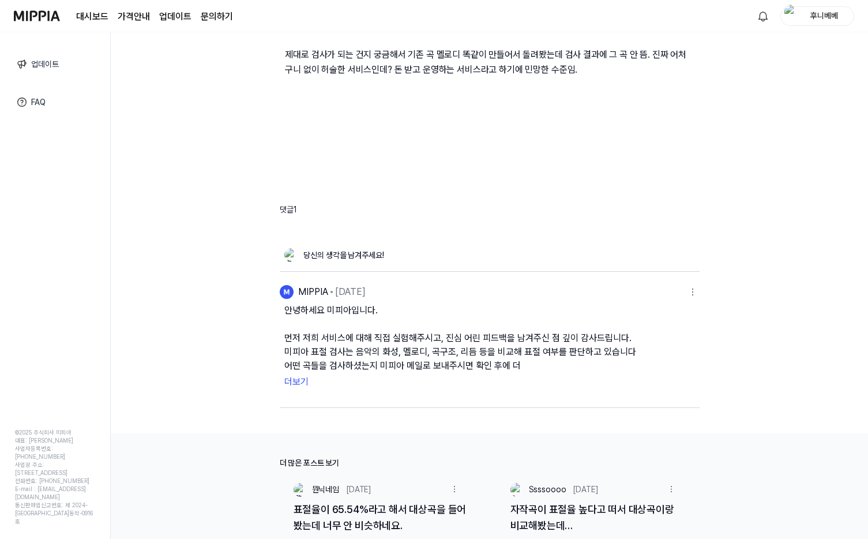
click at [302, 376] on button "더보기" at bounding box center [489, 381] width 411 height 18
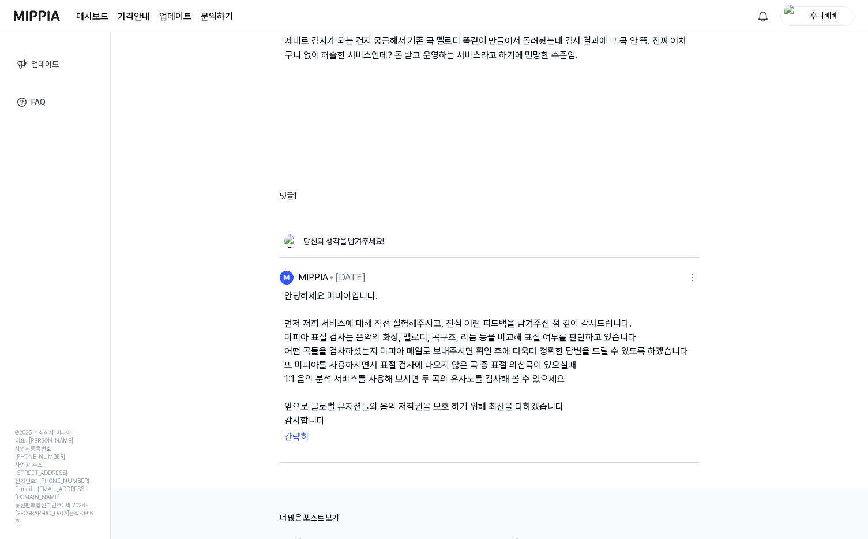
scroll to position [217, 0]
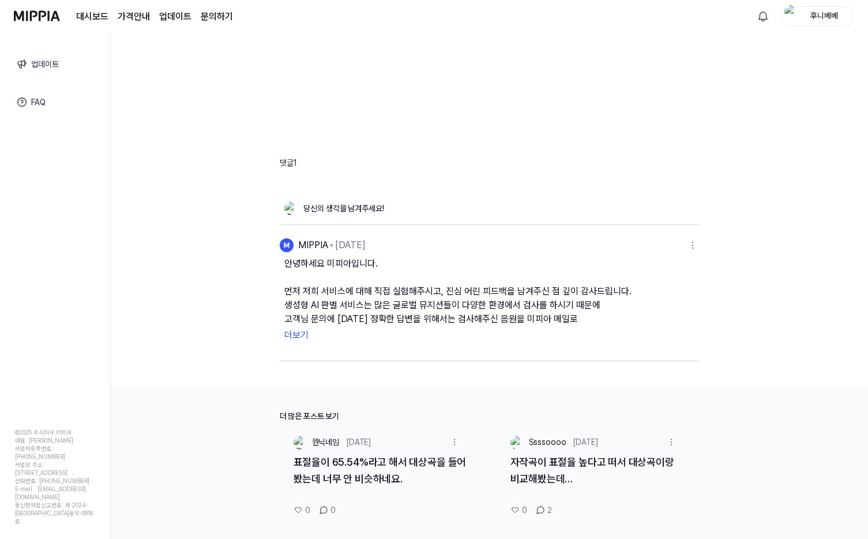
click at [65, 61] on link "업데이트" at bounding box center [55, 64] width 94 height 27
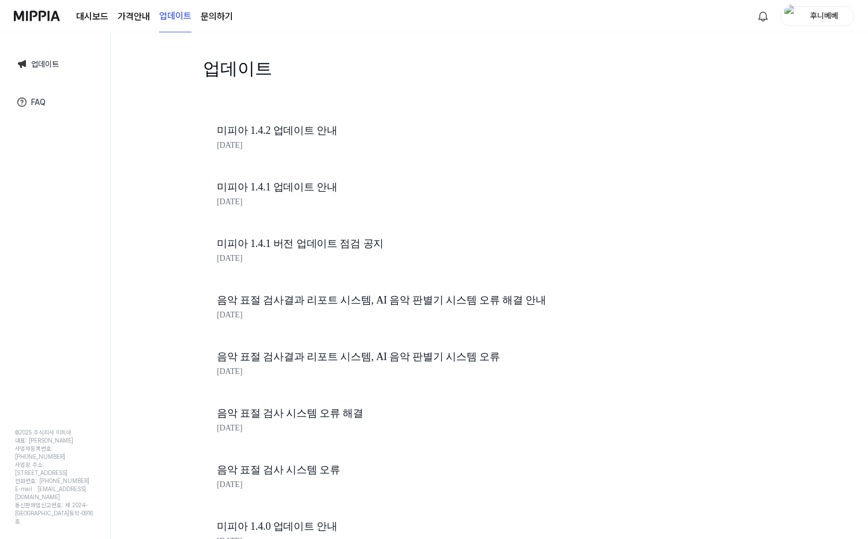
click at [58, 25] on img at bounding box center [37, 16] width 46 height 32
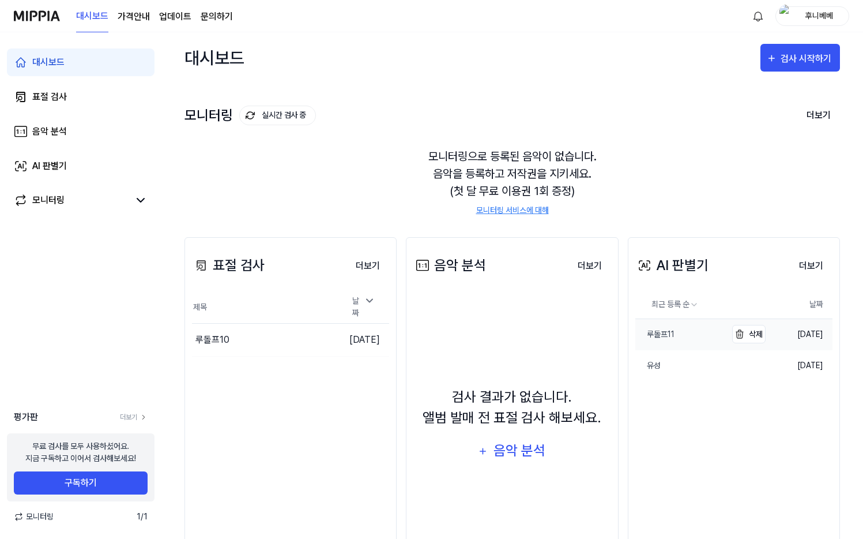
click at [698, 340] on link "루돌프11" at bounding box center [680, 334] width 91 height 31
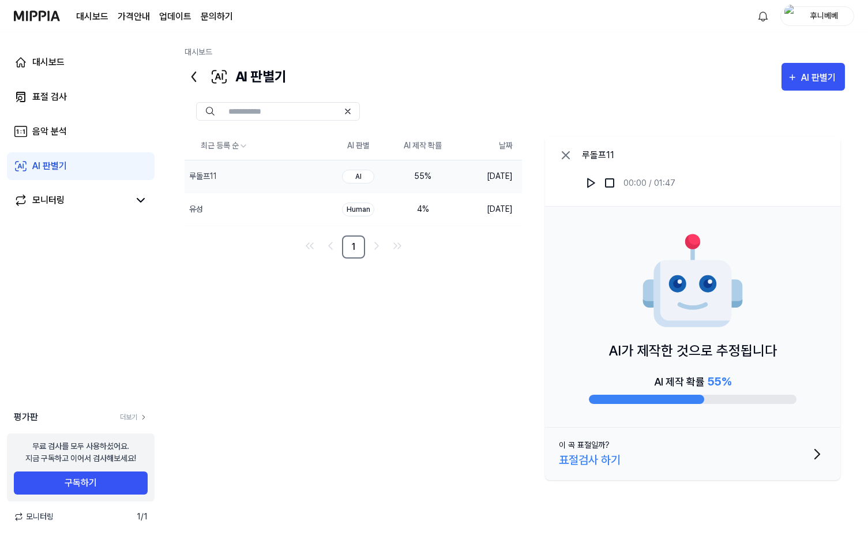
click at [567, 155] on icon at bounding box center [566, 155] width 14 height 14
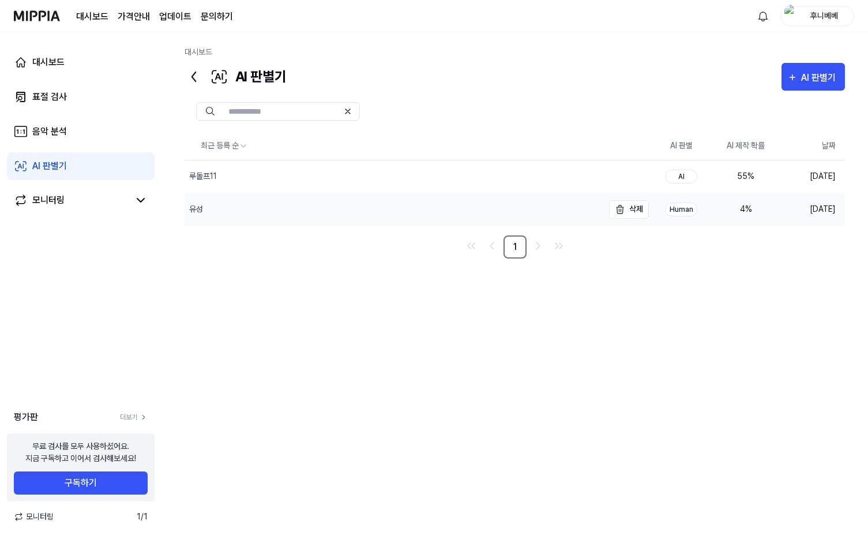
click at [496, 211] on div "유성" at bounding box center [394, 209] width 419 height 32
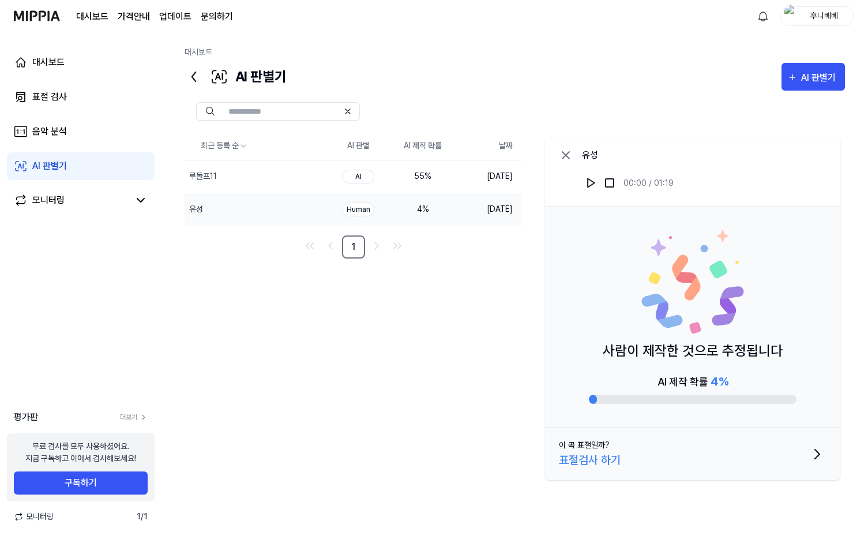
click at [563, 159] on icon at bounding box center [566, 155] width 14 height 14
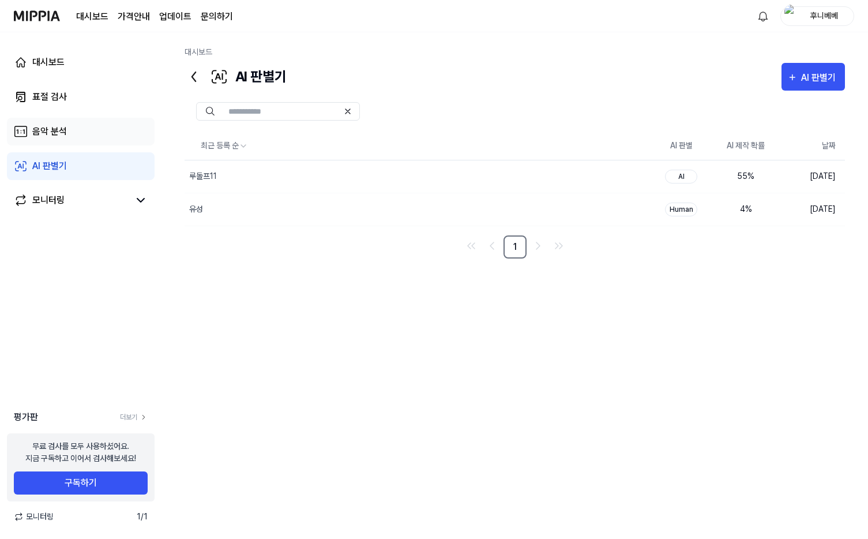
click at [115, 131] on link "음악 분석" at bounding box center [81, 132] width 148 height 28
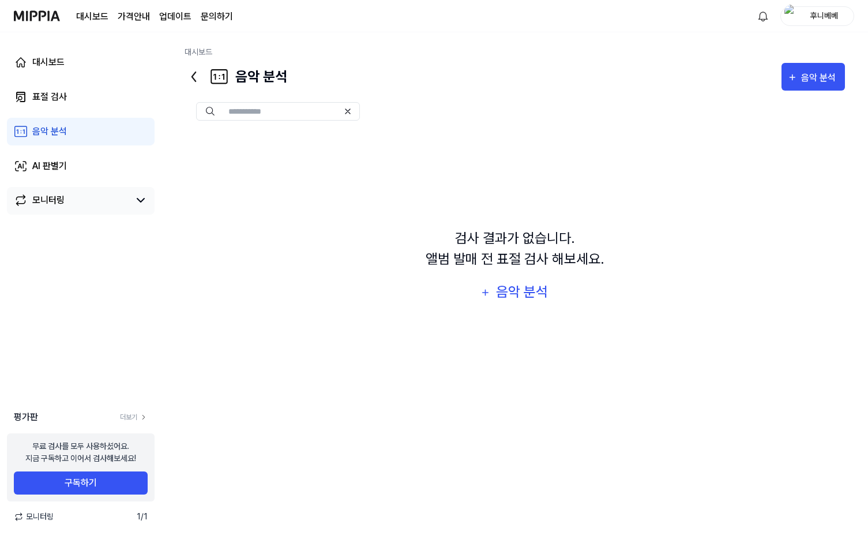
click at [93, 199] on link "모니터링" at bounding box center [71, 200] width 115 height 14
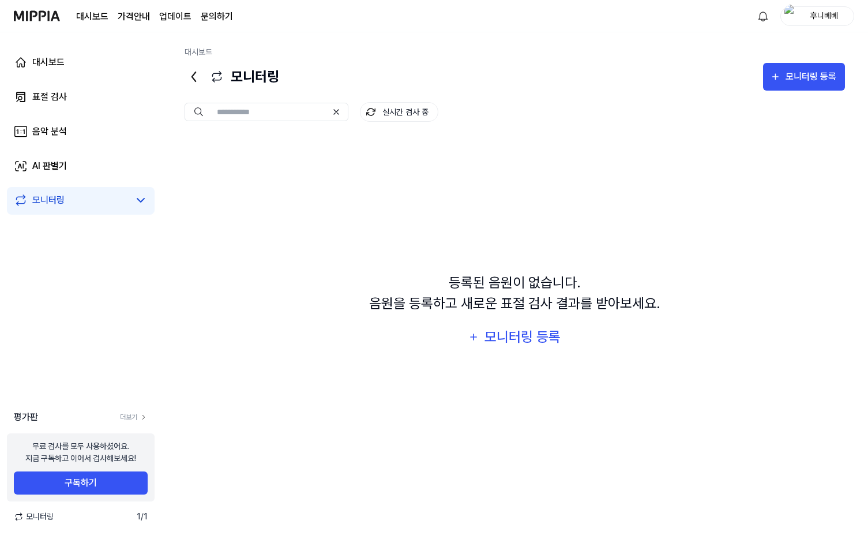
click at [108, 111] on div "대시보드 표절 검사 음악 분석 AI 판별기 모니터링" at bounding box center [80, 131] width 161 height 198
click at [115, 97] on link "표절 검사" at bounding box center [81, 97] width 148 height 28
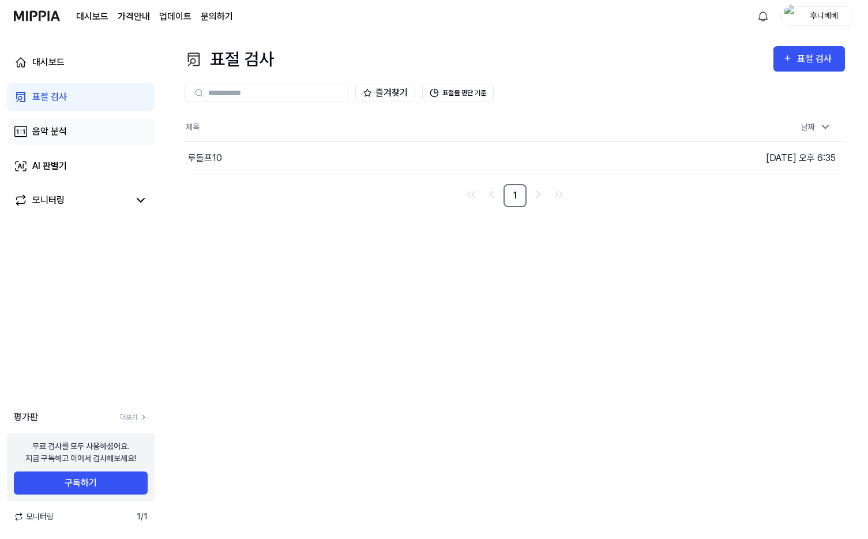
click at [115, 119] on link "음악 분석" at bounding box center [81, 132] width 148 height 28
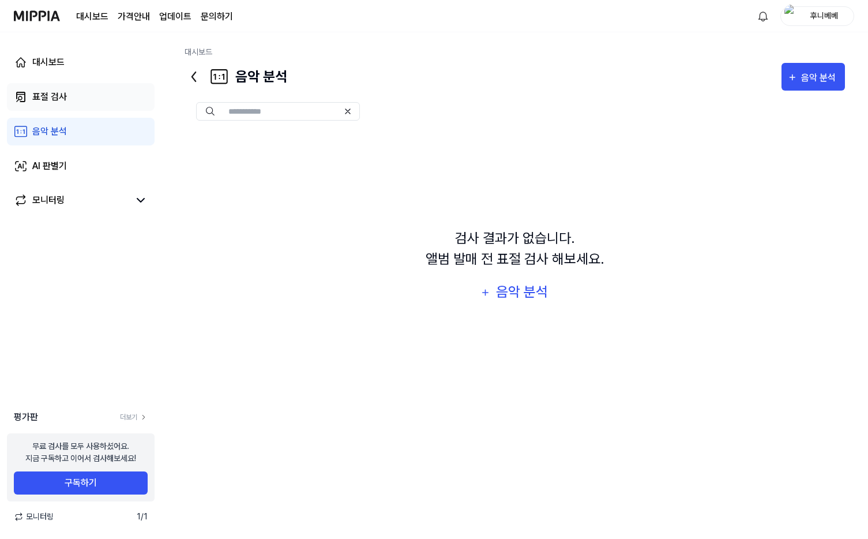
click at [123, 94] on link "표절 검사" at bounding box center [81, 97] width 148 height 28
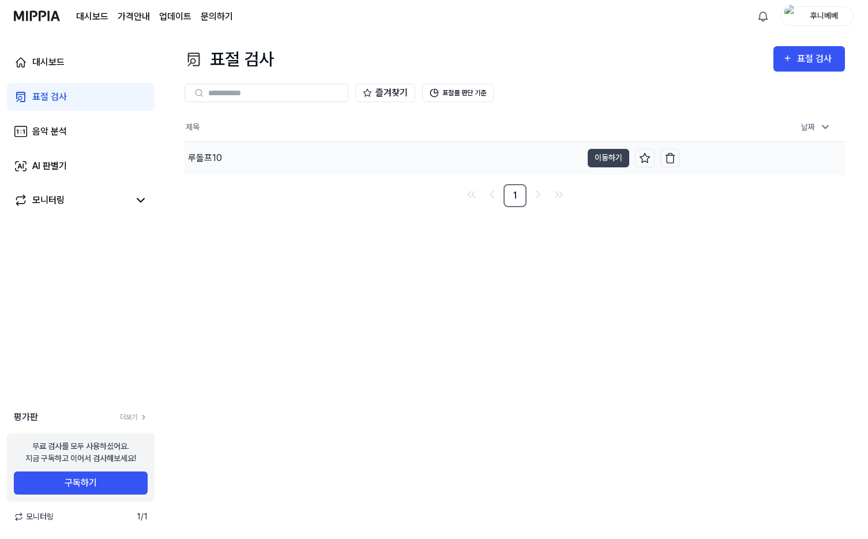
click at [426, 153] on div "루돌프10" at bounding box center [383, 158] width 397 height 32
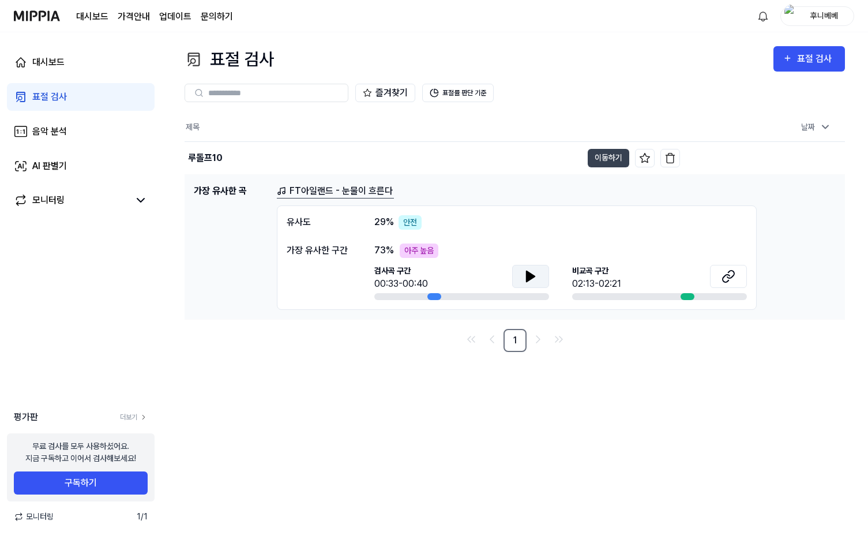
click at [540, 273] on button at bounding box center [530, 276] width 37 height 23
click at [536, 280] on icon at bounding box center [531, 276] width 14 height 14
click at [710, 279] on button at bounding box center [728, 276] width 37 height 23
